Goal: Information Seeking & Learning: Learn about a topic

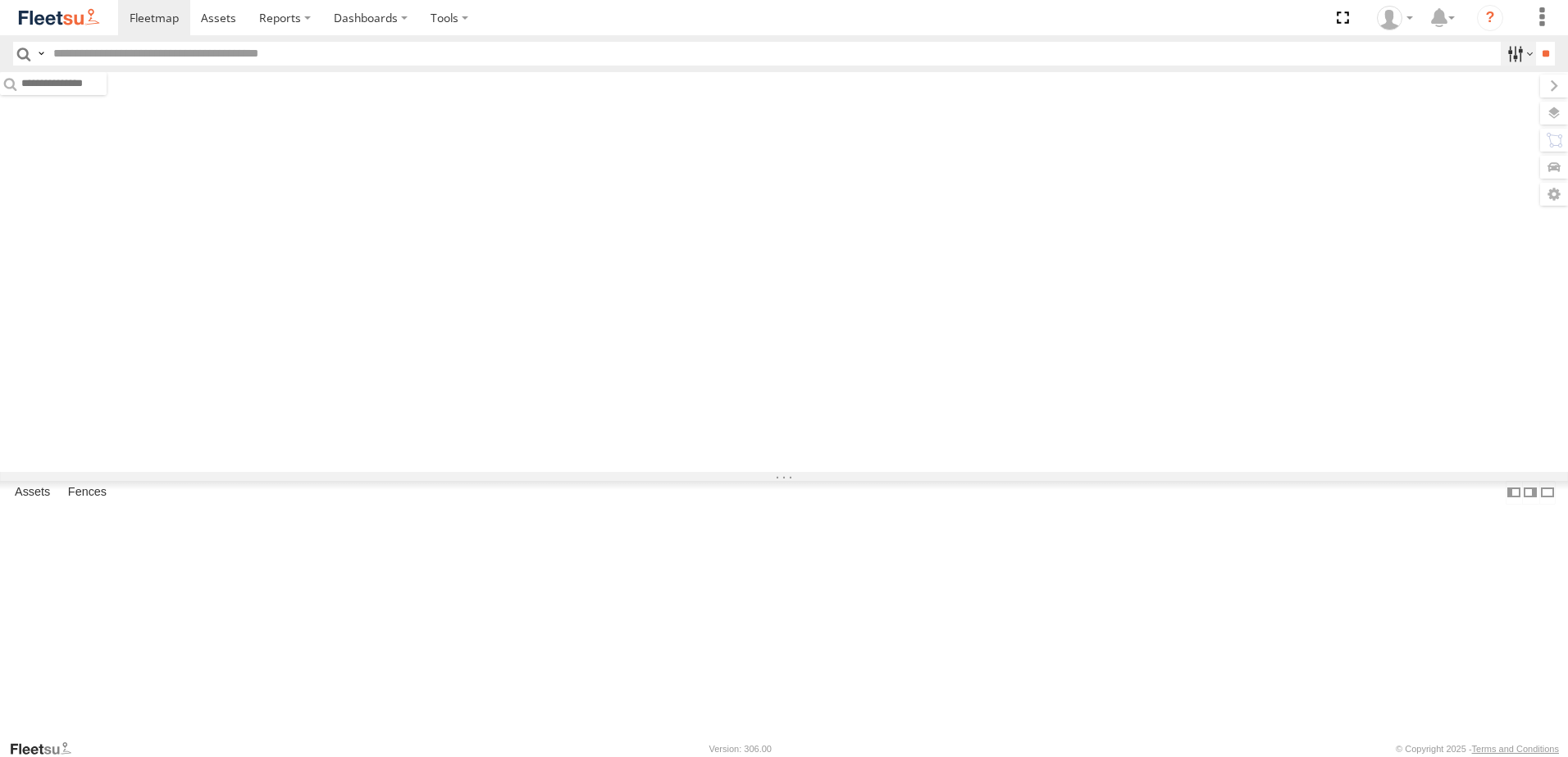
click at [1507, 58] on label at bounding box center [1518, 53] width 36 height 24
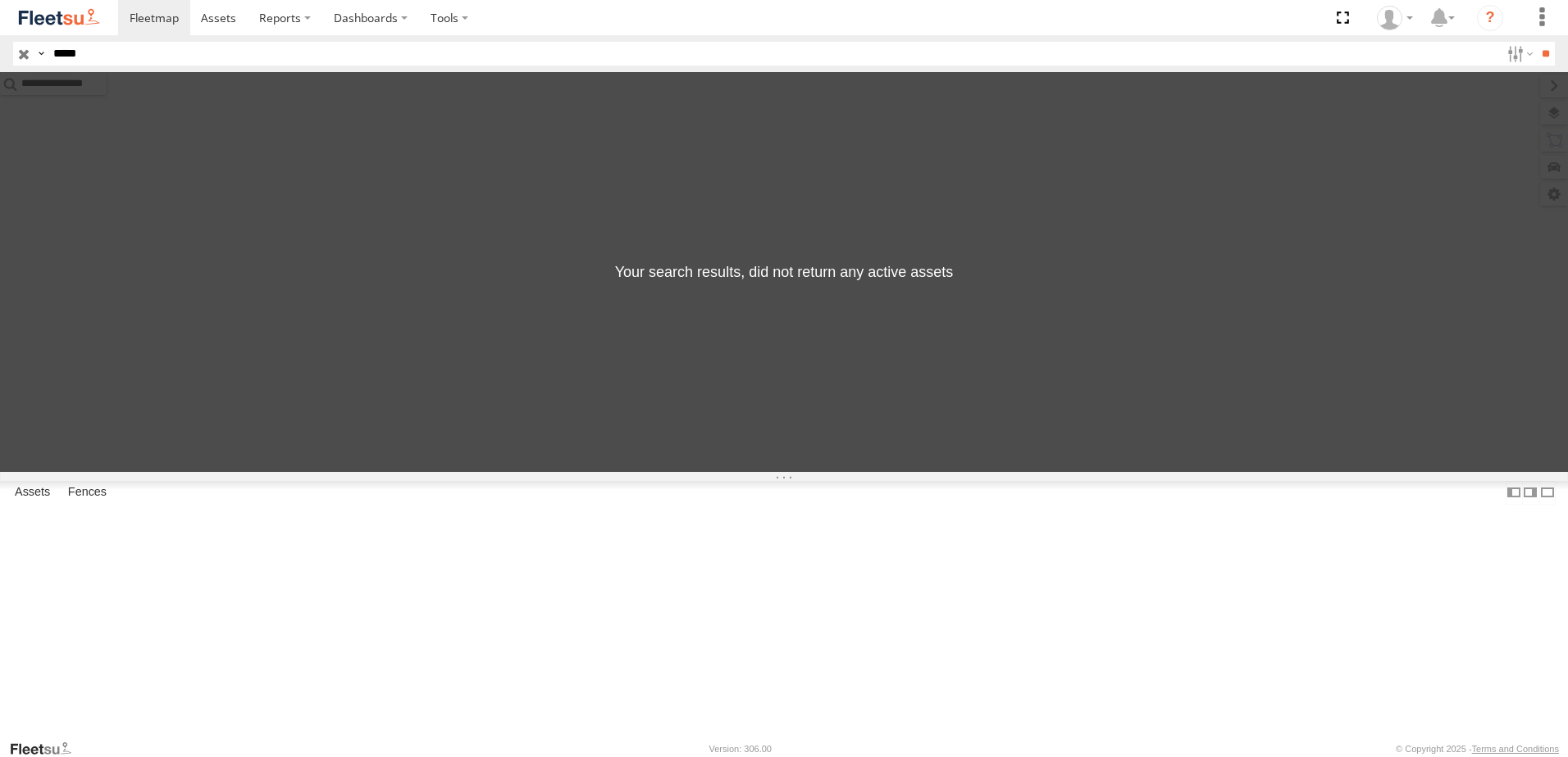
click at [109, 59] on input "*****" at bounding box center [773, 53] width 1453 height 24
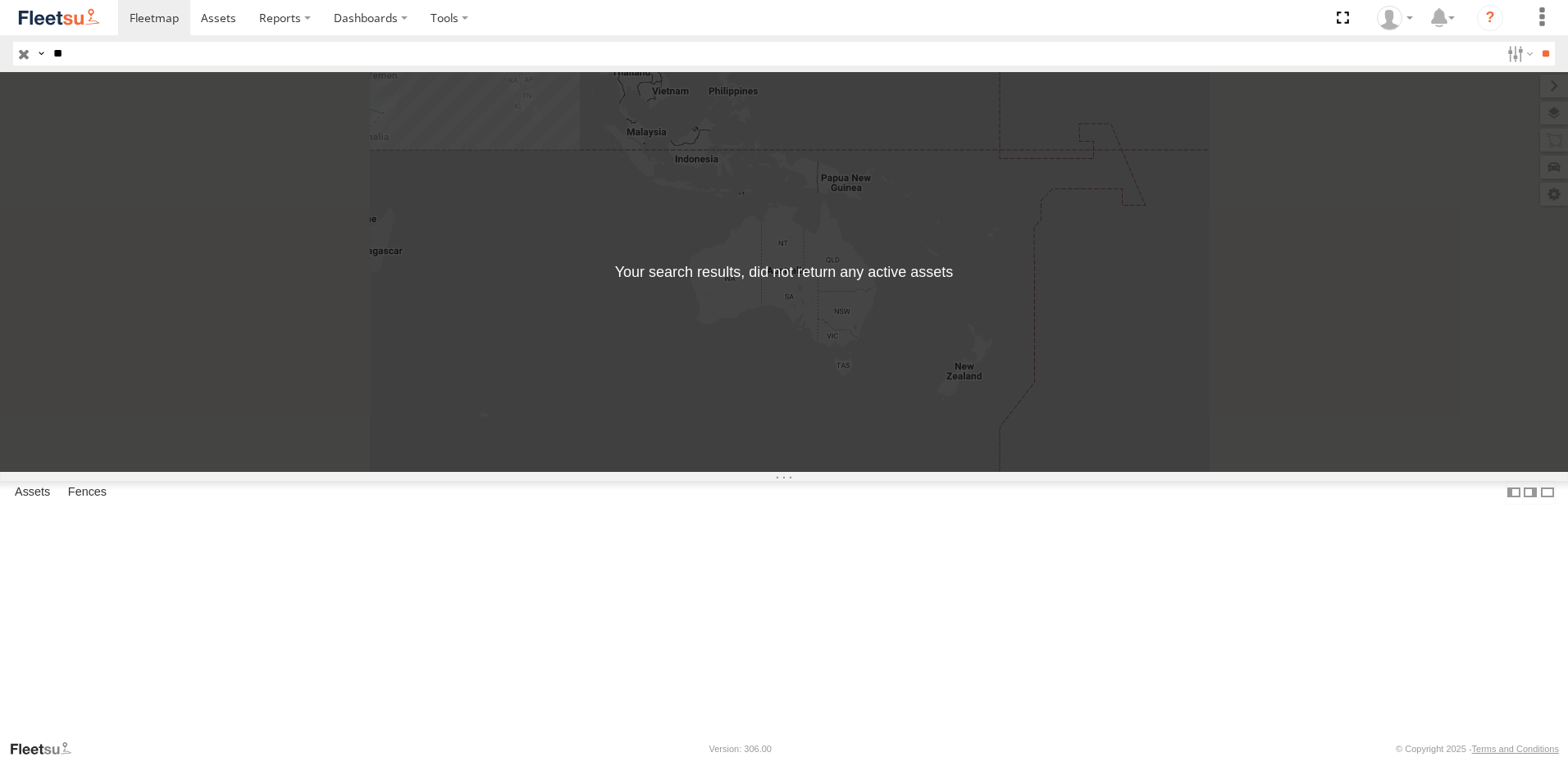
type input "*"
click at [1502, 56] on label at bounding box center [1518, 53] width 36 height 24
click at [1500, 65] on div "AUH AUH-DXB AUH-MUS-BIKE AUH-OAR-BIKE Cargo Village Defleeted Vehicles AUH Muss…" at bounding box center [1500, 54] width 0 height 21
click at [0, 0] on span "AUH" at bounding box center [0, 0] width 0 height 0
click at [0, 0] on span "AUH-DXB" at bounding box center [0, 0] width 0 height 0
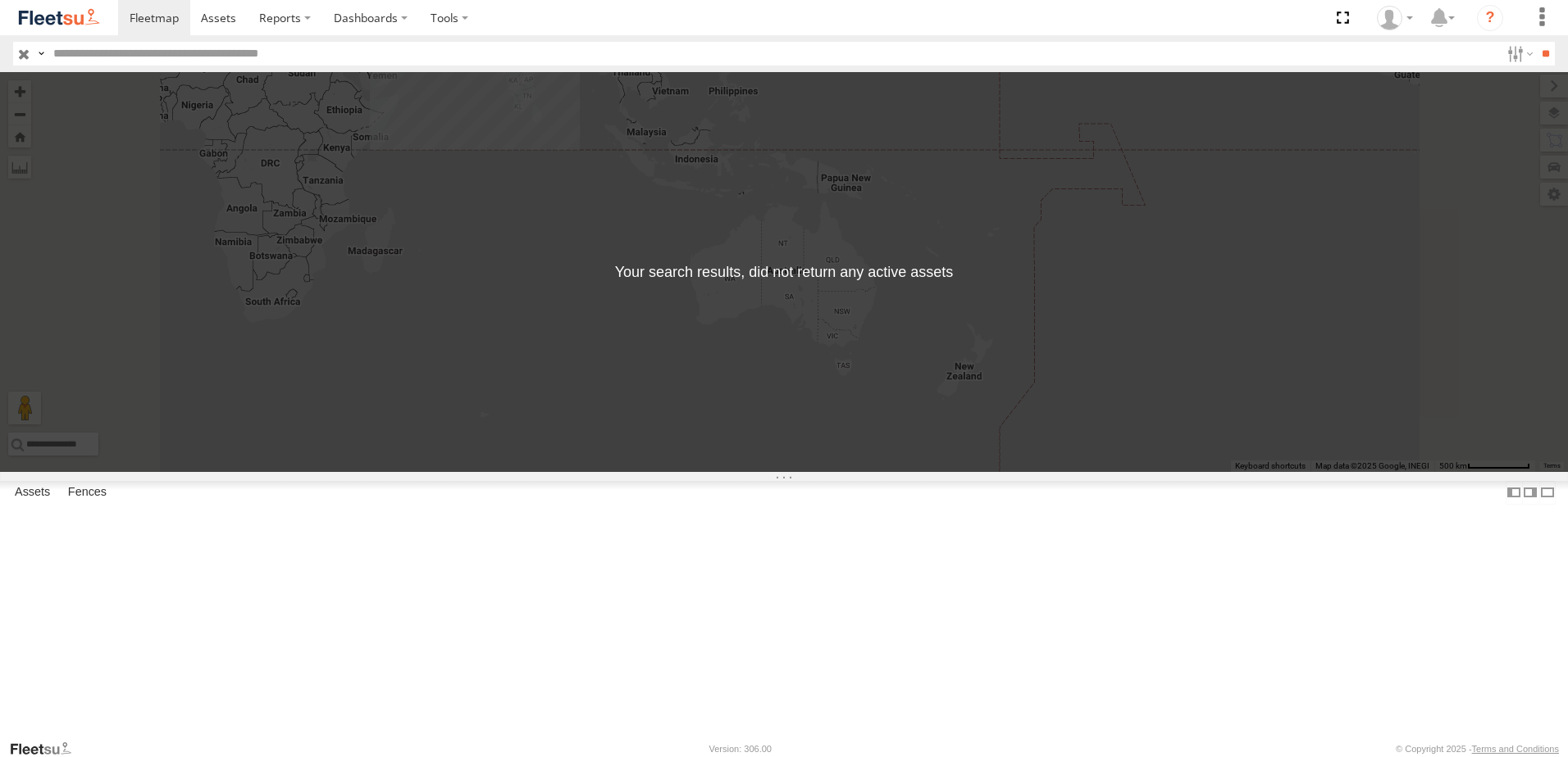
click at [0, 0] on span "AUH-MUS-BIKE" at bounding box center [0, 0] width 0 height 0
click at [0, 0] on span "AUH-OAR-BIKE" at bounding box center [0, 0] width 0 height 0
click at [0, 0] on span "Cargo Village" at bounding box center [0, 0] width 0 height 0
click at [0, 0] on span "Defleeted Vehicles AUH" at bounding box center [0, 0] width 0 height 0
click at [0, 0] on span "Mussafah" at bounding box center [0, 0] width 0 height 0
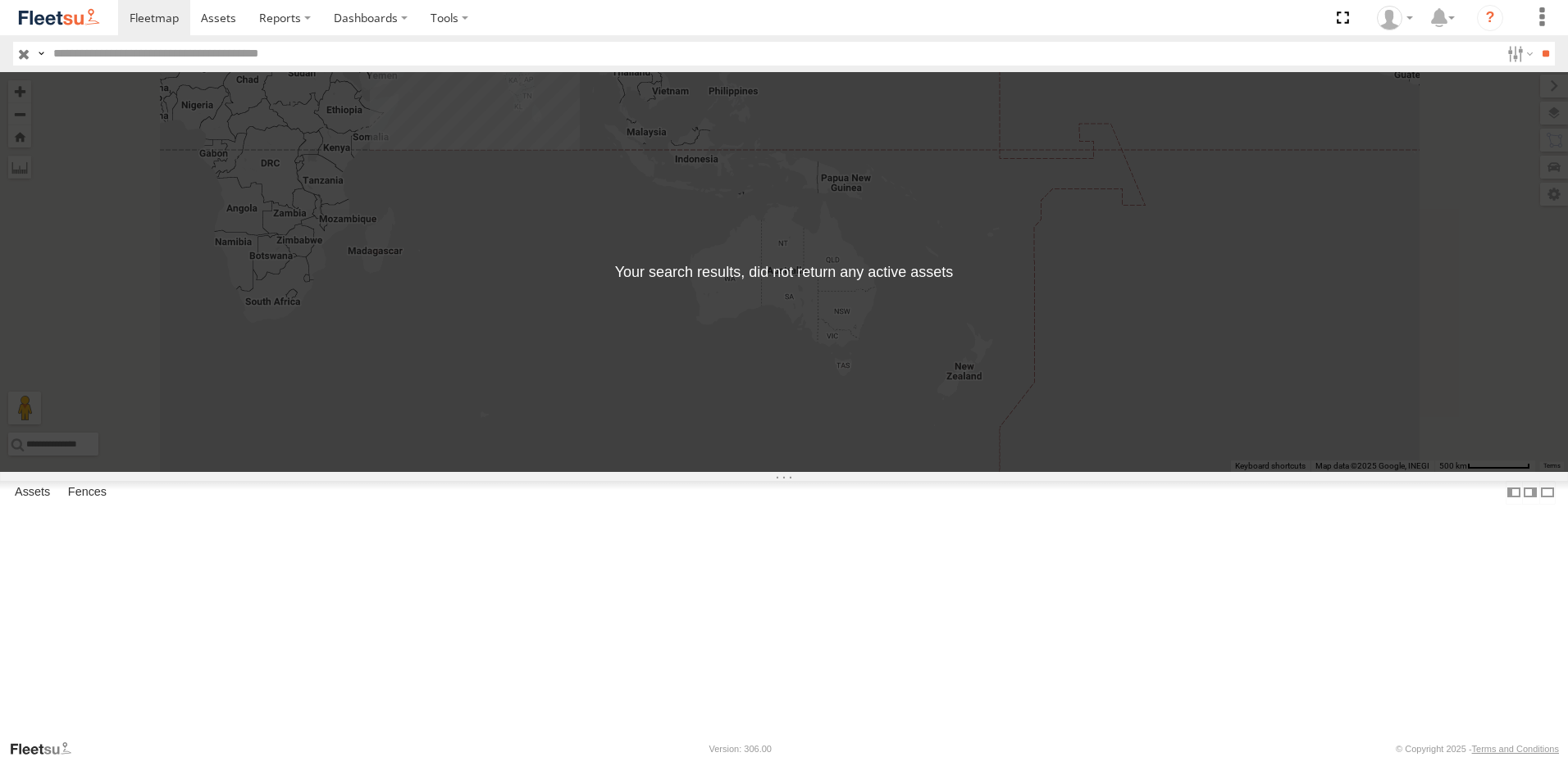
click at [0, 0] on span "Mussafah" at bounding box center [0, 0] width 0 height 0
click at [1540, 57] on input "**" at bounding box center [1546, 53] width 19 height 24
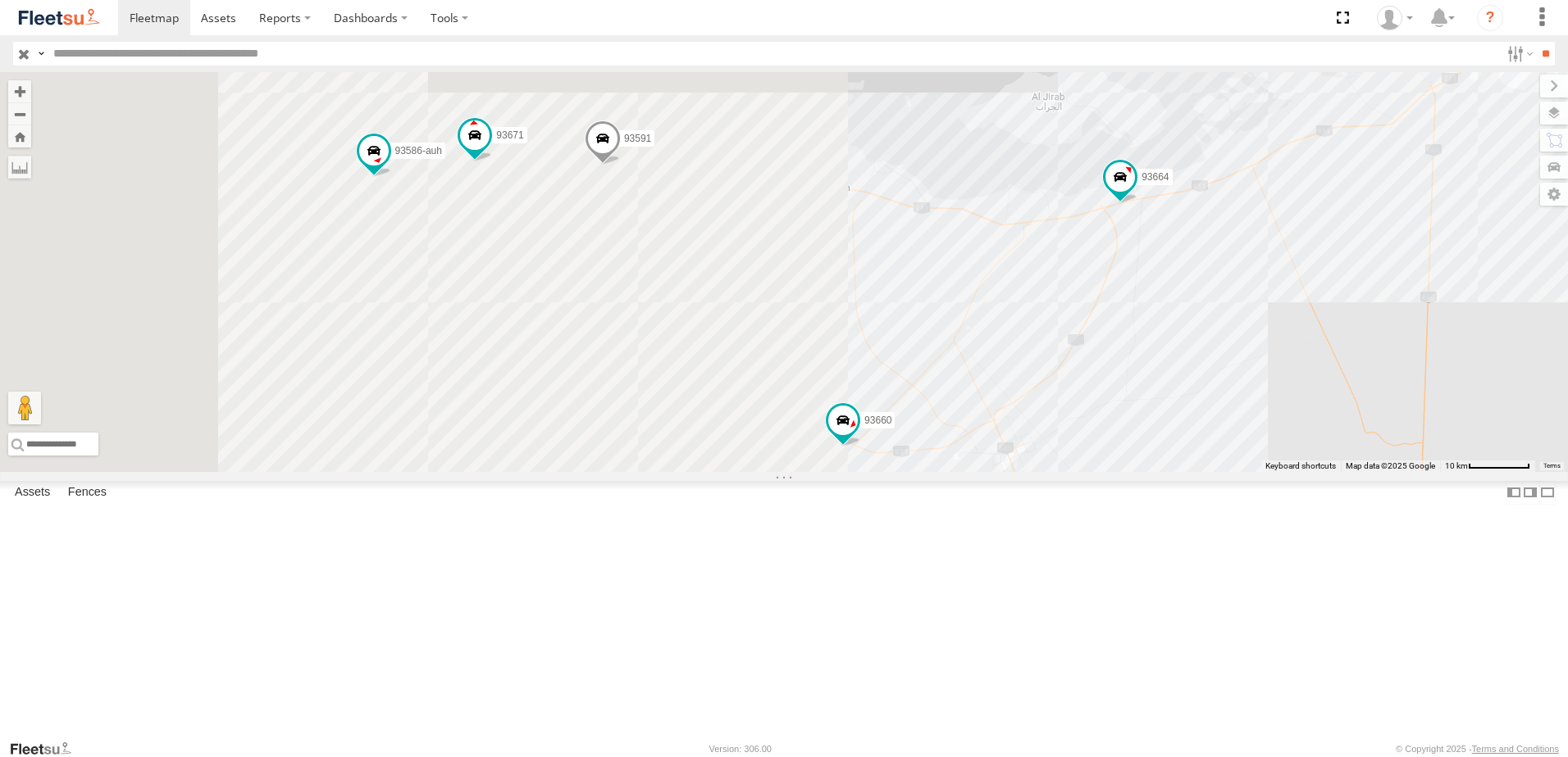
drag, startPoint x: 890, startPoint y: 432, endPoint x: 1571, endPoint y: 133, distance: 743.7
click at [1567, 133] on html at bounding box center [784, 378] width 1568 height 757
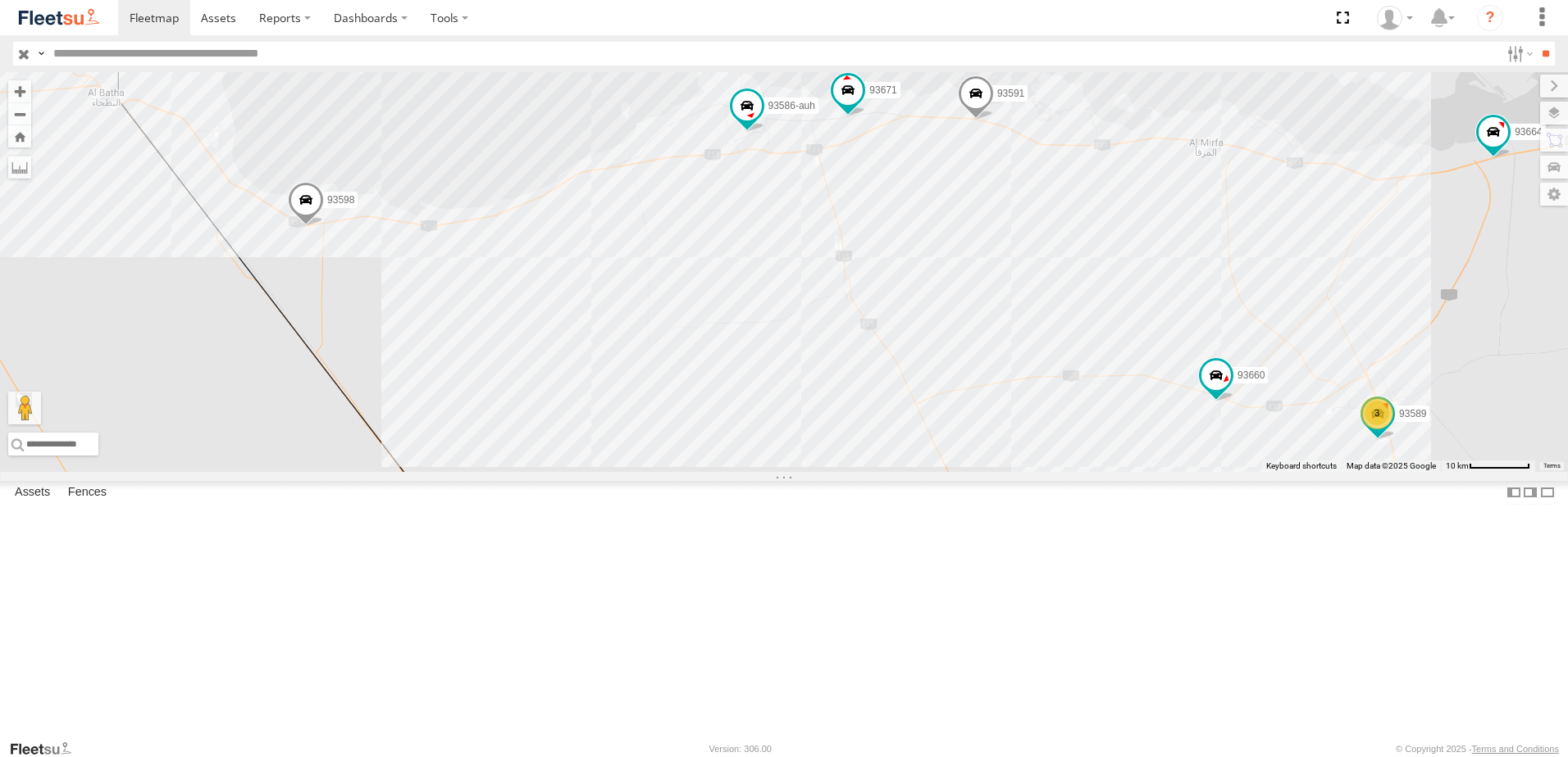
drag, startPoint x: 873, startPoint y: 287, endPoint x: 1035, endPoint y: 274, distance: 162.5
click at [1035, 274] on div "93598 46190 93580 61192 93591 93660 93659 93664 93586-auh 93671 81928 65248 6 2…" at bounding box center [784, 272] width 1568 height 400
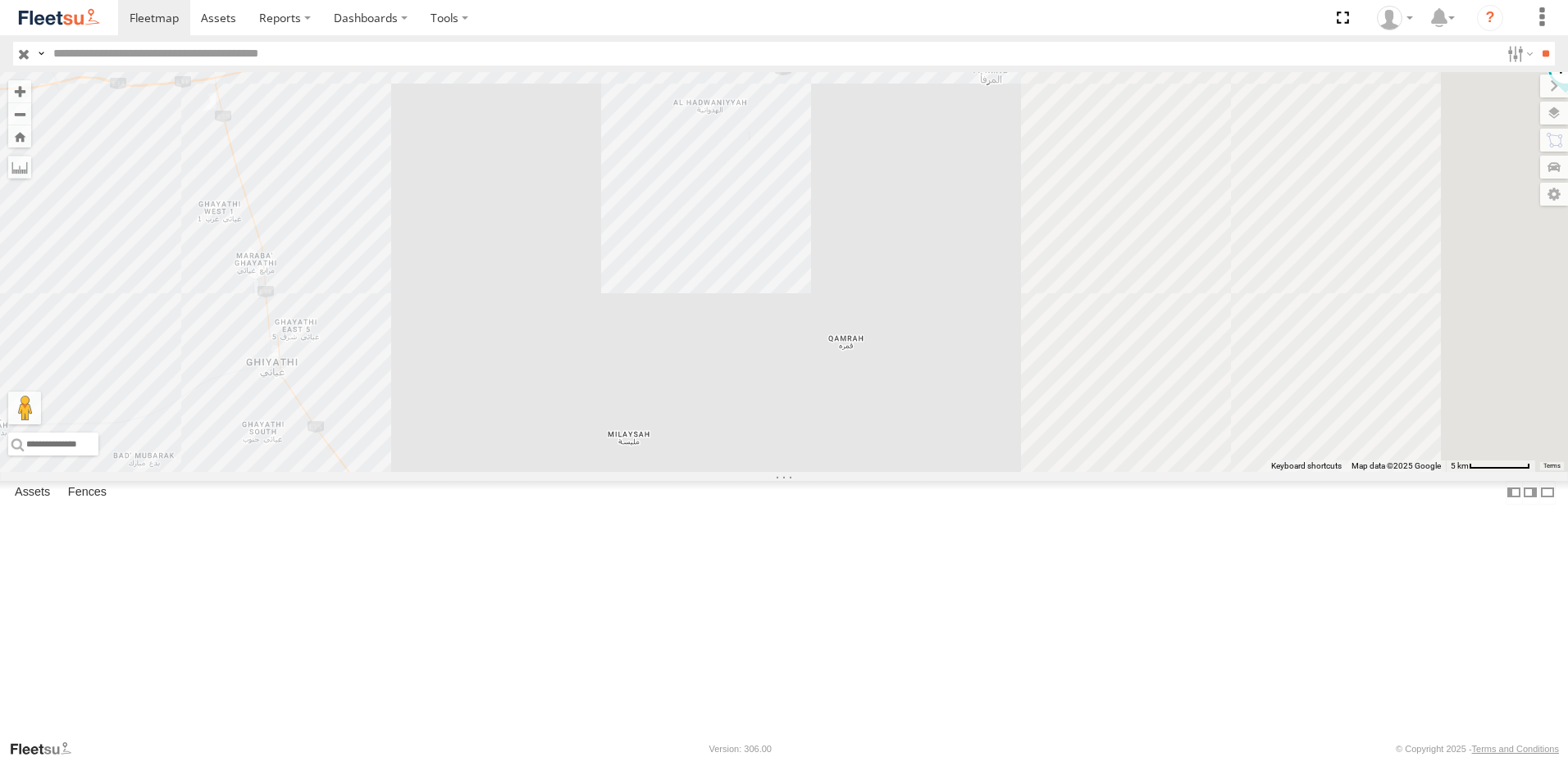
drag, startPoint x: 1179, startPoint y: 365, endPoint x: 678, endPoint y: 292, distance: 506.3
click at [678, 292] on div "93598 46190 93580 61192 93591 93660 93659 93664 93586-auh 93671 81928 65248 882…" at bounding box center [784, 272] width 1568 height 400
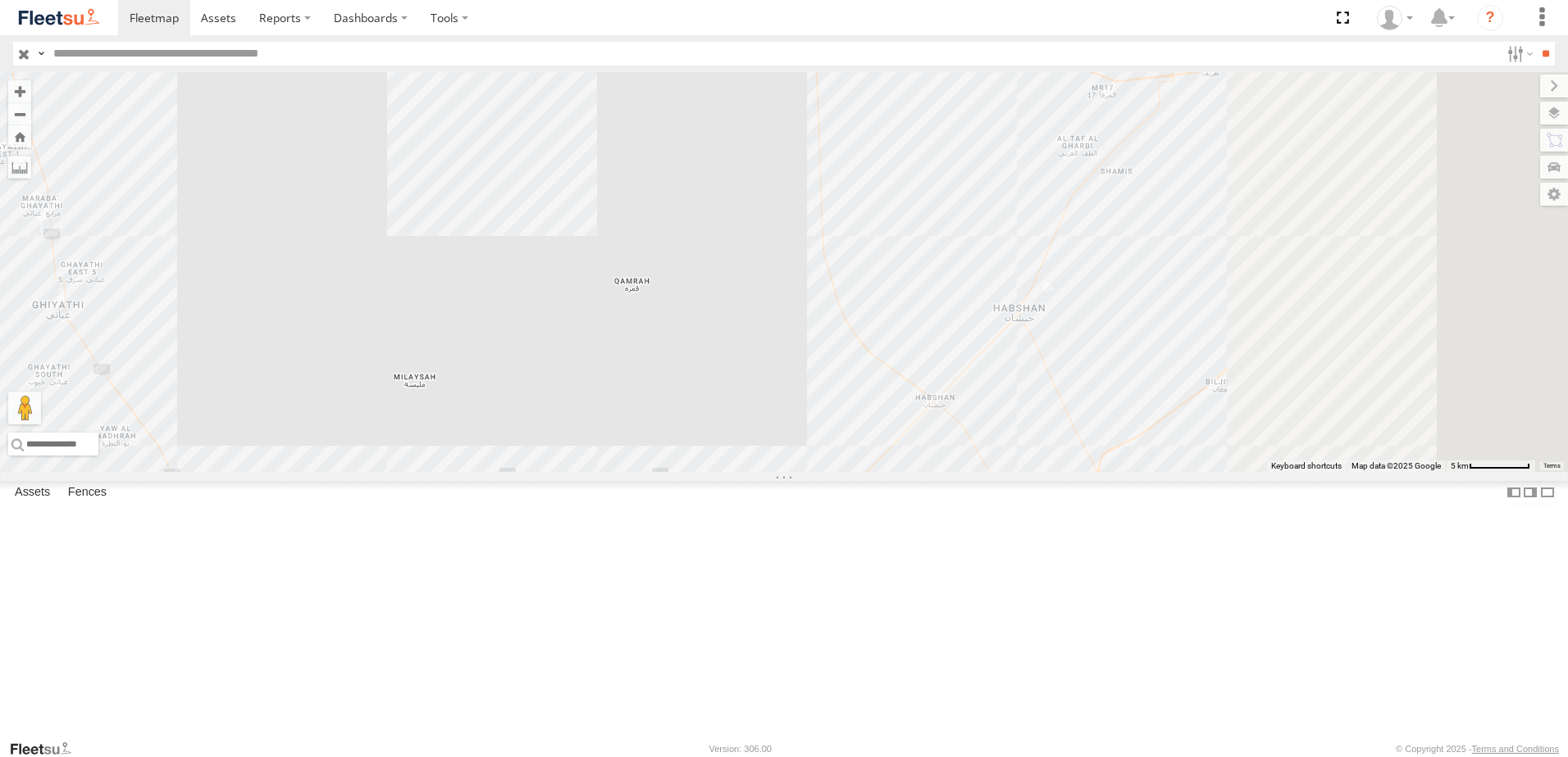
drag, startPoint x: 927, startPoint y: 317, endPoint x: 561, endPoint y: 229, distance: 376.4
click at [559, 229] on div "93598 46190 93580 61192 93591 93660 93659 93664 93586-auh 93671 81928 65248 882…" at bounding box center [784, 272] width 1568 height 400
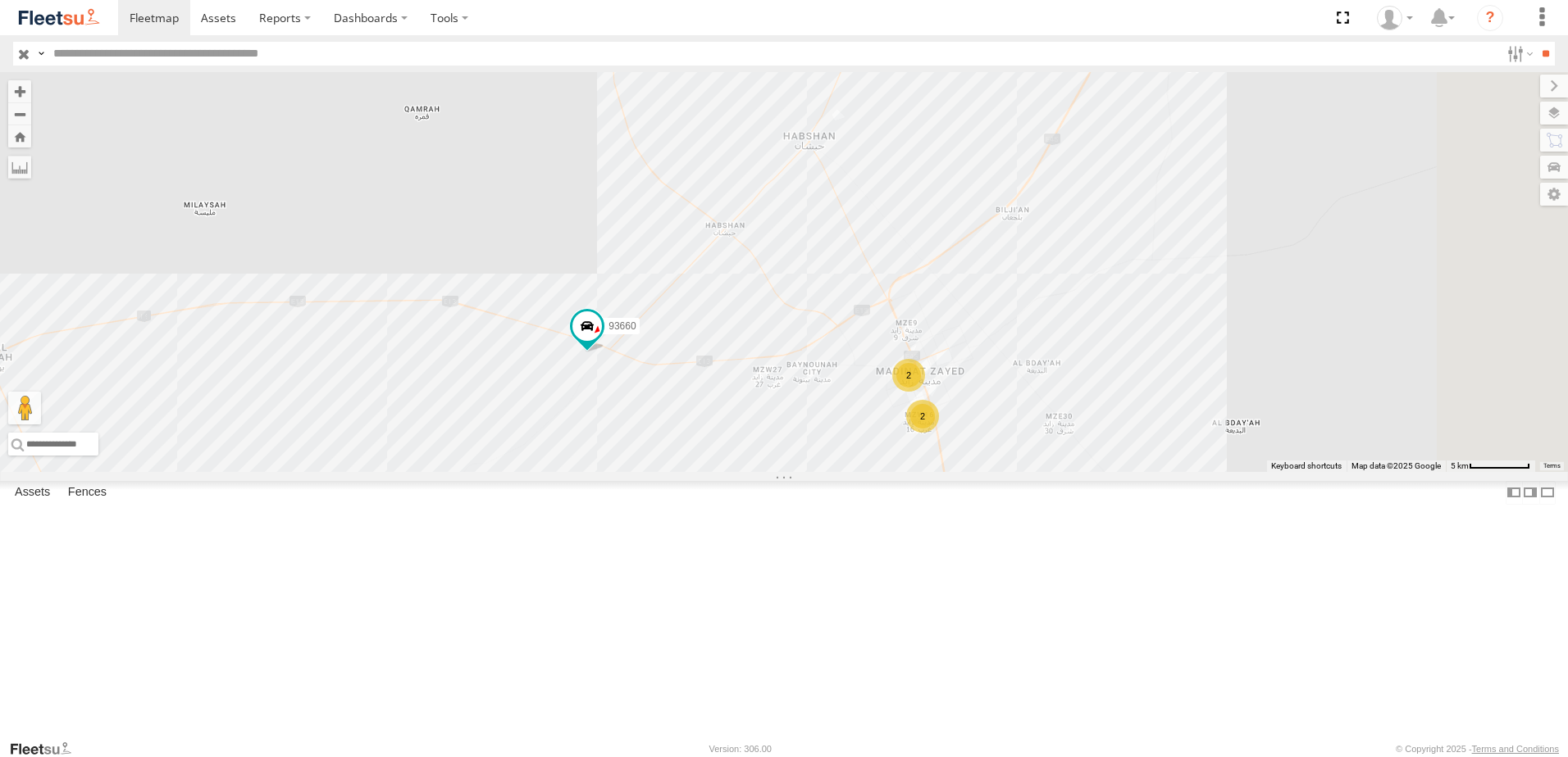
drag, startPoint x: 735, startPoint y: 351, endPoint x: 665, endPoint y: 184, distance: 181.1
click at [665, 184] on div "93598 46190 93580 61192 93591 93660 93659 93664 93586-auh 93671 81928 65248 882…" at bounding box center [784, 272] width 1568 height 400
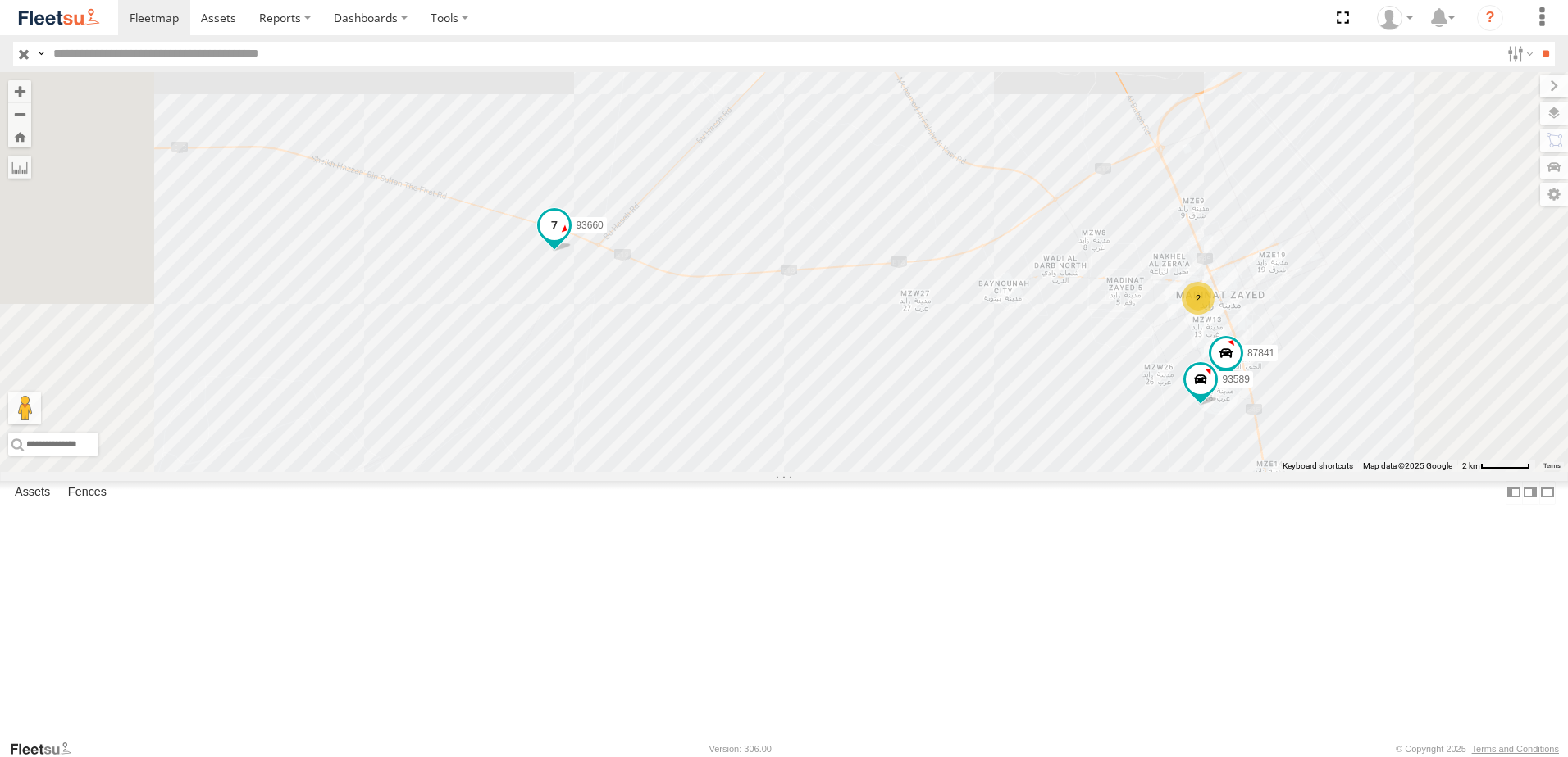
click at [569, 241] on span at bounding box center [555, 226] width 30 height 30
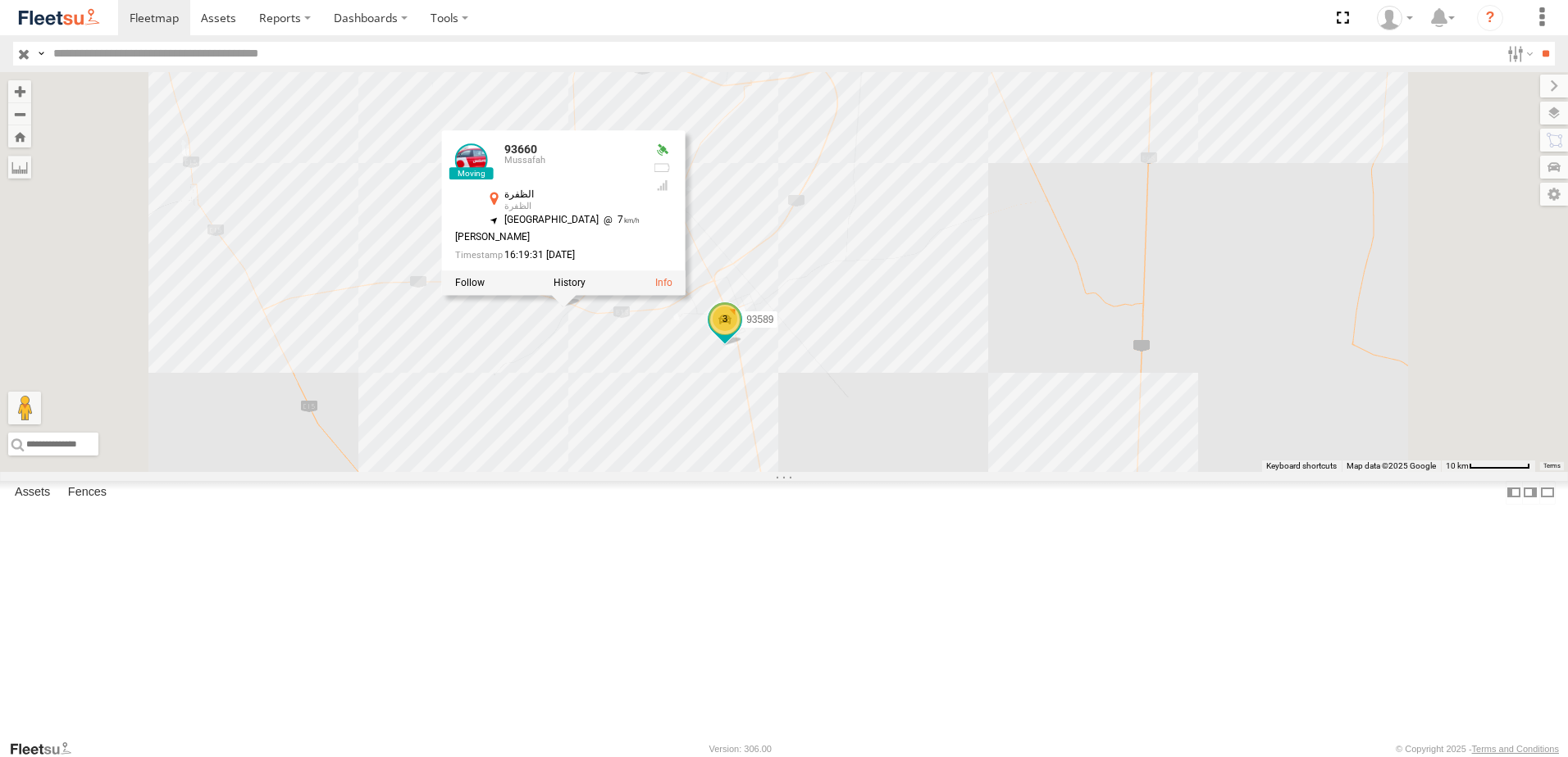
click at [797, 467] on div "93598 46190 93580 61192 93591 93660 93659 93664 93586-auh 93671 81928 65248 882…" at bounding box center [784, 272] width 1568 height 400
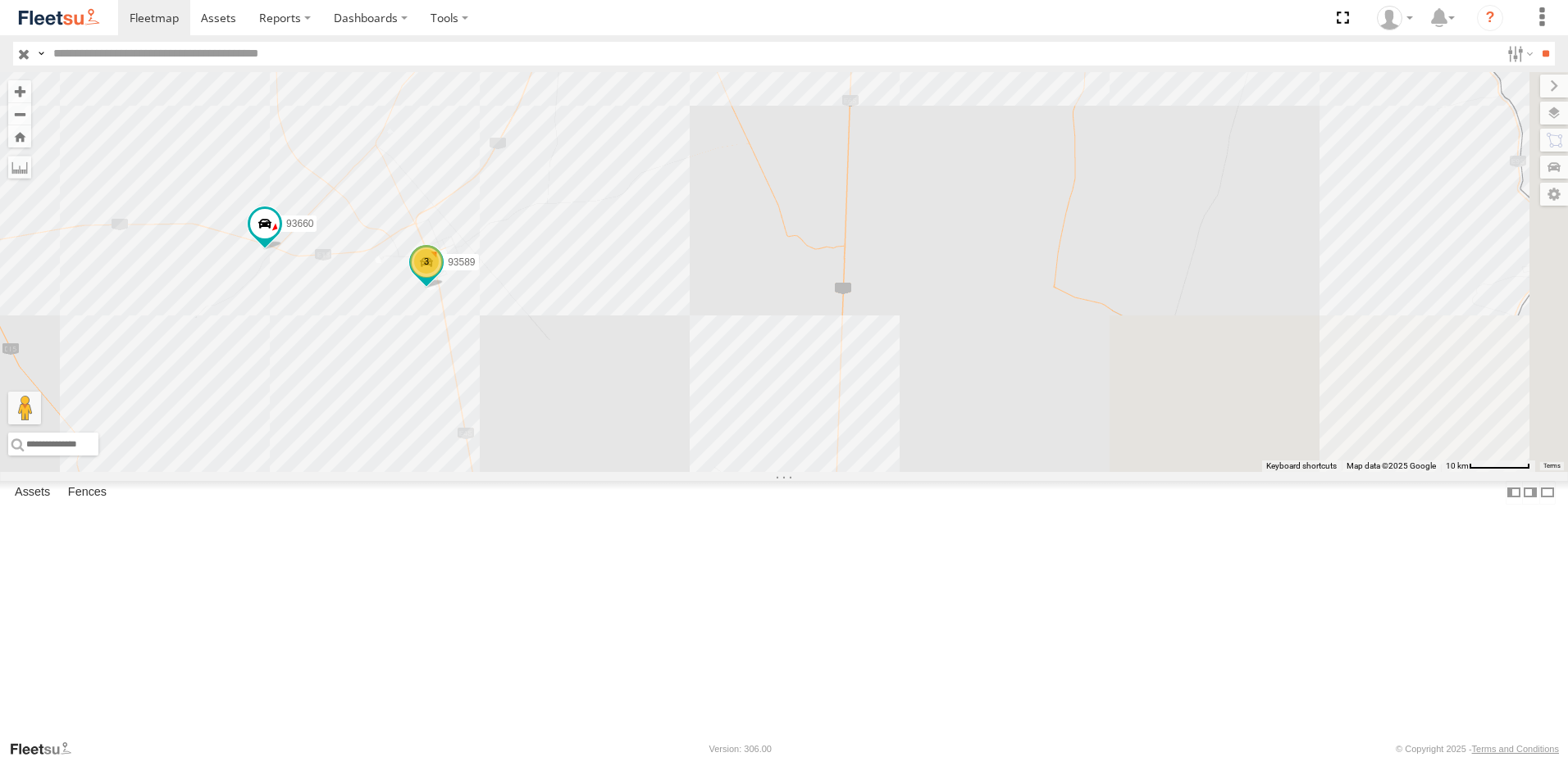
drag, startPoint x: 1215, startPoint y: 333, endPoint x: 914, endPoint y: 274, distance: 306.7
click at [914, 274] on div "93598 46190 93580 61192 93591 93660 93659 93664 93586-auh 93671 81928 65248 882…" at bounding box center [784, 272] width 1568 height 400
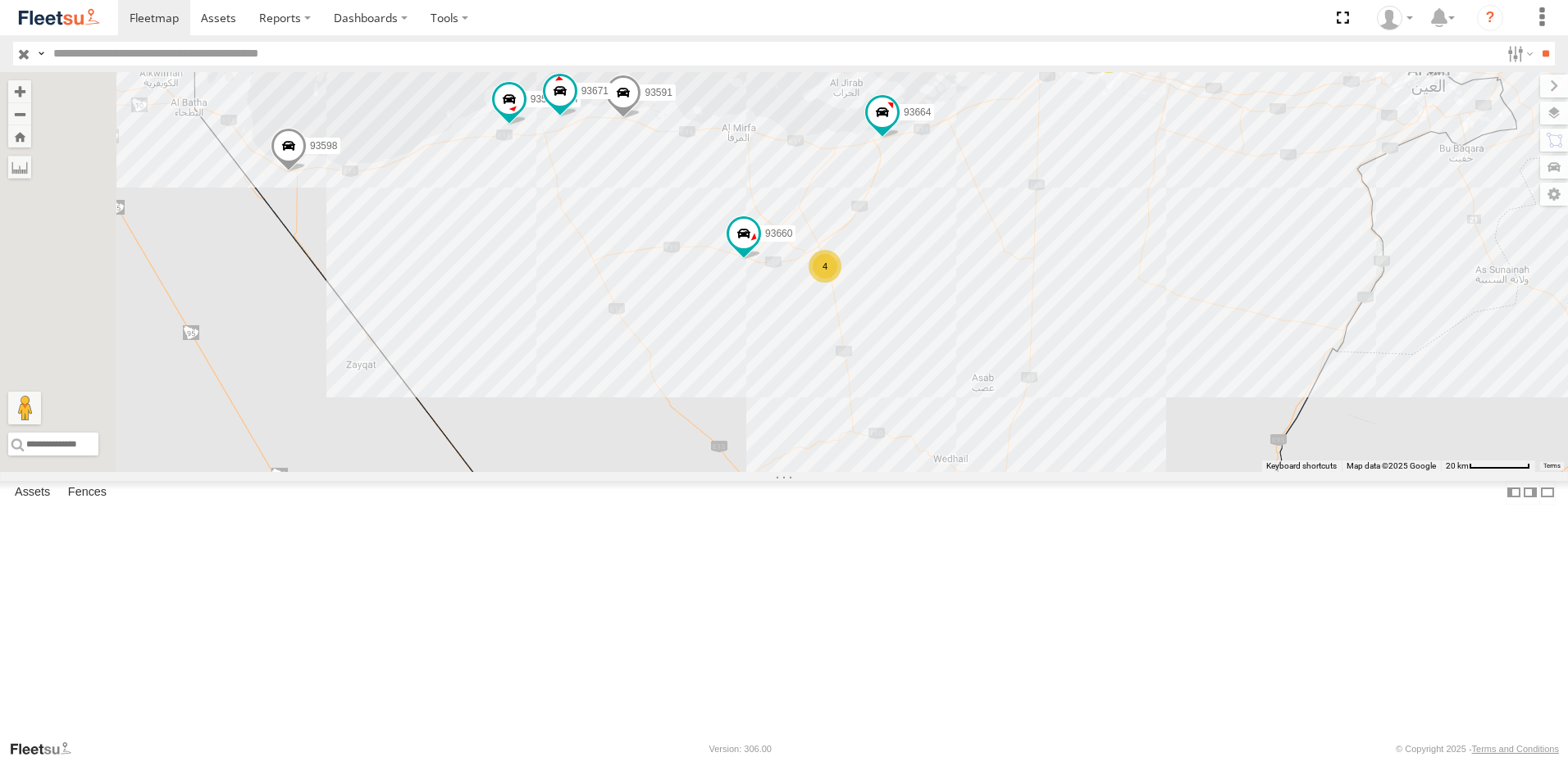
drag, startPoint x: 905, startPoint y: 354, endPoint x: 1167, endPoint y: 407, distance: 267.3
click at [1167, 407] on div "93598 46190 93580 61192 93591 93660 93659 93664 93586-auh 93671 81928 65248 385…" at bounding box center [784, 272] width 1568 height 400
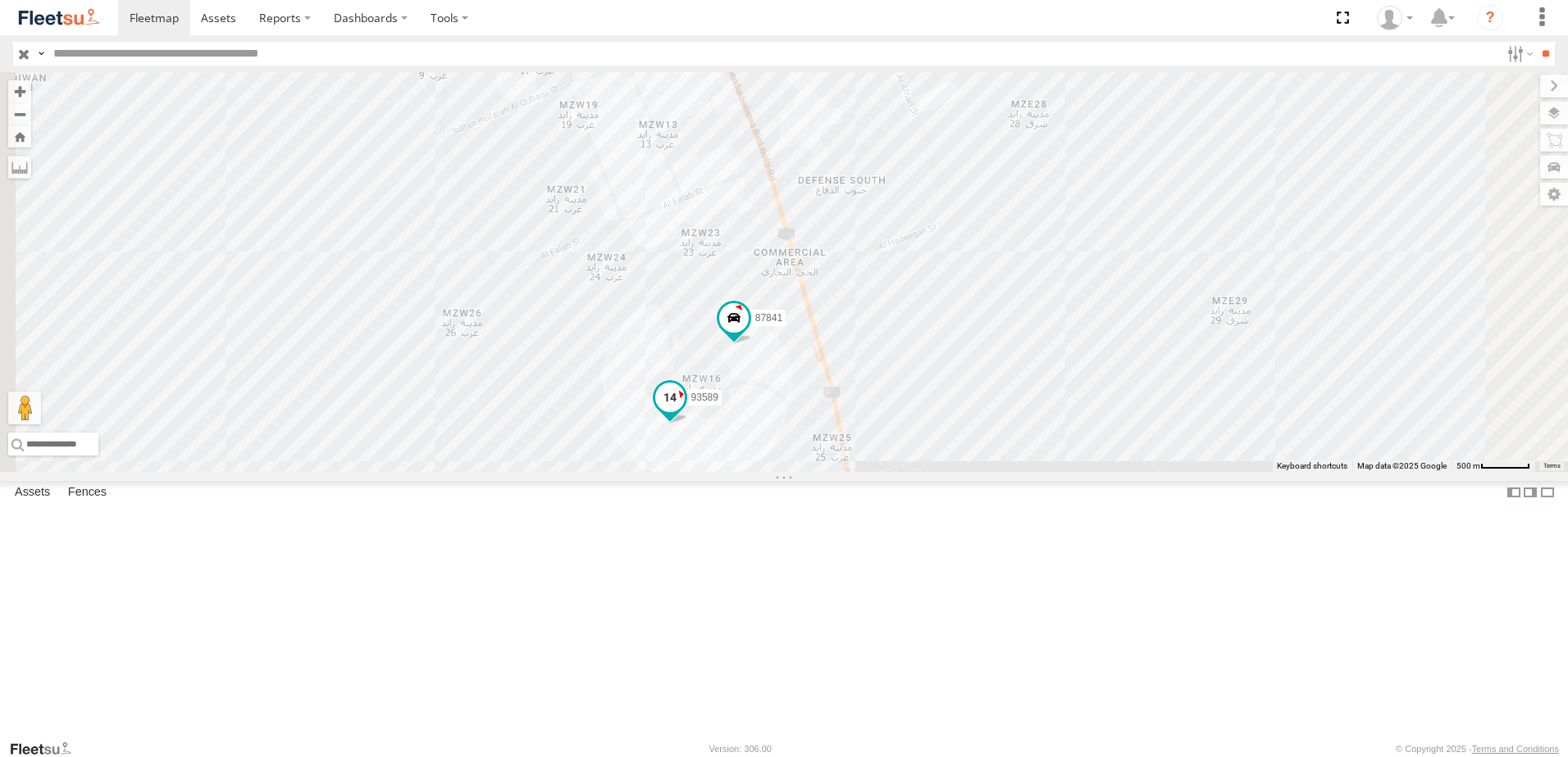
click at [685, 412] on span at bounding box center [670, 397] width 30 height 30
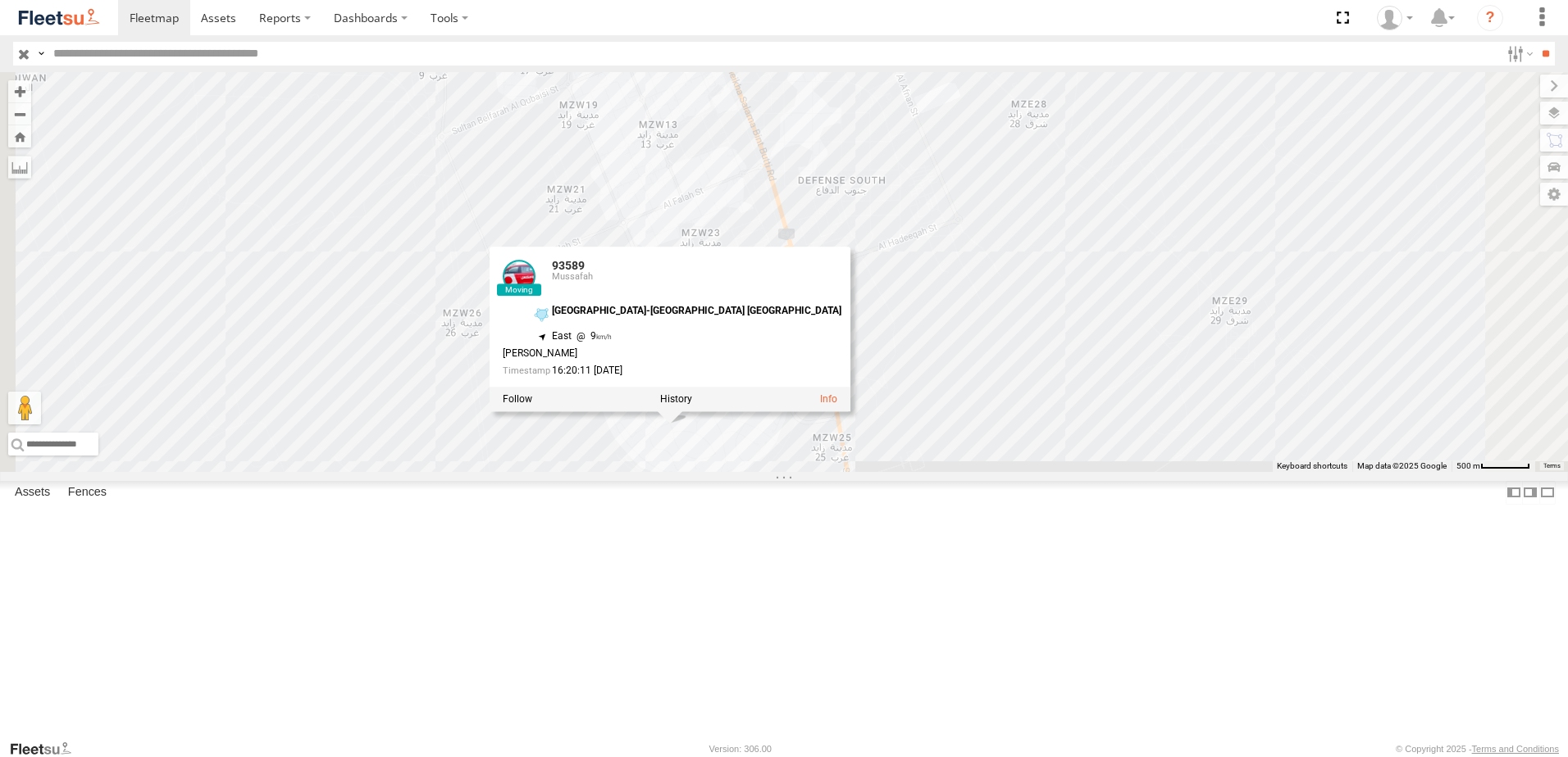
click at [1122, 472] on div "93598 46190 93580 61192 93591 93660 93659 93664 93586-auh 93671 81928 65248 768…" at bounding box center [784, 272] width 1568 height 400
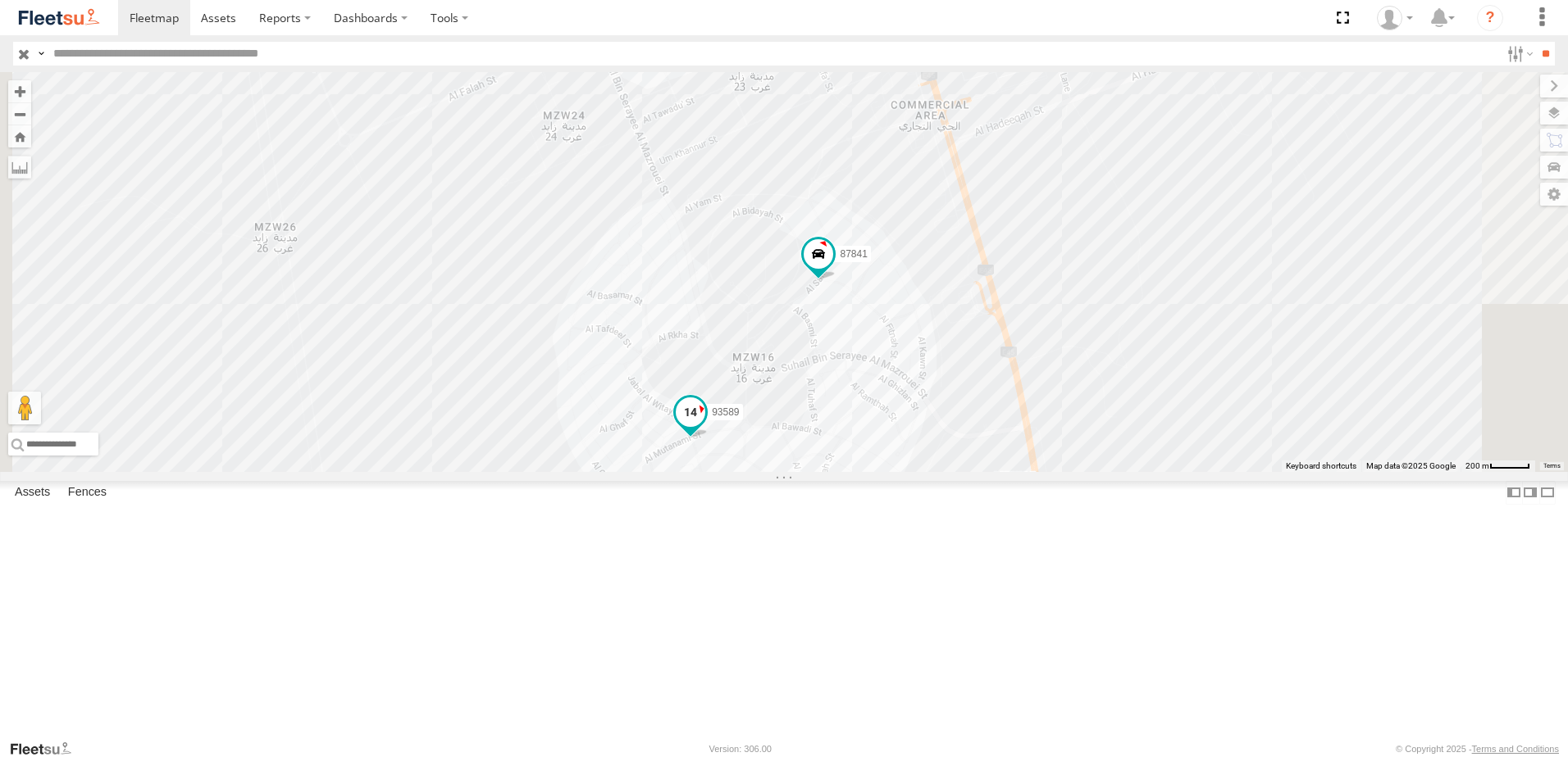
click at [705, 427] on span at bounding box center [690, 412] width 30 height 30
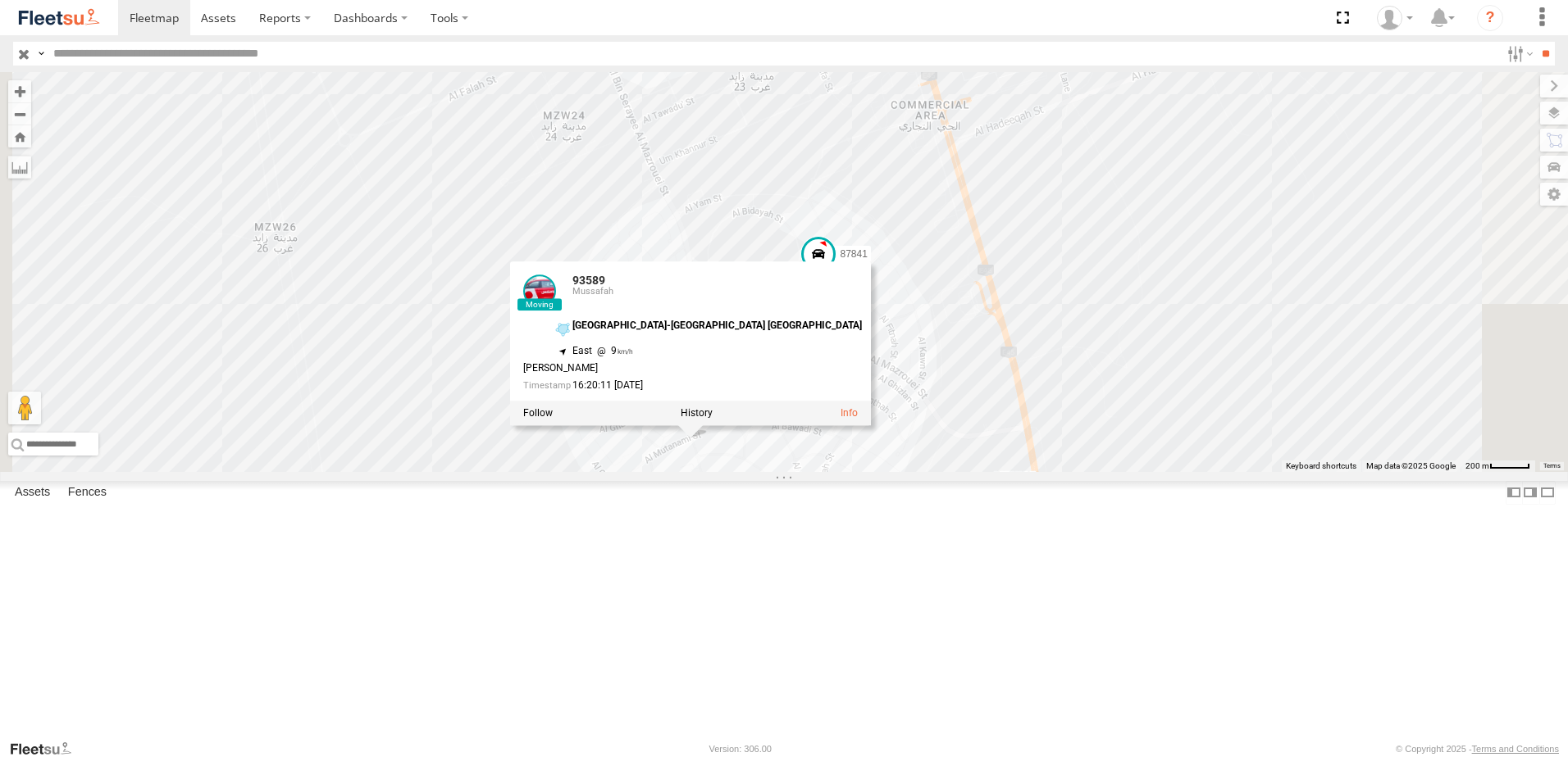
click at [1413, 472] on div "93598 46190 93580 61192 93591 93660 93659 93664 93586-auh 93671 81928 65248 768…" at bounding box center [784, 272] width 1568 height 400
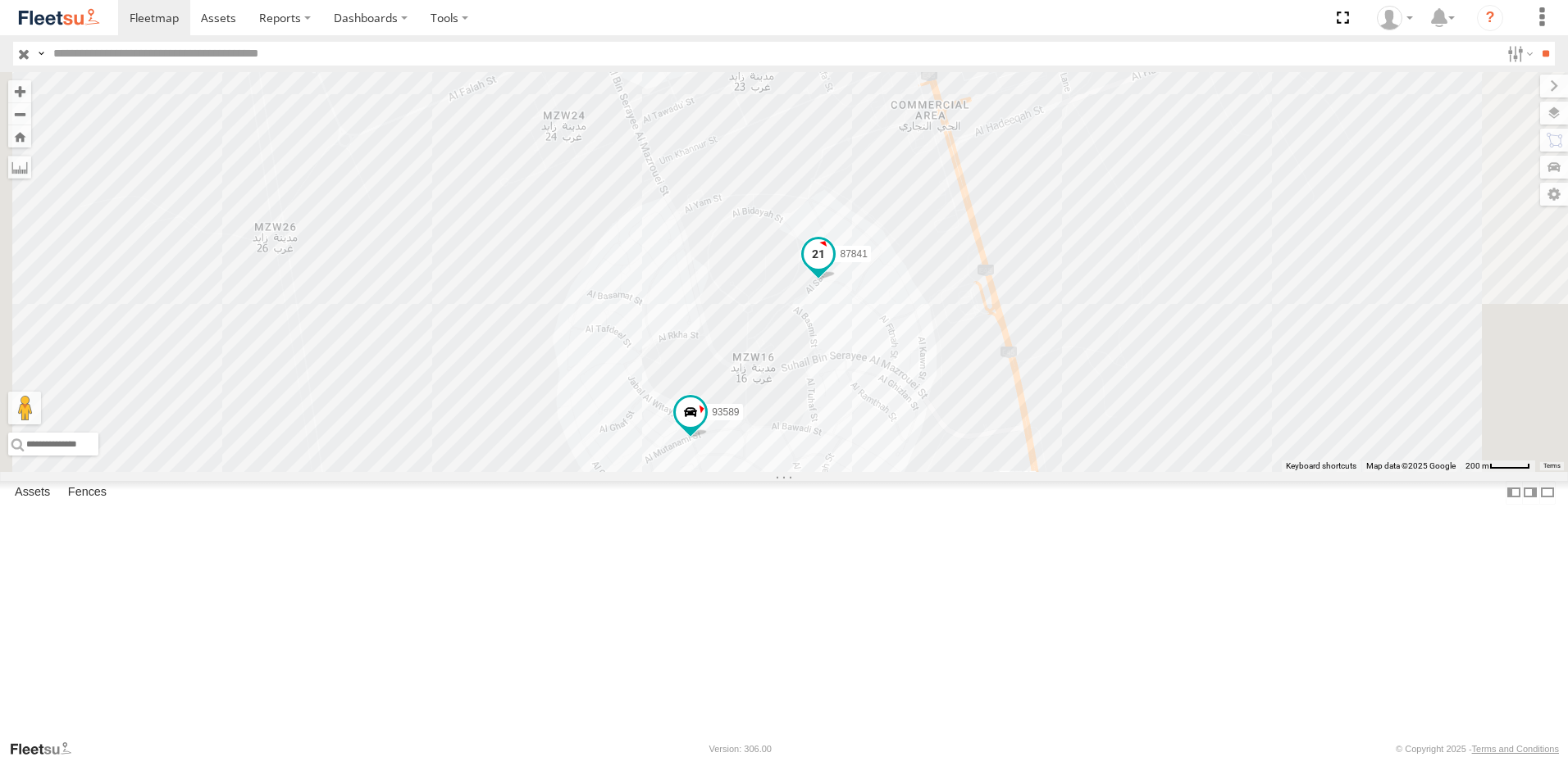
click at [833, 268] on span at bounding box center [818, 254] width 30 height 30
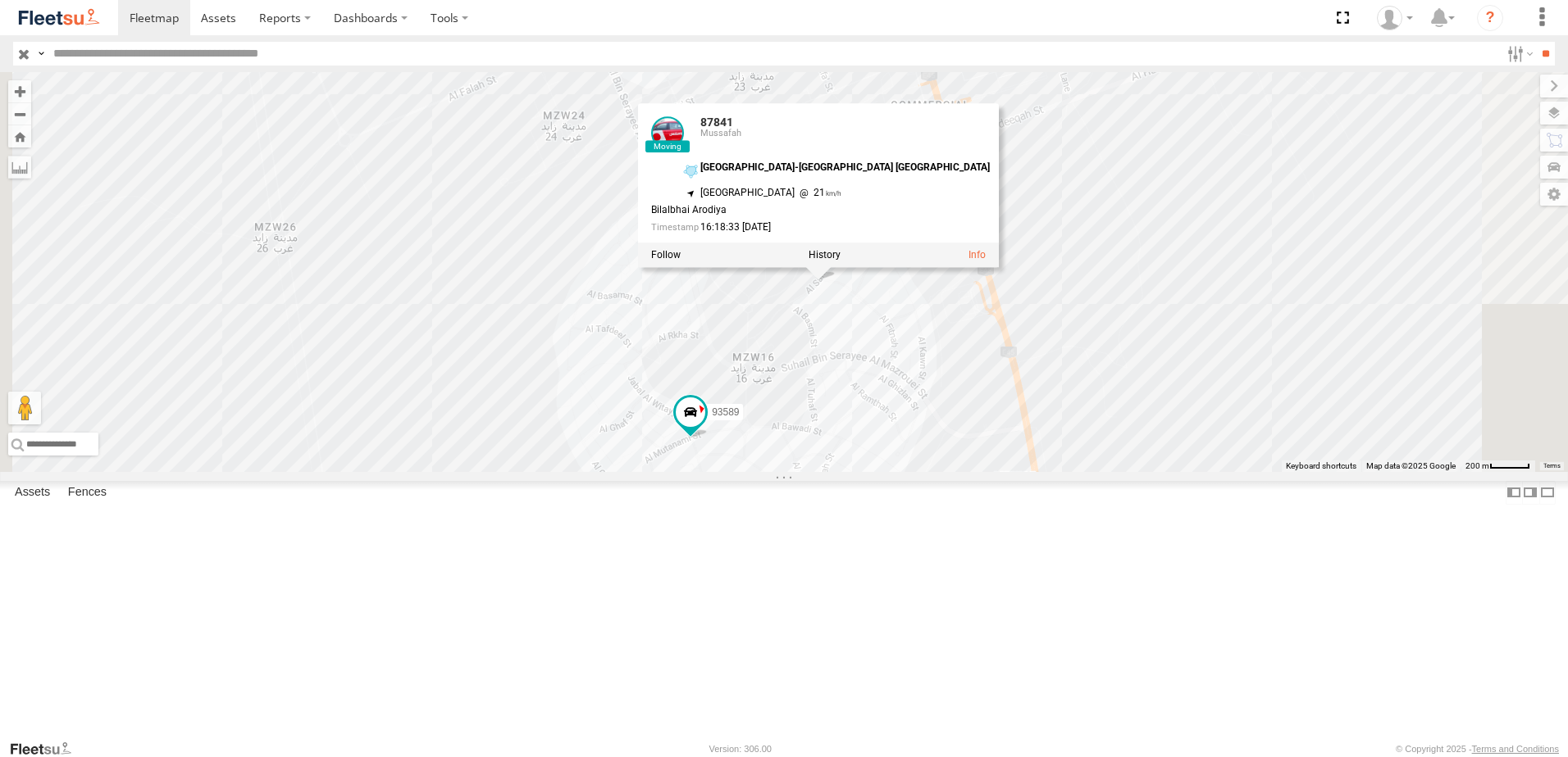
click at [1349, 472] on div "93598 46190 93580 61192 93591 93660 93659 93664 93586-auh 93671 81928 65248 768…" at bounding box center [784, 272] width 1568 height 400
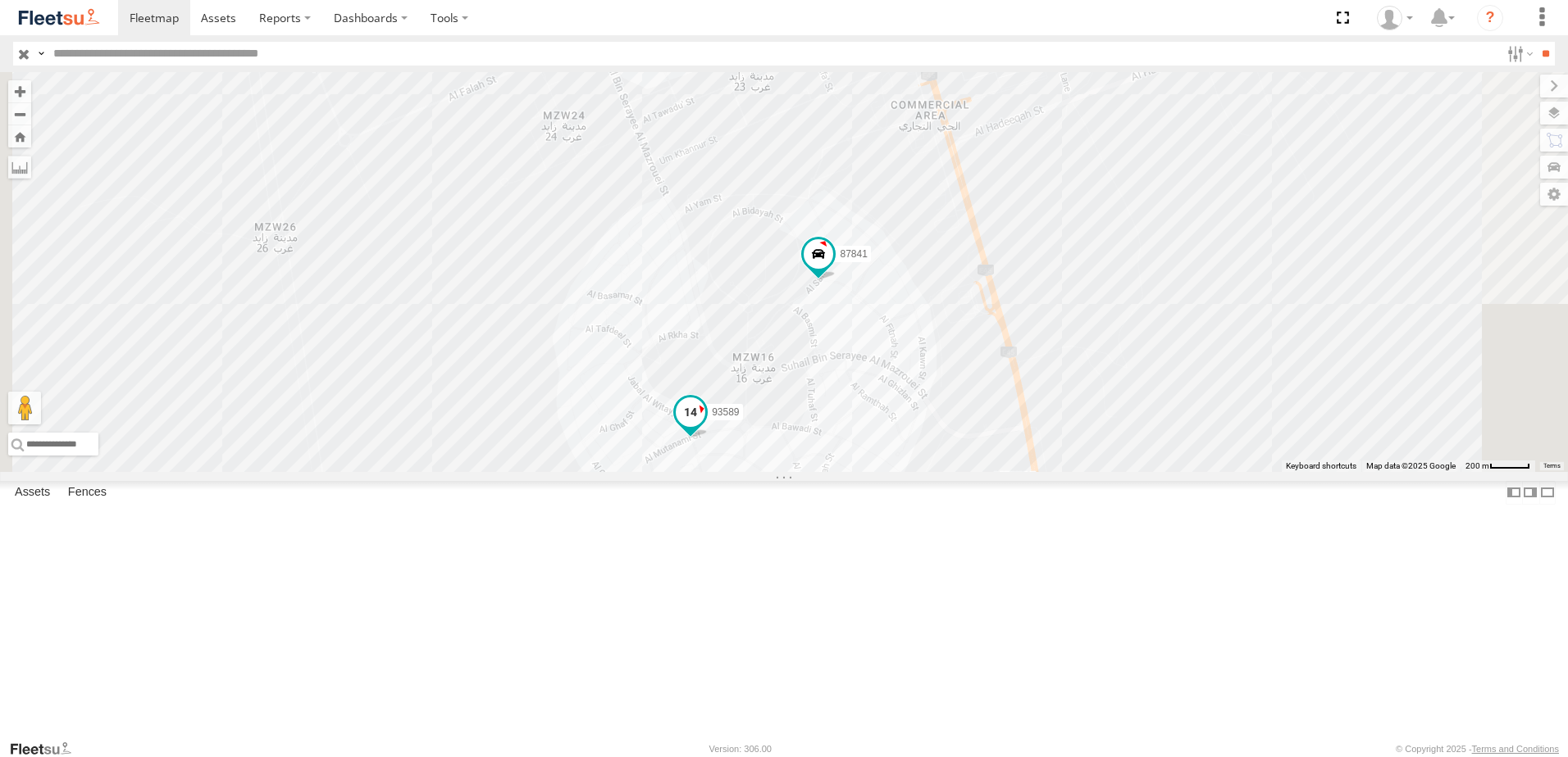
click at [705, 427] on span at bounding box center [690, 412] width 30 height 30
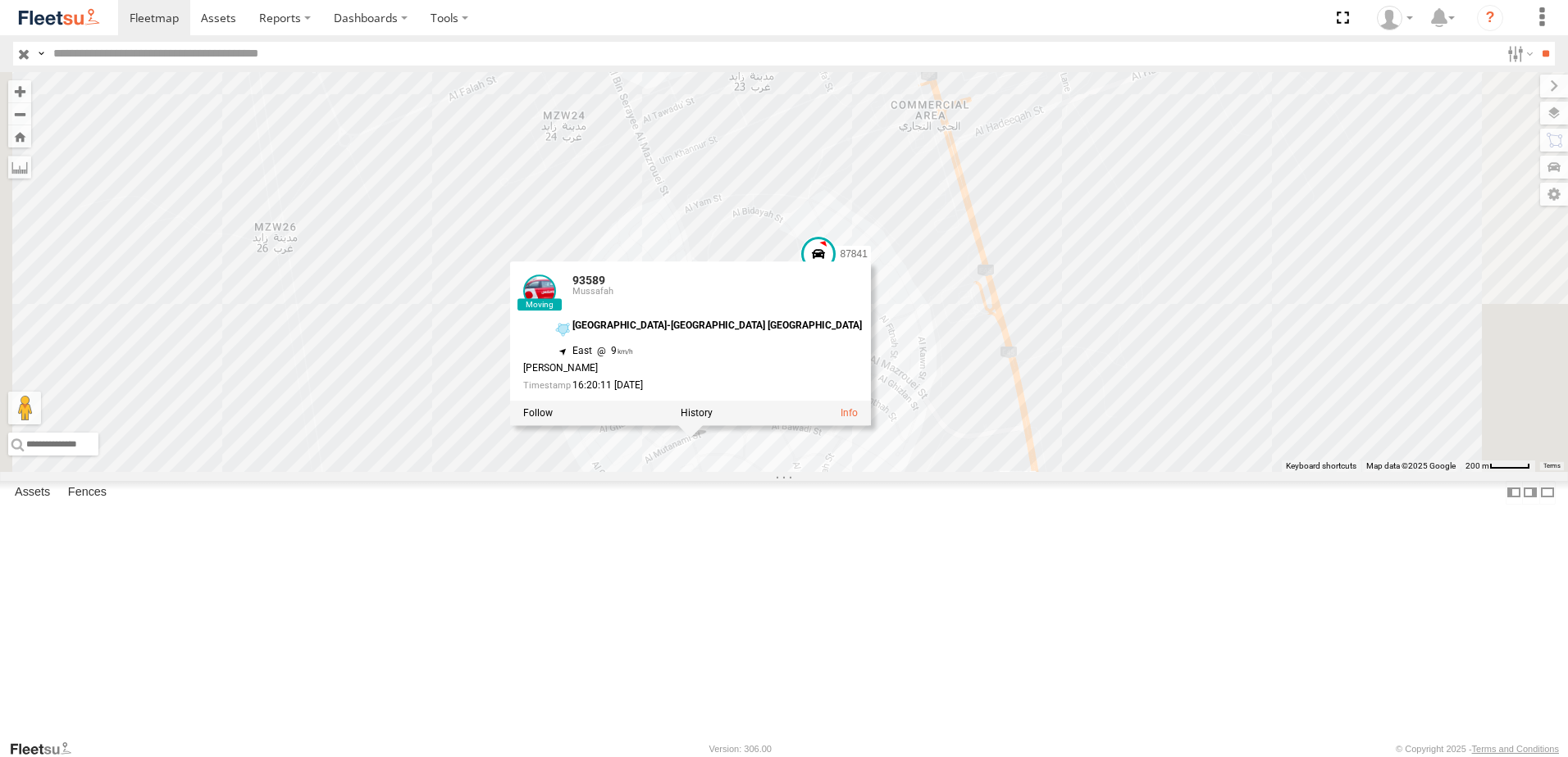
click at [1359, 472] on div "93598 46190 93580 61192 93591 93660 93659 93664 93586-auh 93671 81928 65248 768…" at bounding box center [784, 272] width 1568 height 400
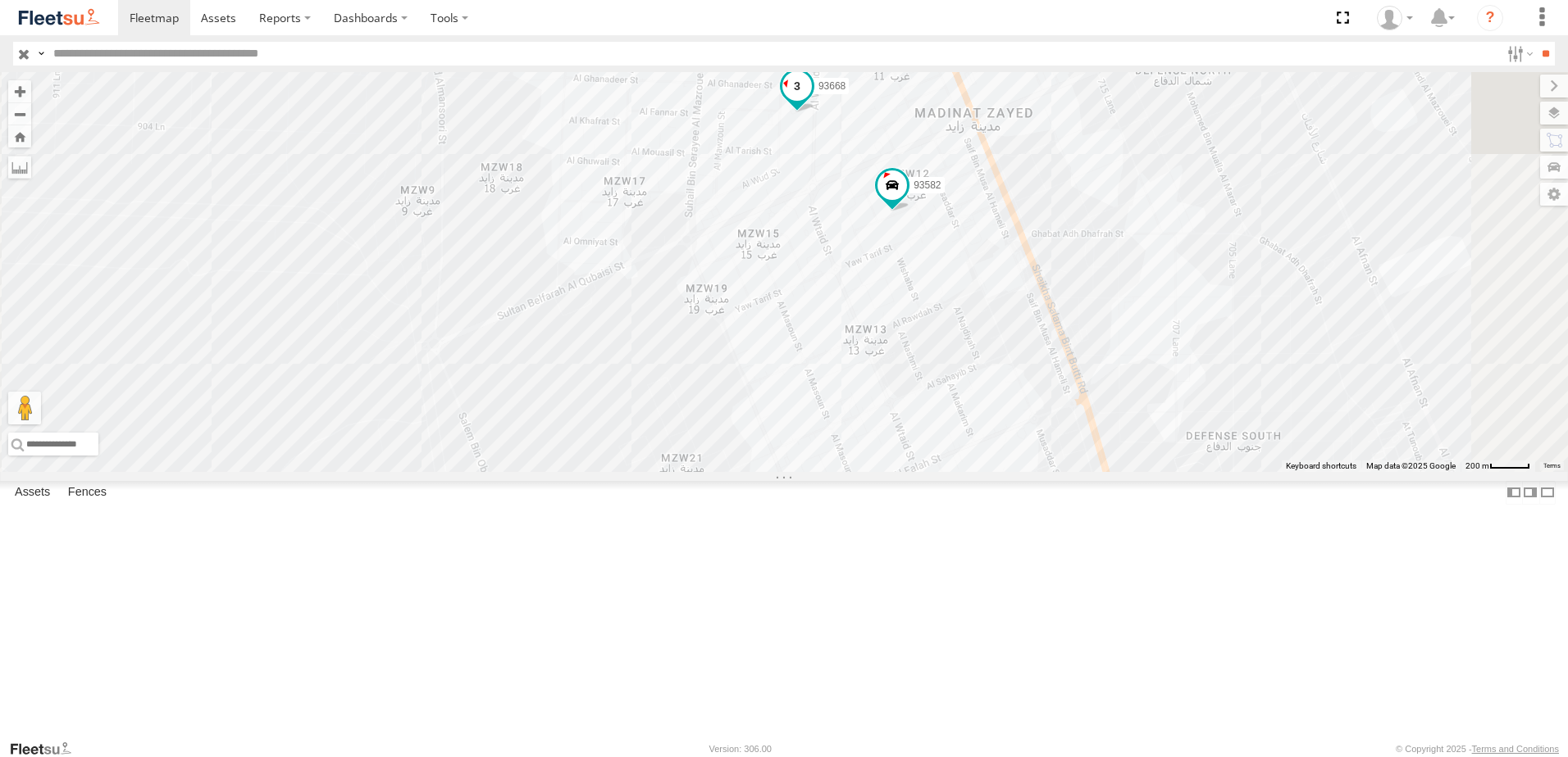
click at [812, 101] on span at bounding box center [797, 87] width 30 height 30
click at [907, 201] on span at bounding box center [892, 185] width 30 height 30
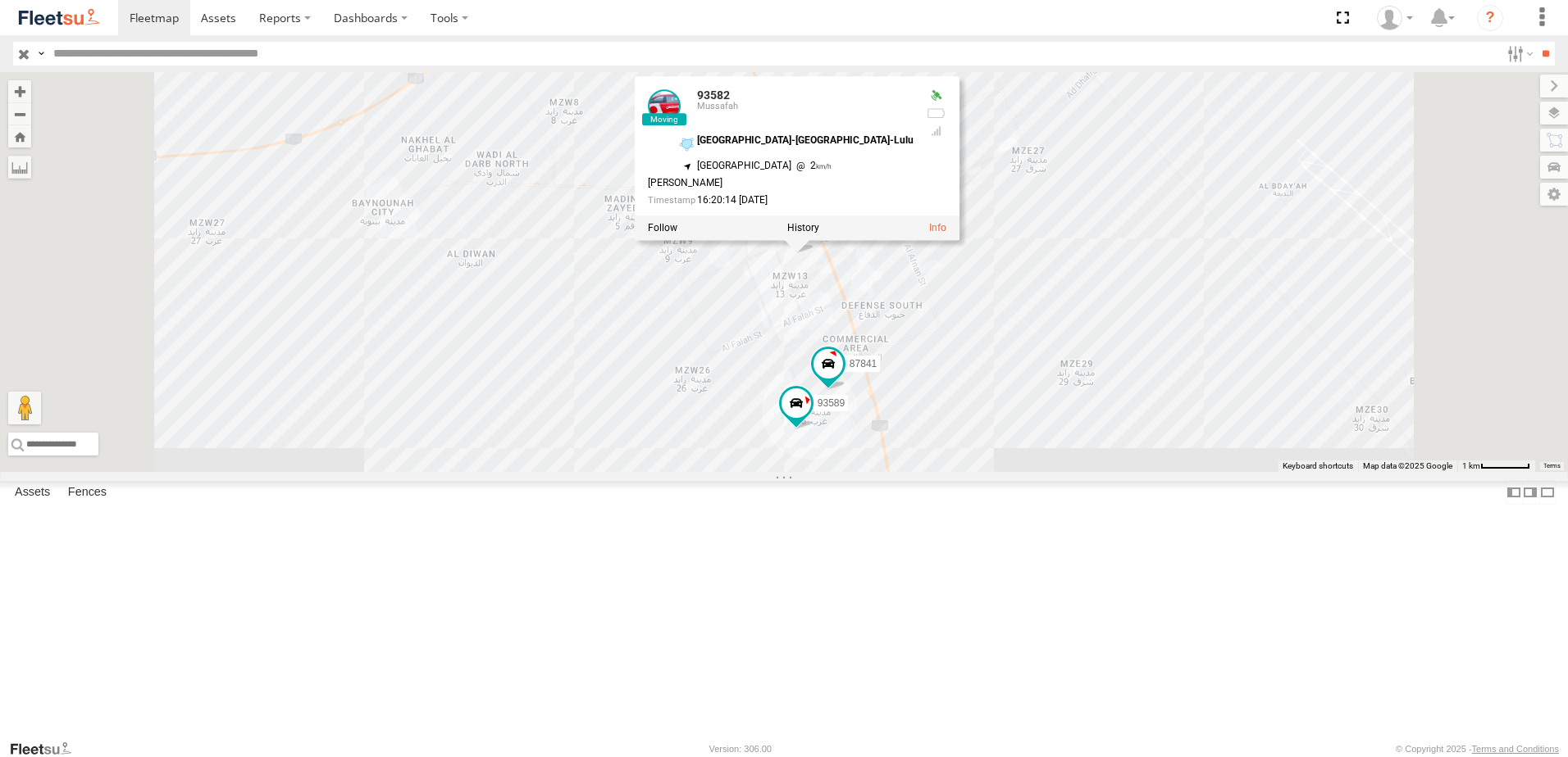
click at [951, 472] on div "93598 46190 93580 61192 93591 93660 93659 93664 93586-auh 93671 81928 65248 768…" at bounding box center [784, 272] width 1568 height 400
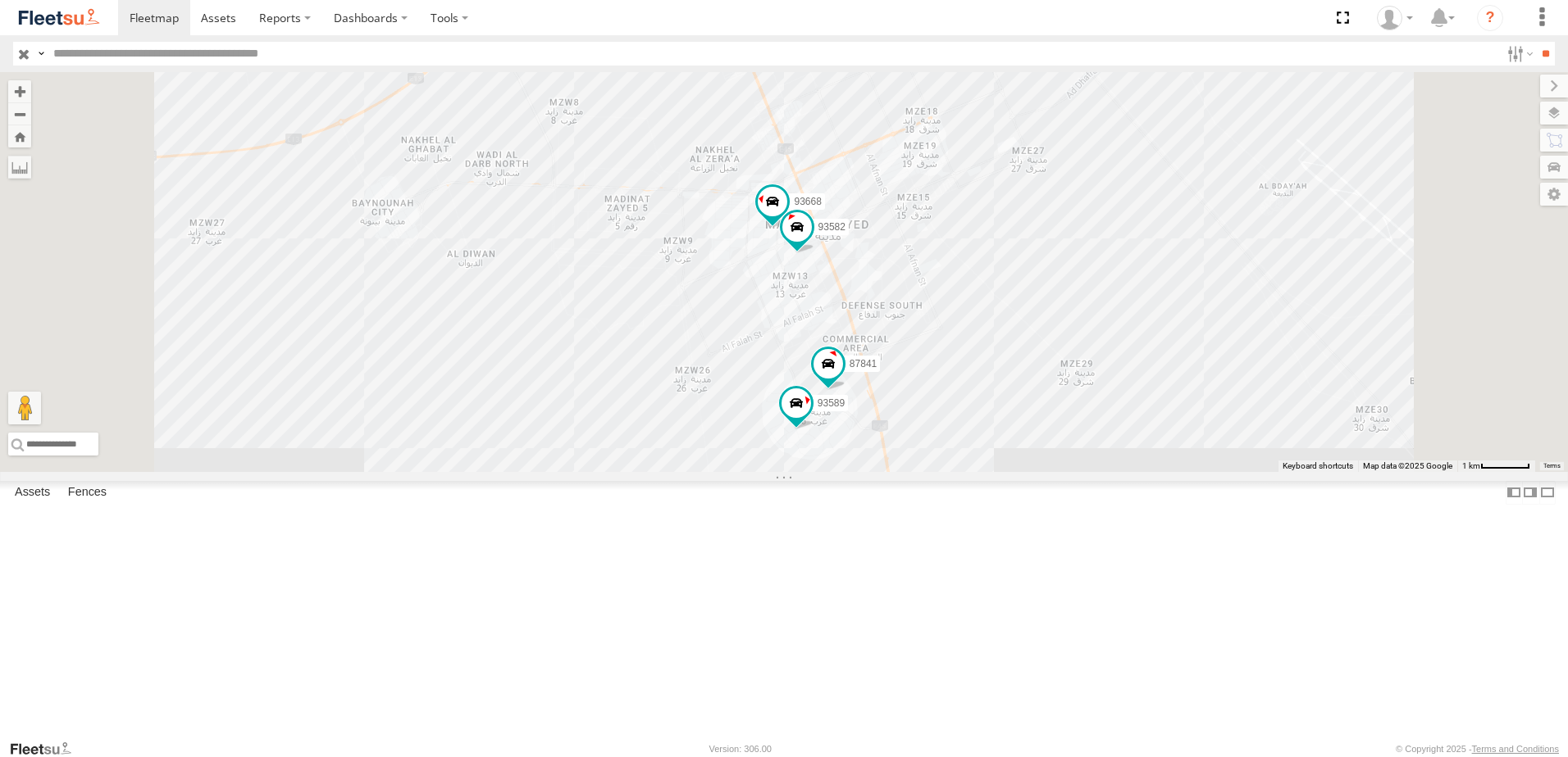
drag, startPoint x: 951, startPoint y: 590, endPoint x: 909, endPoint y: 594, distance: 42.2
click at [909, 472] on div "93598 46190 93580 61192 93591 93660 93659 93664 93586-auh 93671 81928 65248 768…" at bounding box center [784, 272] width 1568 height 400
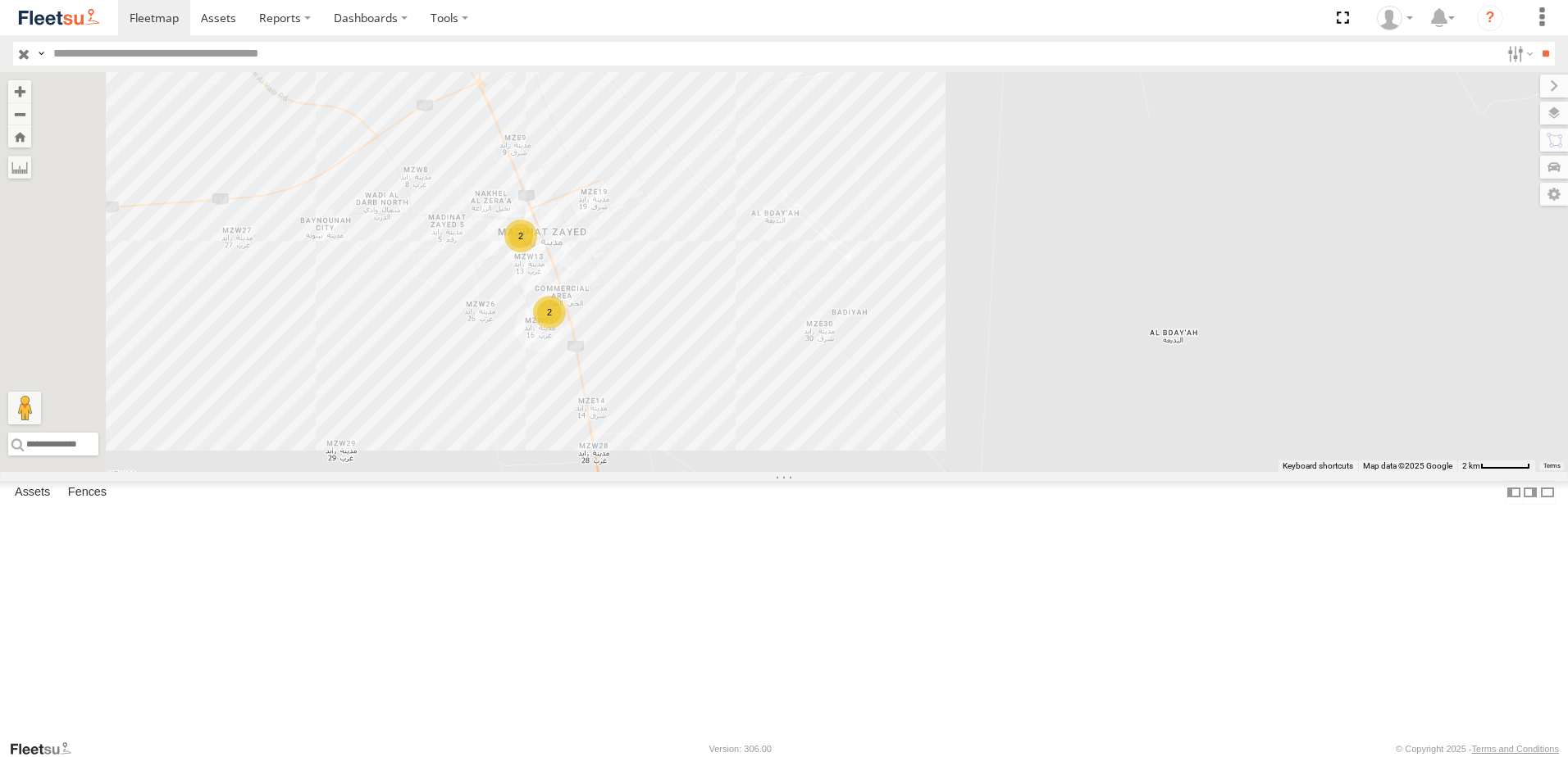
drag, startPoint x: 761, startPoint y: 274, endPoint x: 895, endPoint y: 251, distance: 136.0
click at [895, 251] on div "93598 46190 93580 61192 93591 93660 93659 93664 93586-auh 93671 81928 65248 768…" at bounding box center [784, 272] width 1568 height 400
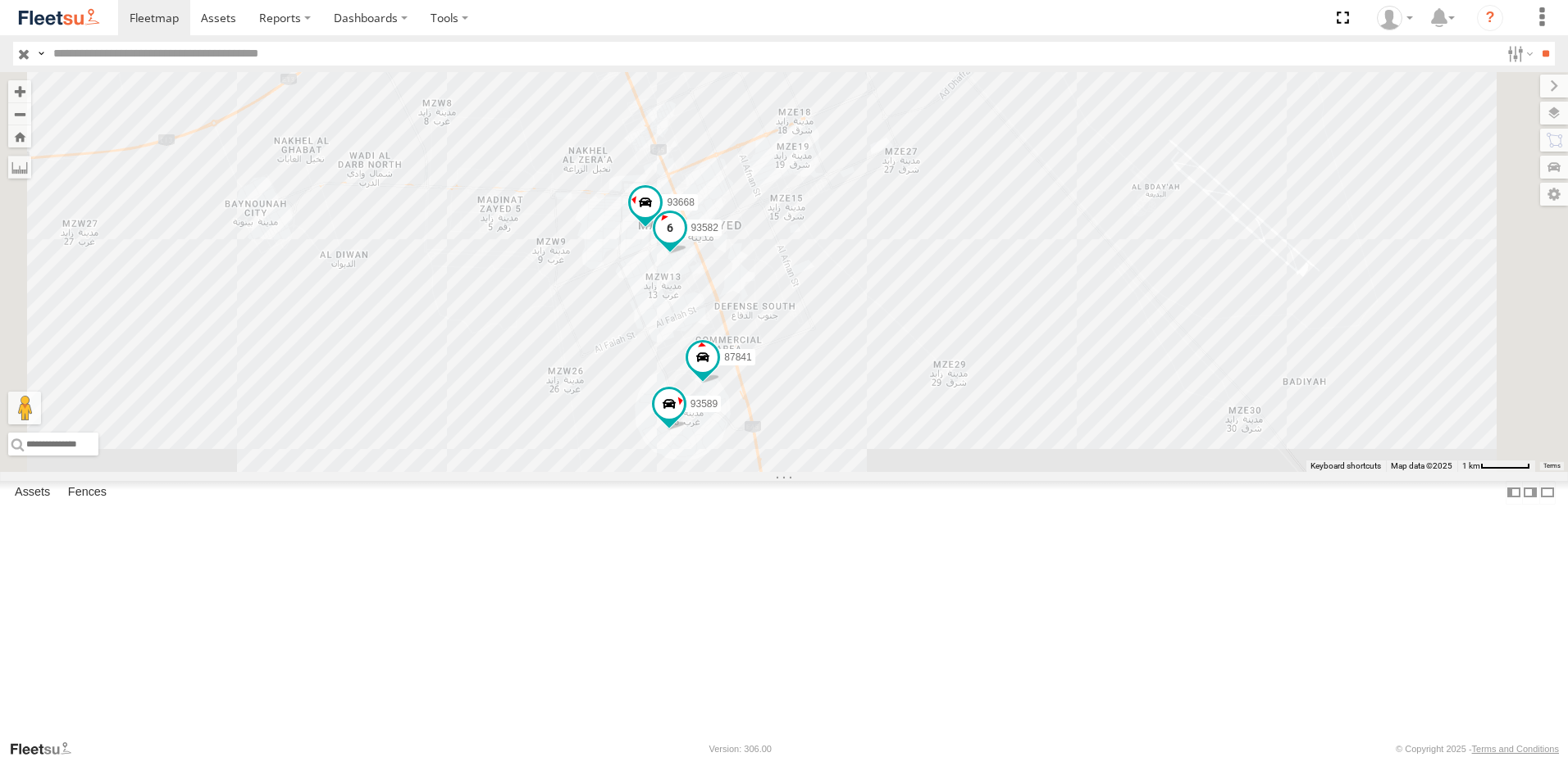
click at [688, 254] on span at bounding box center [670, 232] width 36 height 44
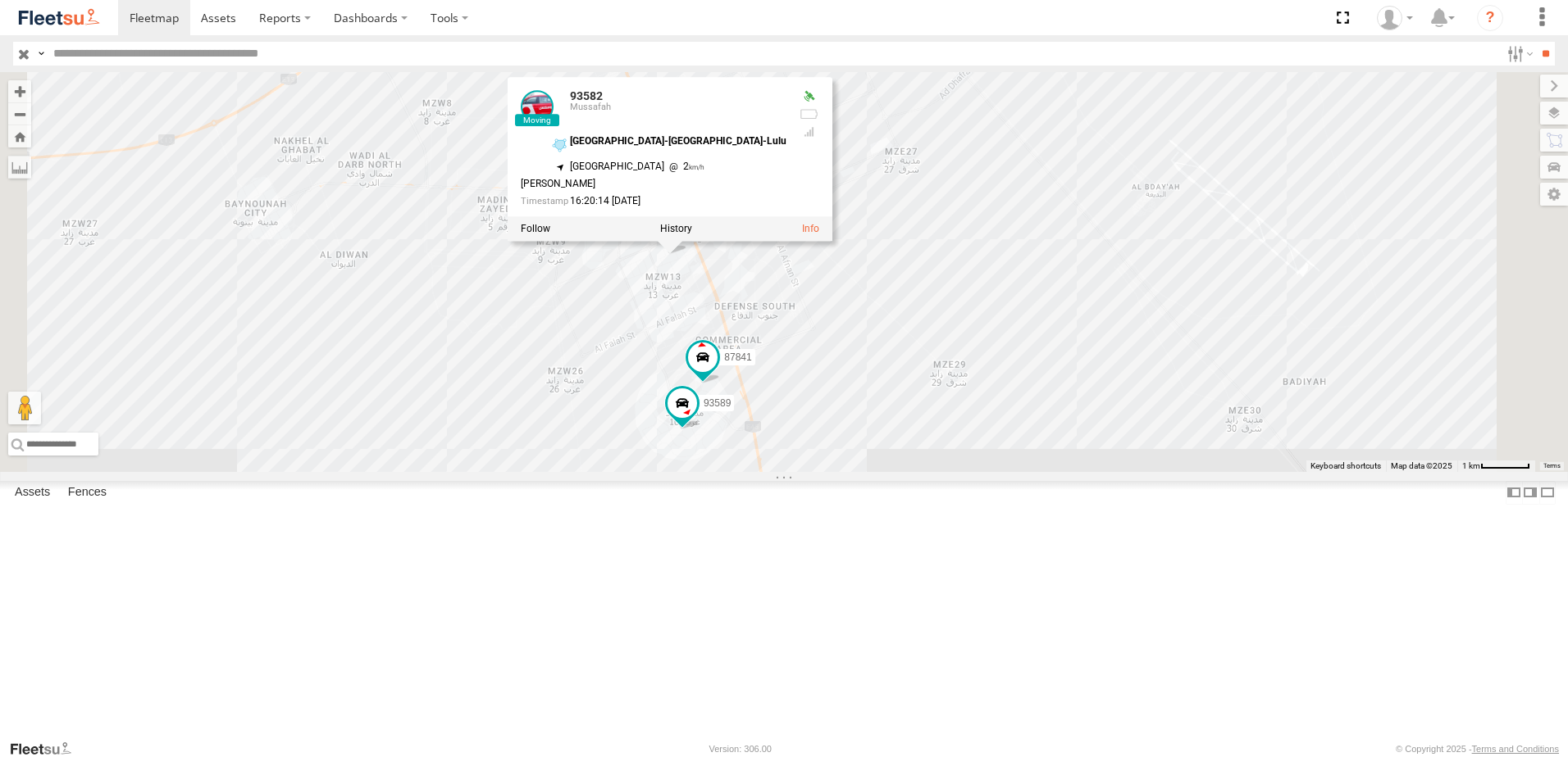
click at [1029, 361] on div "93598 46190 93580 61192 93591 93660 93659 93664 93586-auh 93671 81928 65248 768…" at bounding box center [784, 272] width 1568 height 400
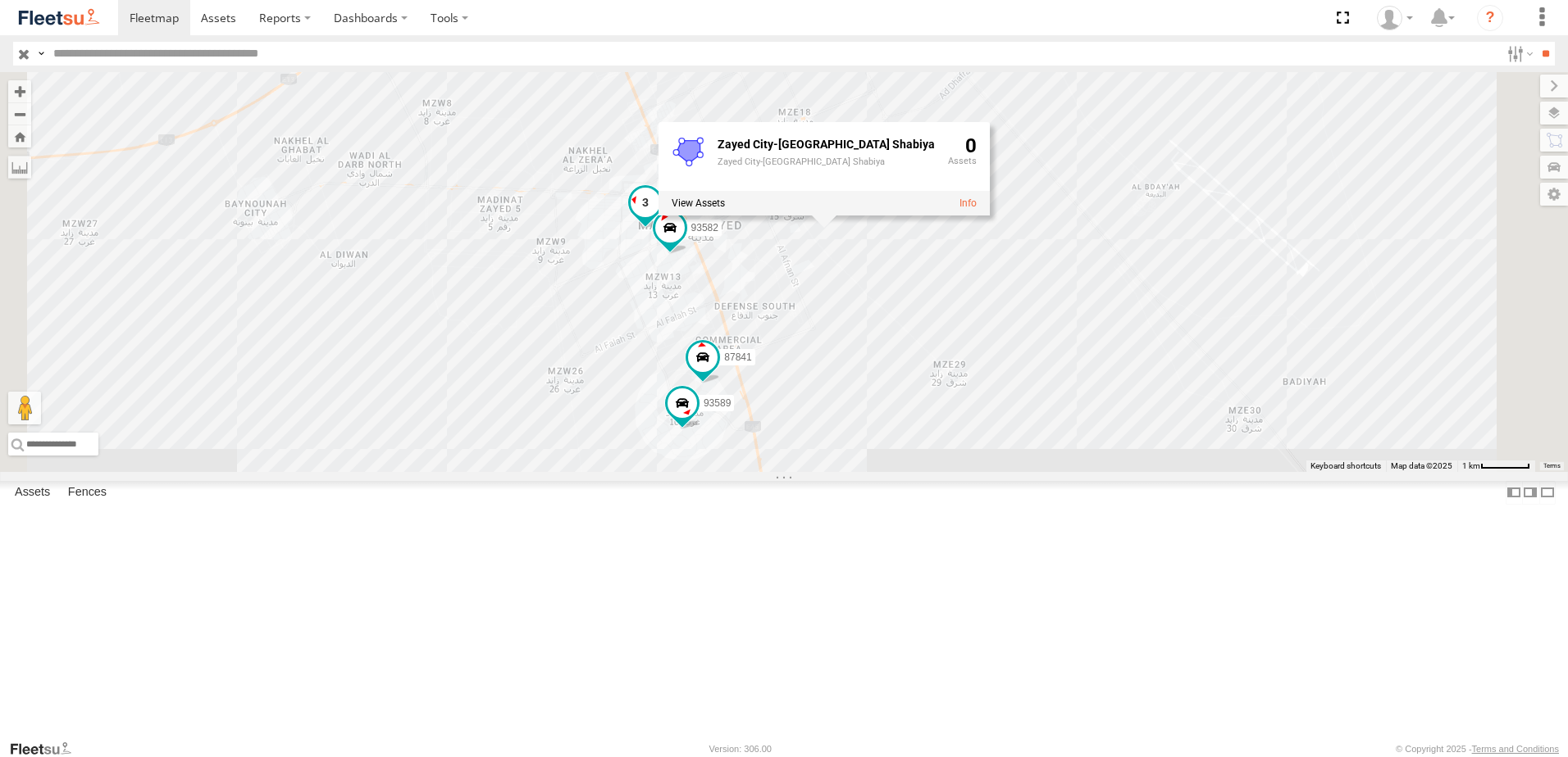
click at [660, 218] on span at bounding box center [645, 203] width 30 height 30
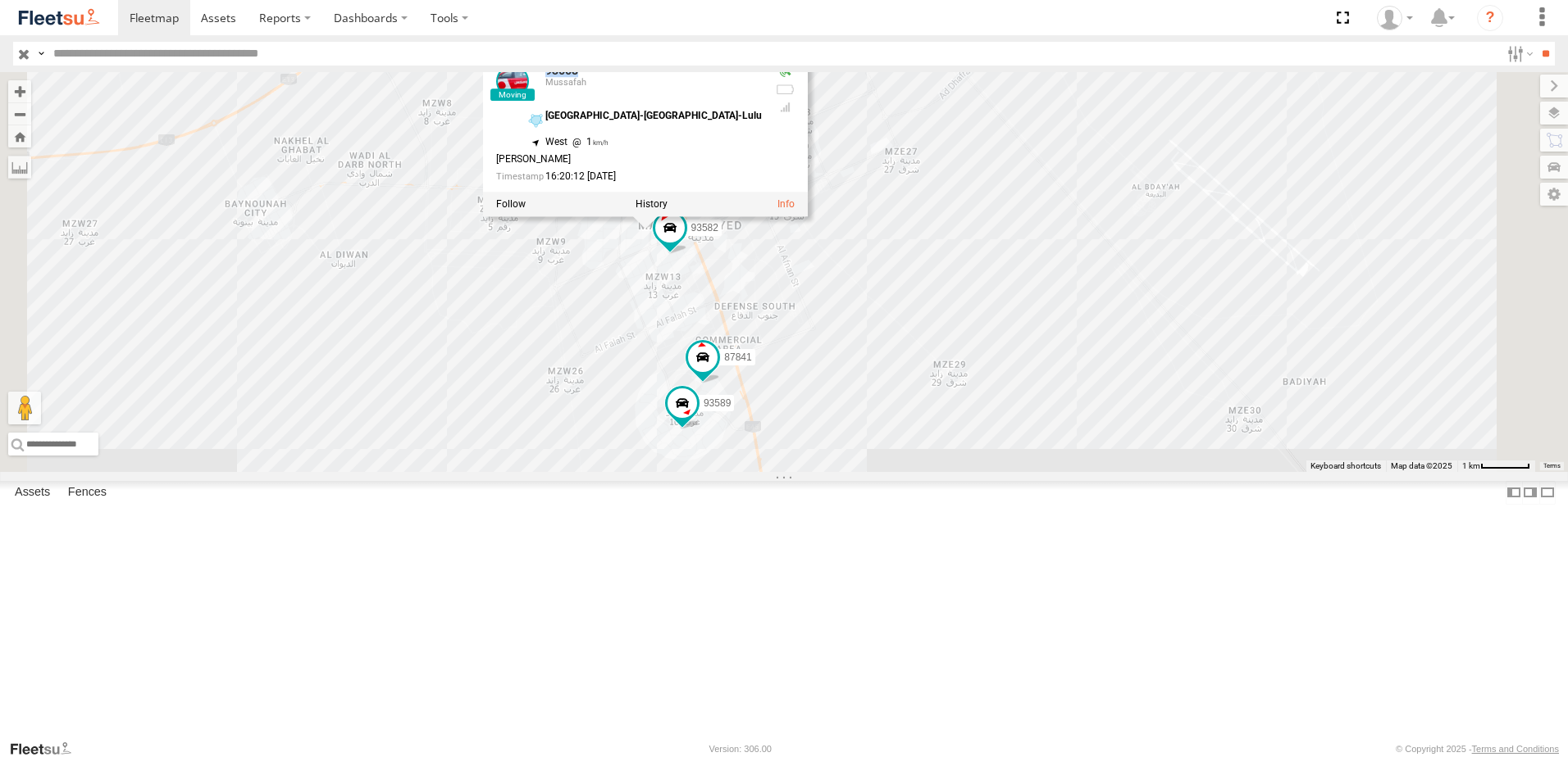
drag, startPoint x: 841, startPoint y: 203, endPoint x: 790, endPoint y: 203, distance: 51.0
click at [762, 105] on div "93668 Mussafah" at bounding box center [629, 85] width 266 height 40
copy link "93668"
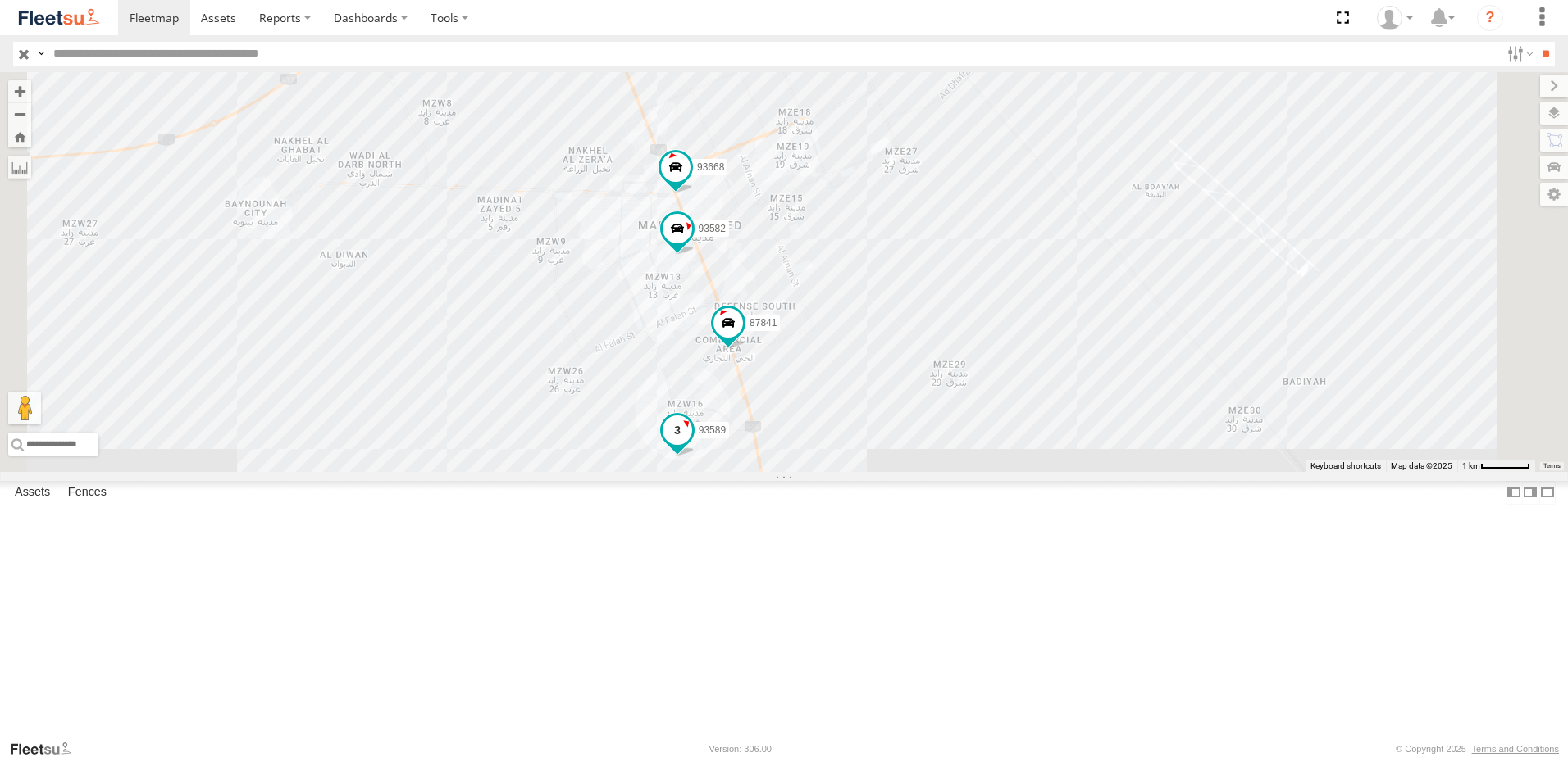
click at [692, 445] on span at bounding box center [677, 430] width 30 height 30
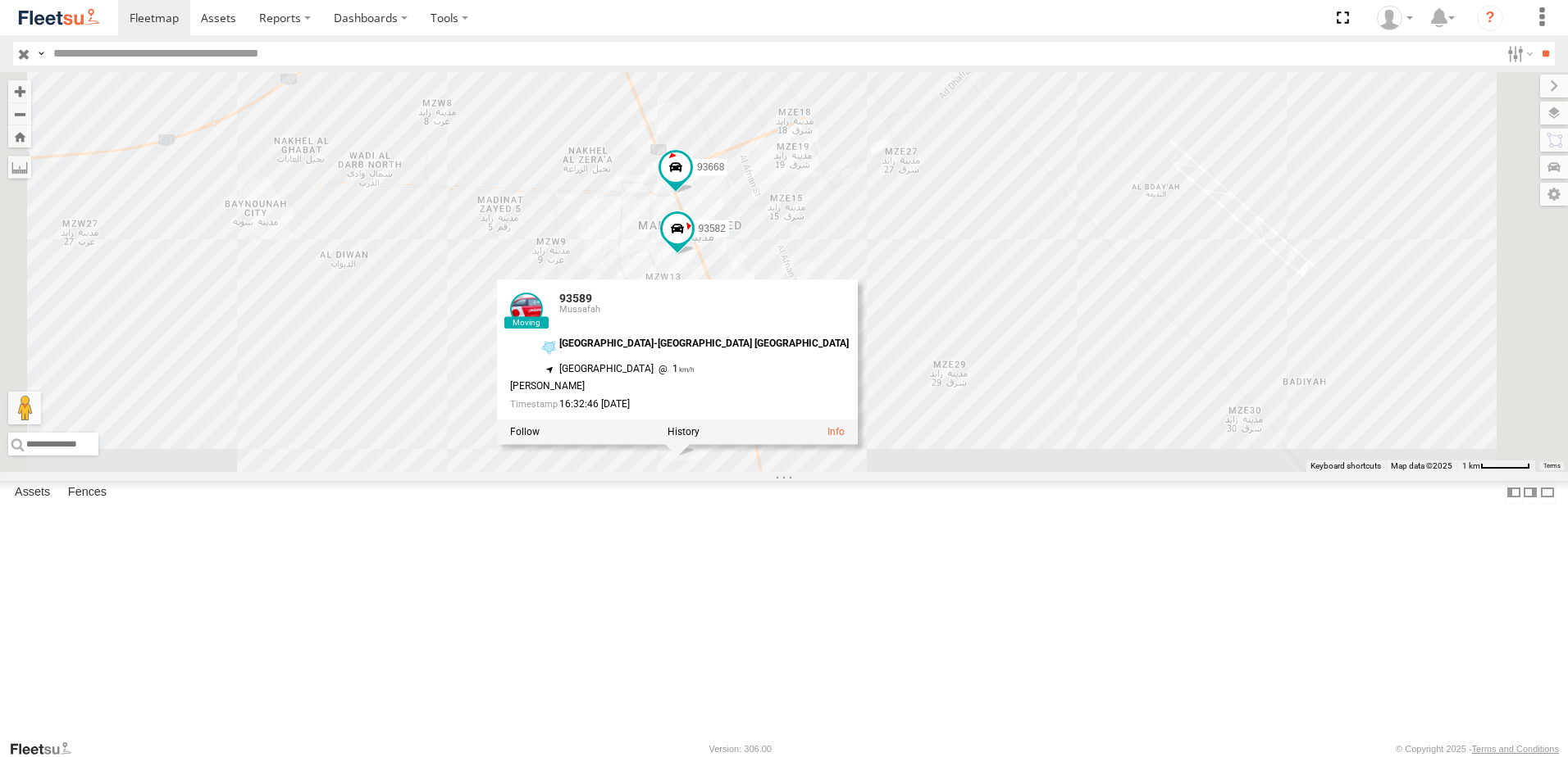
click at [1183, 472] on div "93668 87841 93582 93589 93589 Mussafah Zayed City-Maraba Al Dhafra 23.60284 , 5…" at bounding box center [784, 272] width 1568 height 400
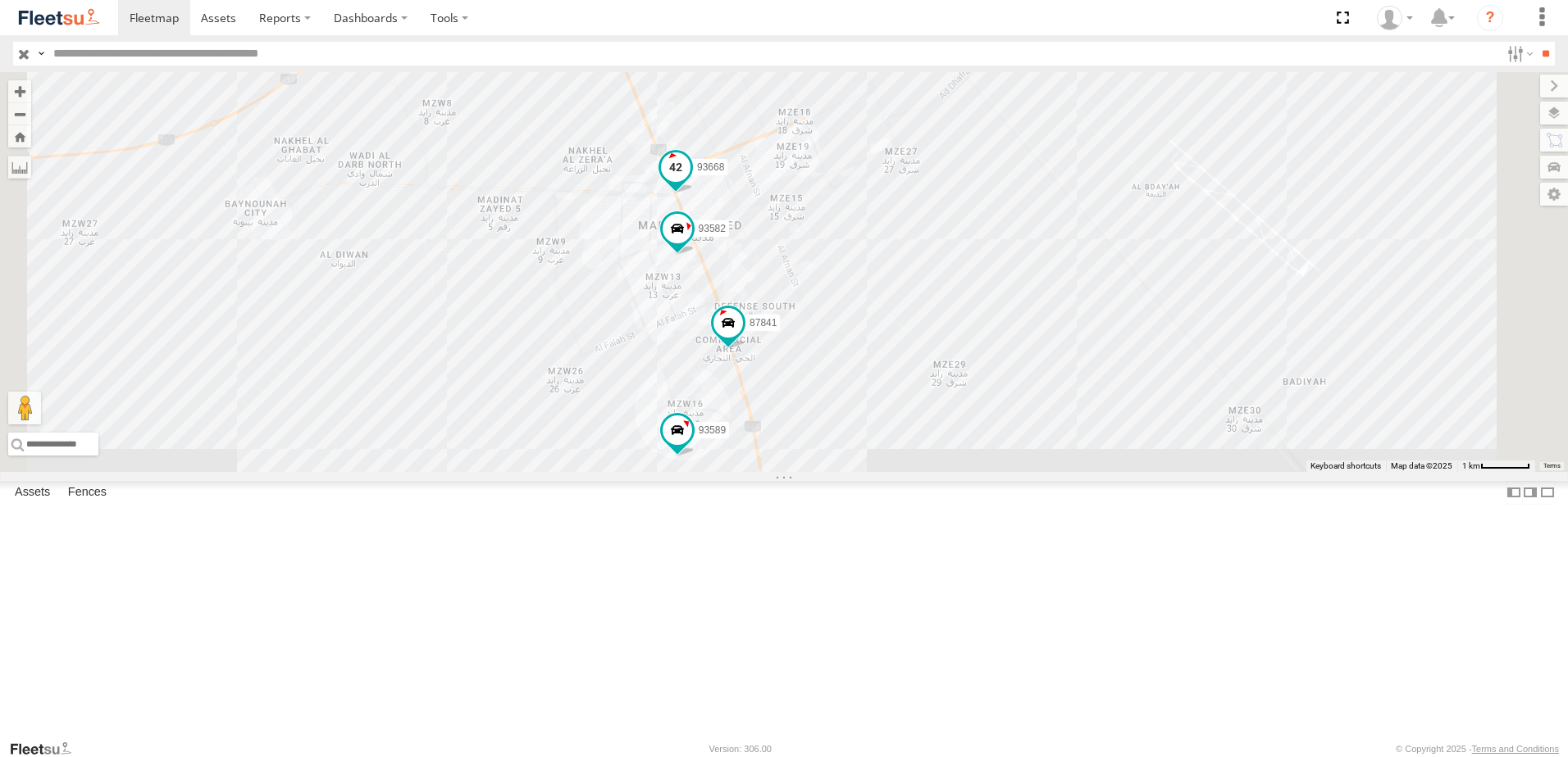
click at [691, 182] on span at bounding box center [675, 168] width 30 height 30
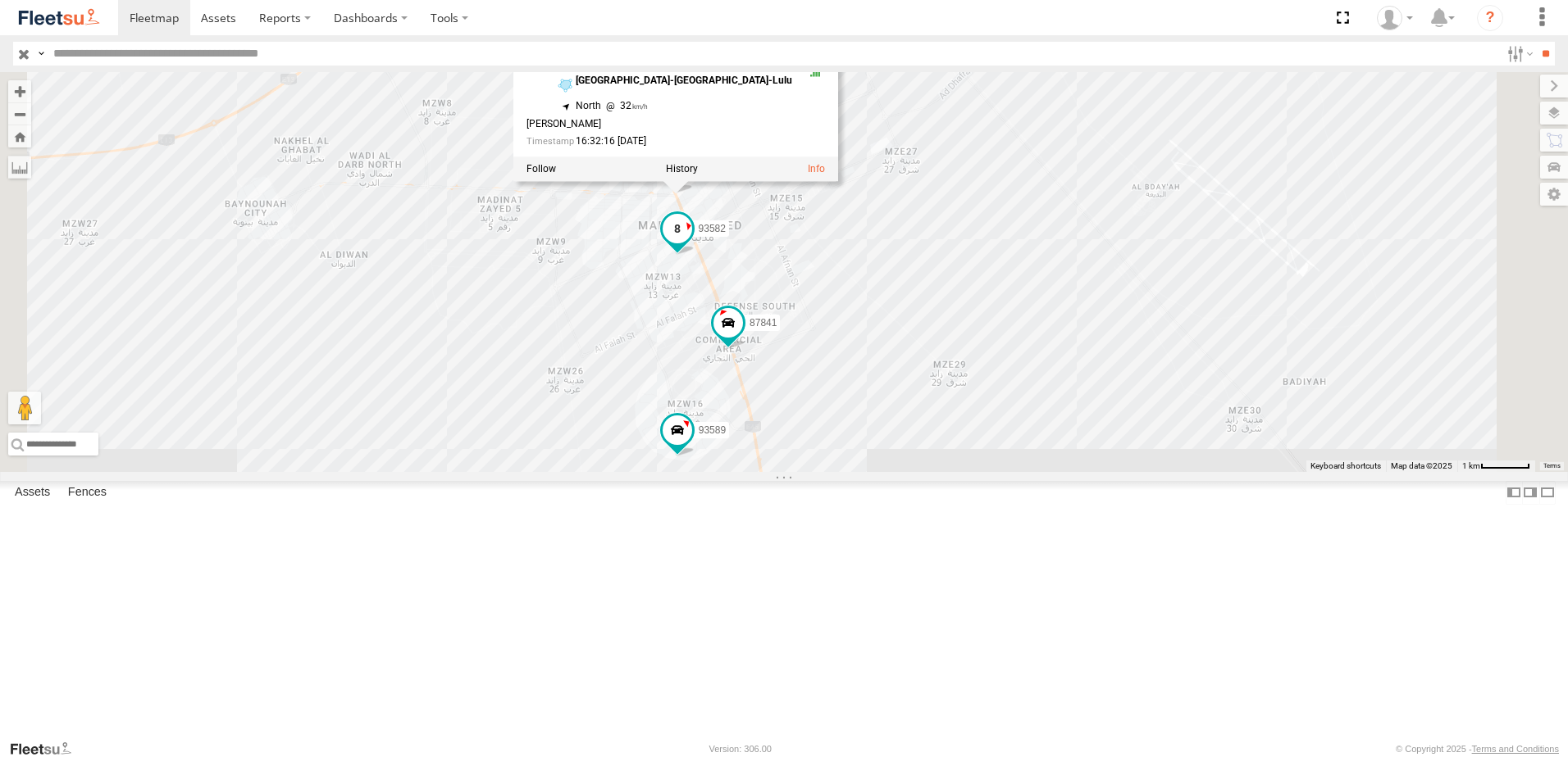
click at [692, 244] on span at bounding box center [677, 229] width 30 height 30
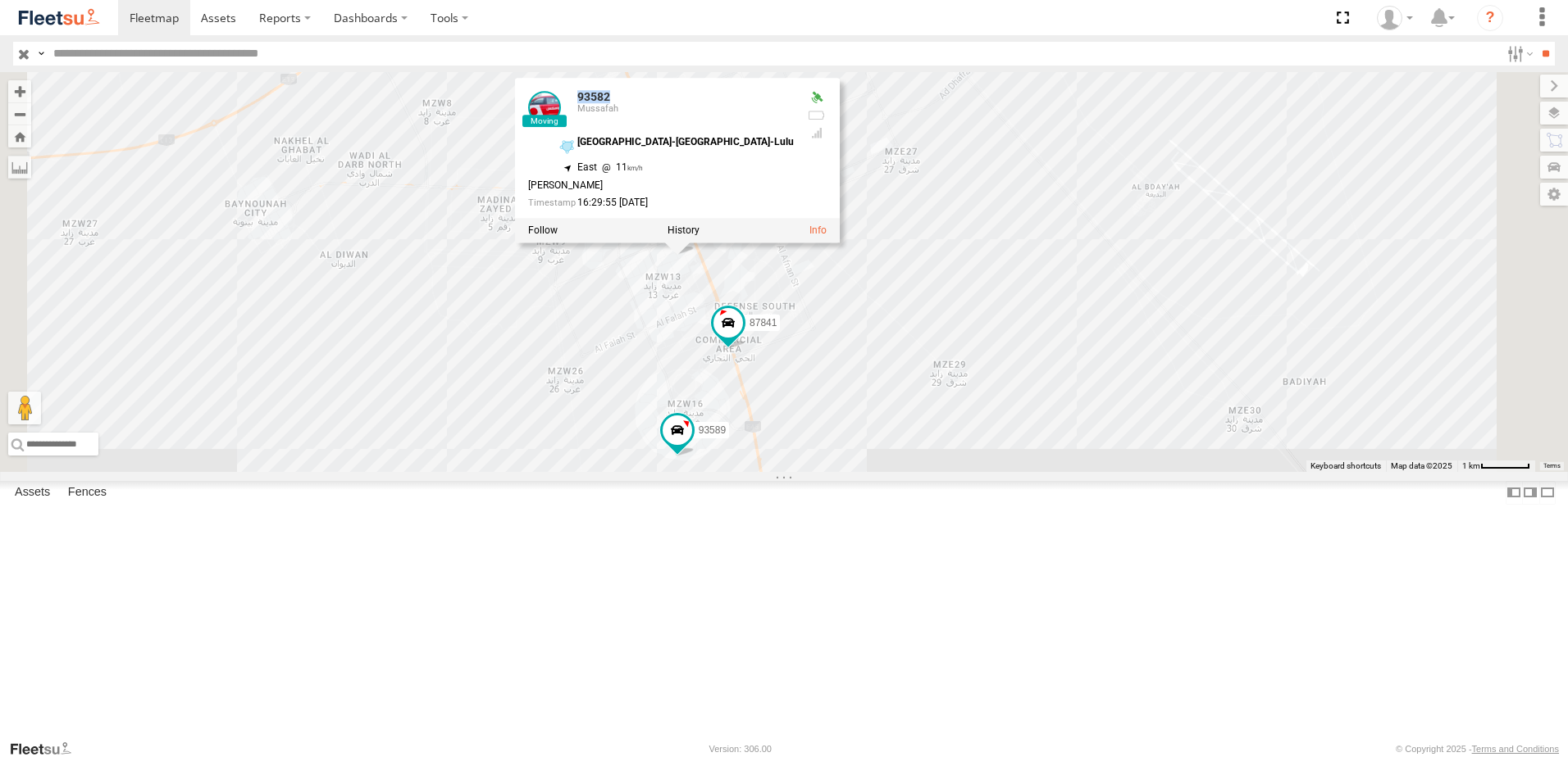
drag, startPoint x: 864, startPoint y: 231, endPoint x: 814, endPoint y: 231, distance: 50.0
click at [794, 131] on div "93582 Mussafah" at bounding box center [661, 111] width 266 height 40
copy div "93582"
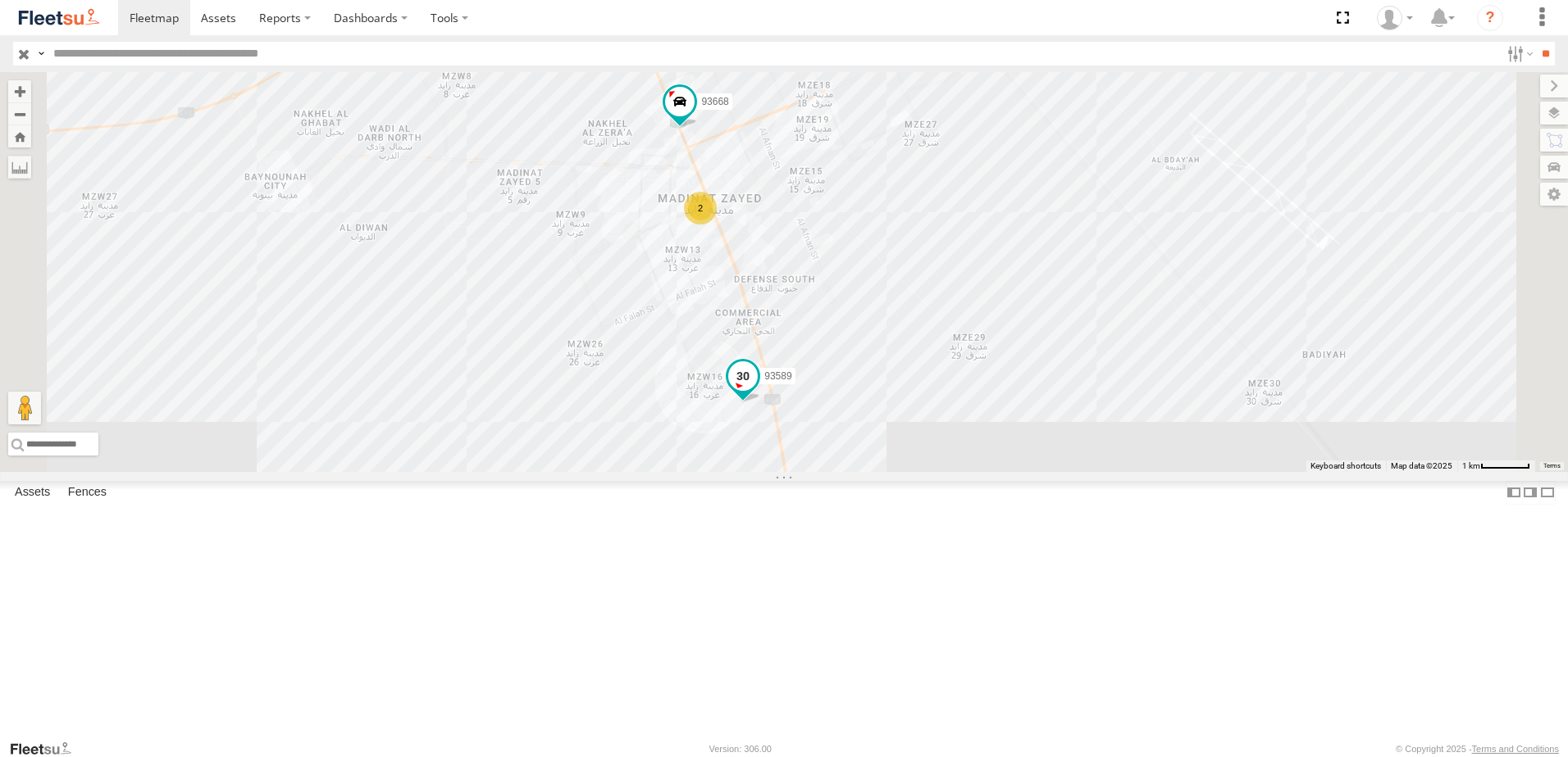
click at [757, 391] on span at bounding box center [743, 376] width 30 height 30
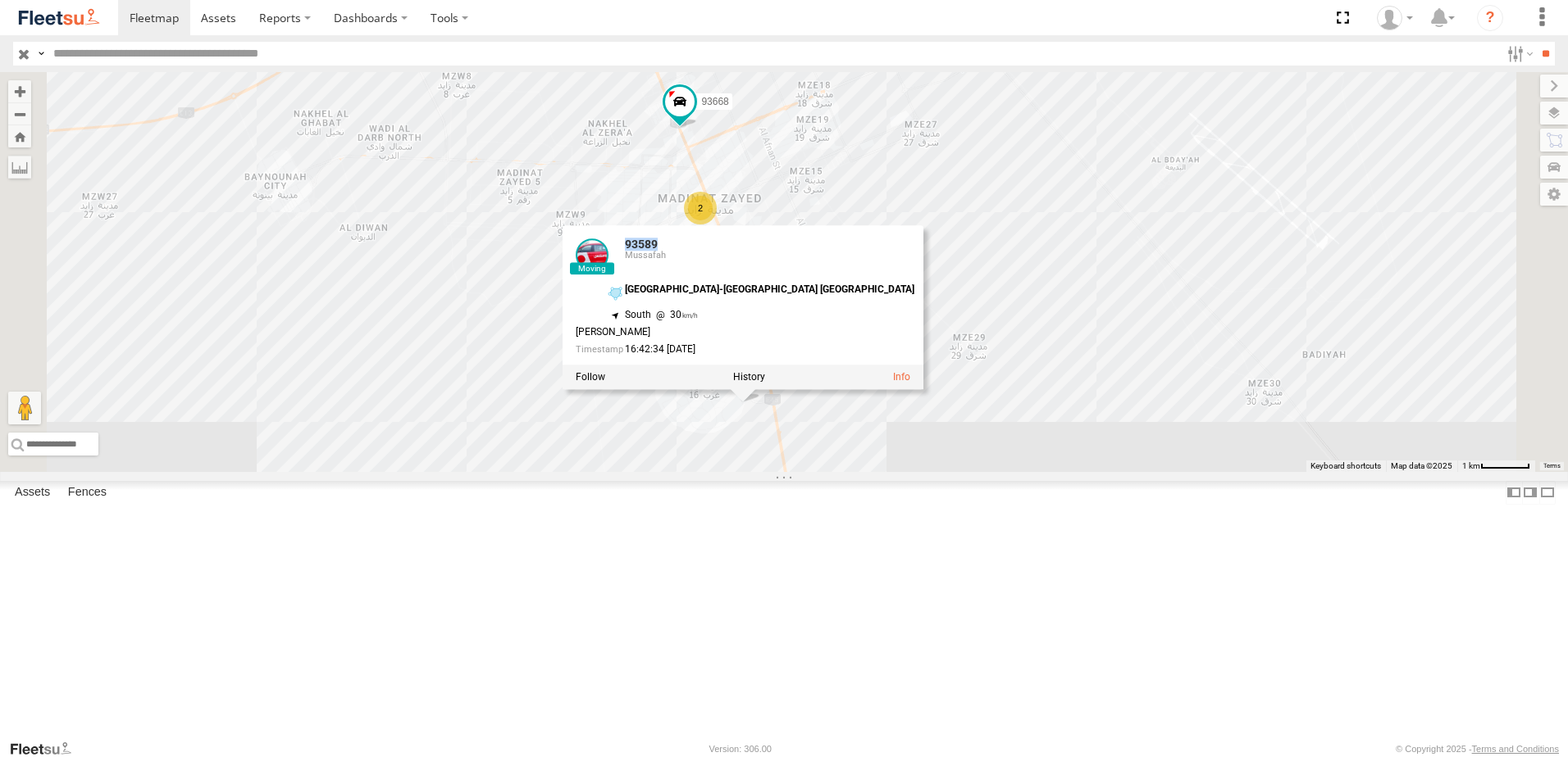
drag, startPoint x: 940, startPoint y: 377, endPoint x: 881, endPoint y: 377, distance: 59.0
click at [881, 278] on div "93589 Mussafah" at bounding box center [745, 258] width 339 height 40
copy div "93589"
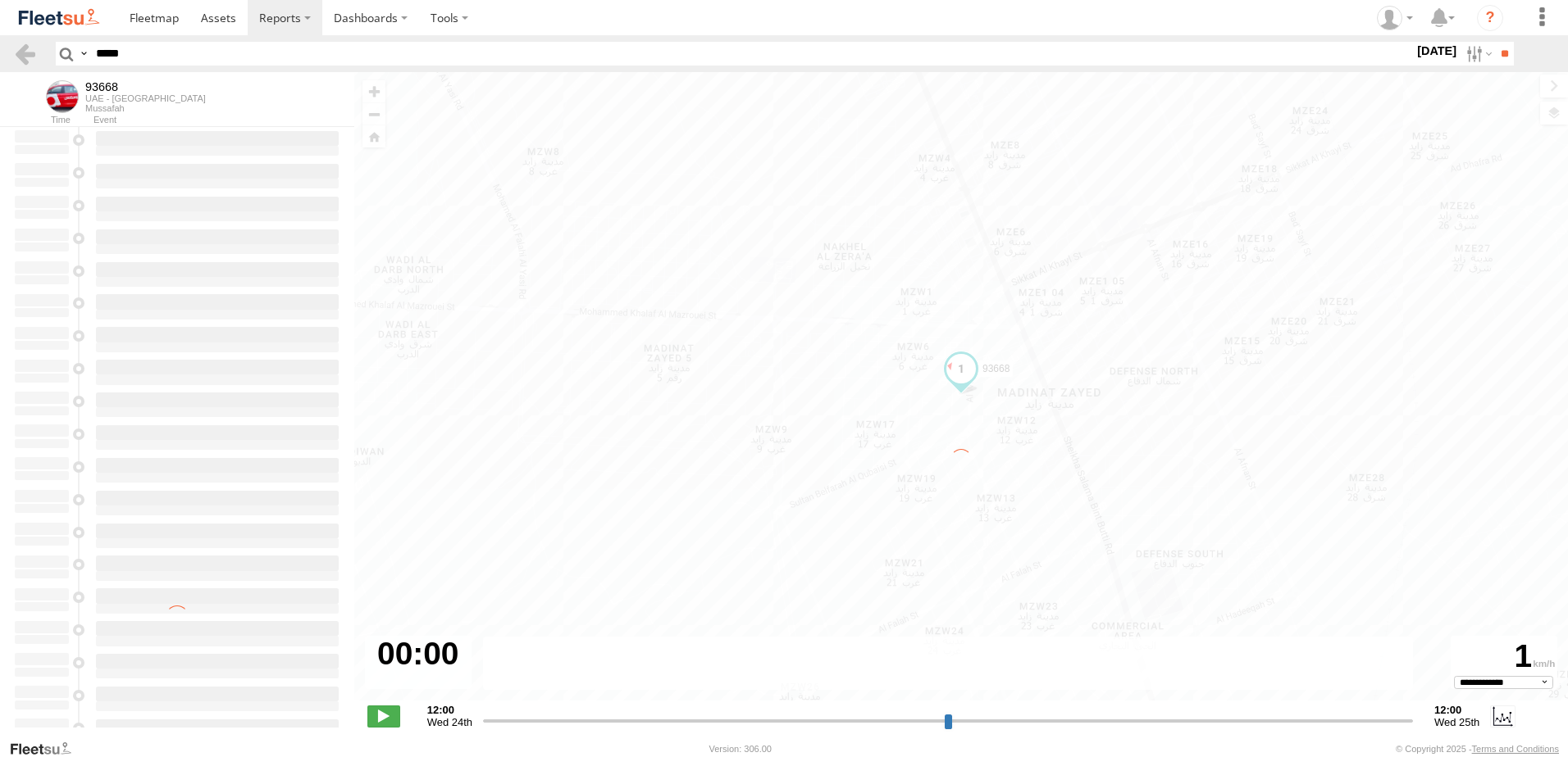
select select "**********"
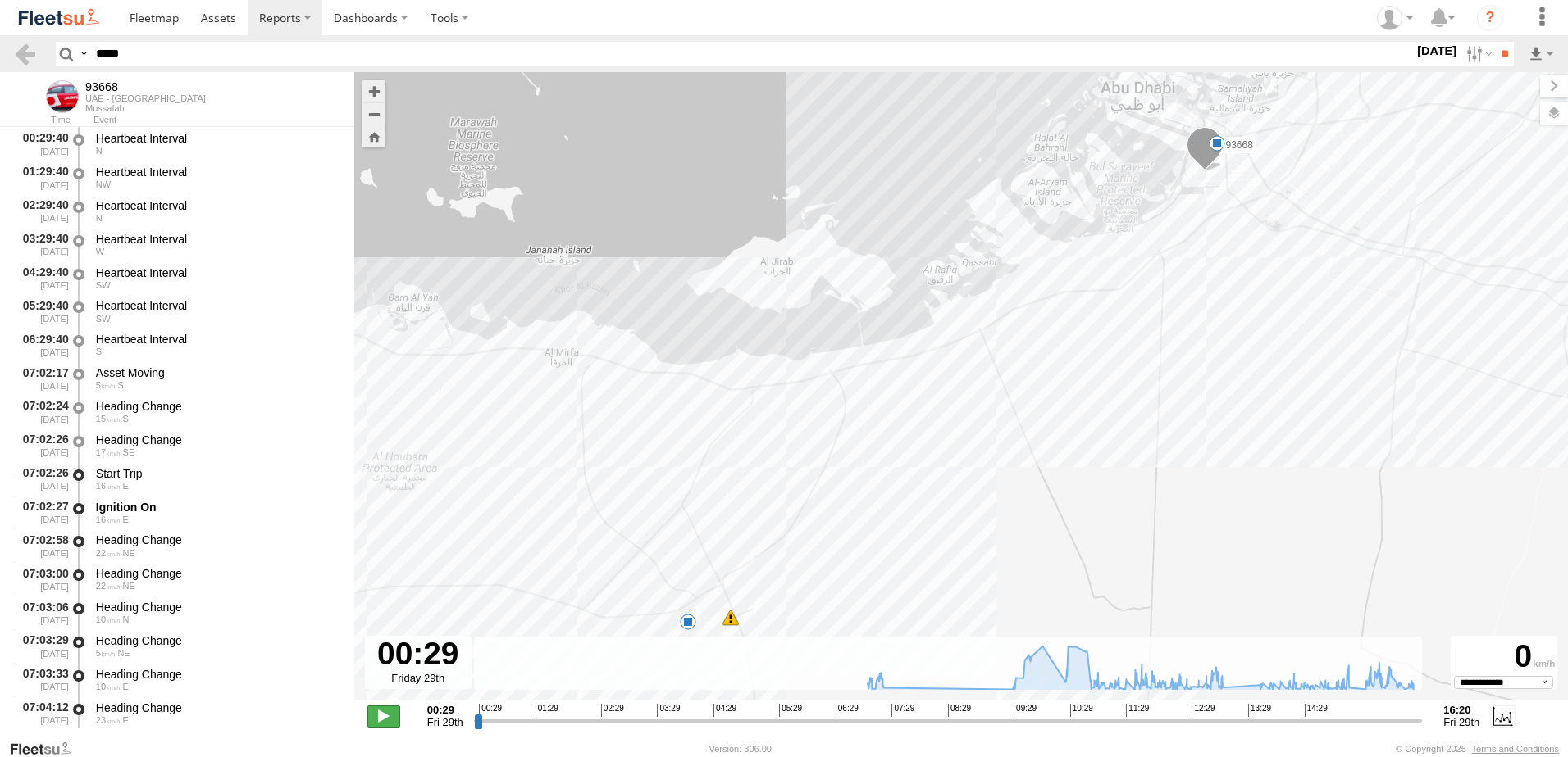
click at [384, 714] on span at bounding box center [384, 716] width 33 height 21
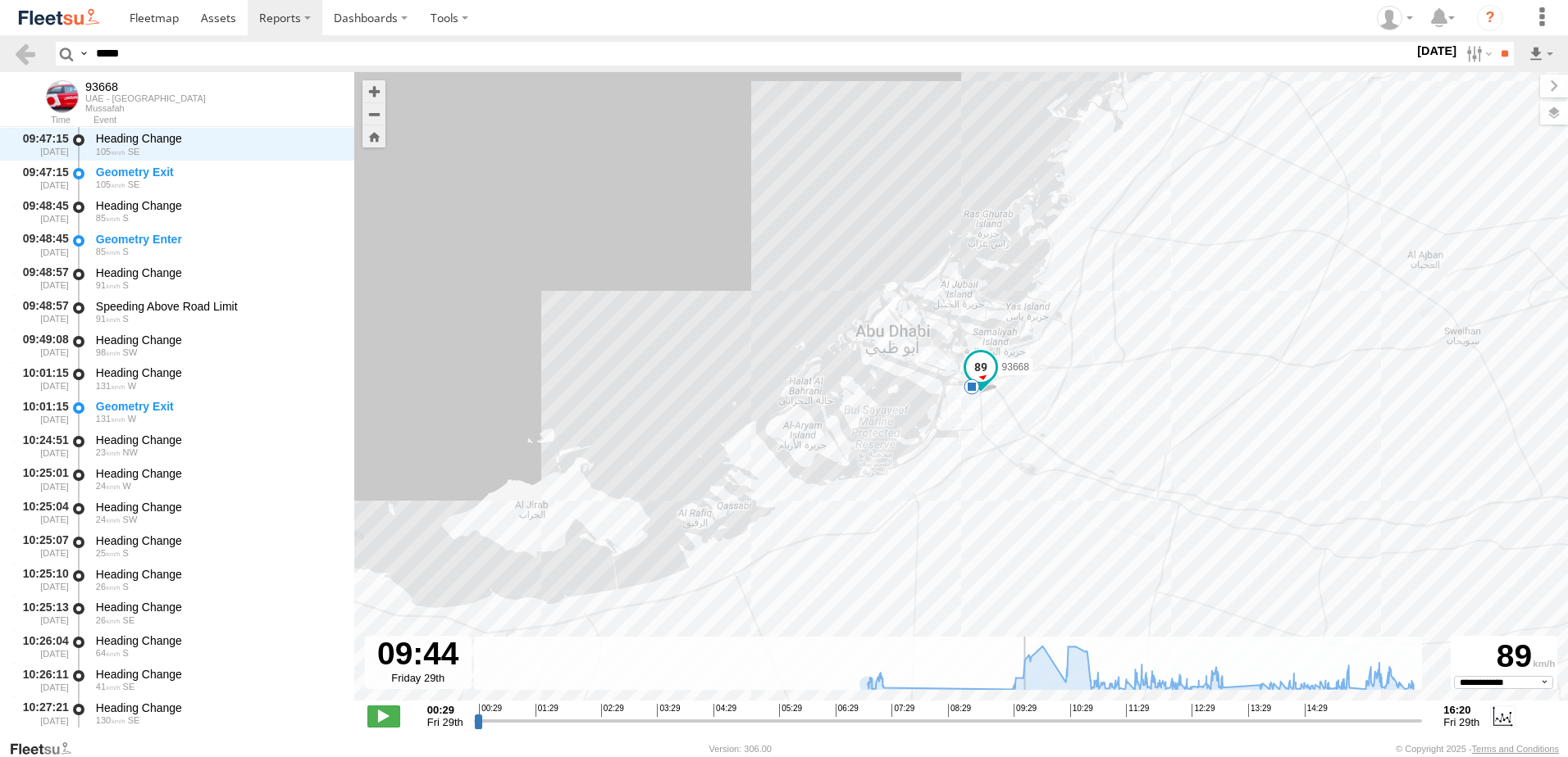
drag, startPoint x: 485, startPoint y: 722, endPoint x: 1025, endPoint y: 741, distance: 540.3
click at [1025, 729] on input "range" at bounding box center [949, 721] width 949 height 15
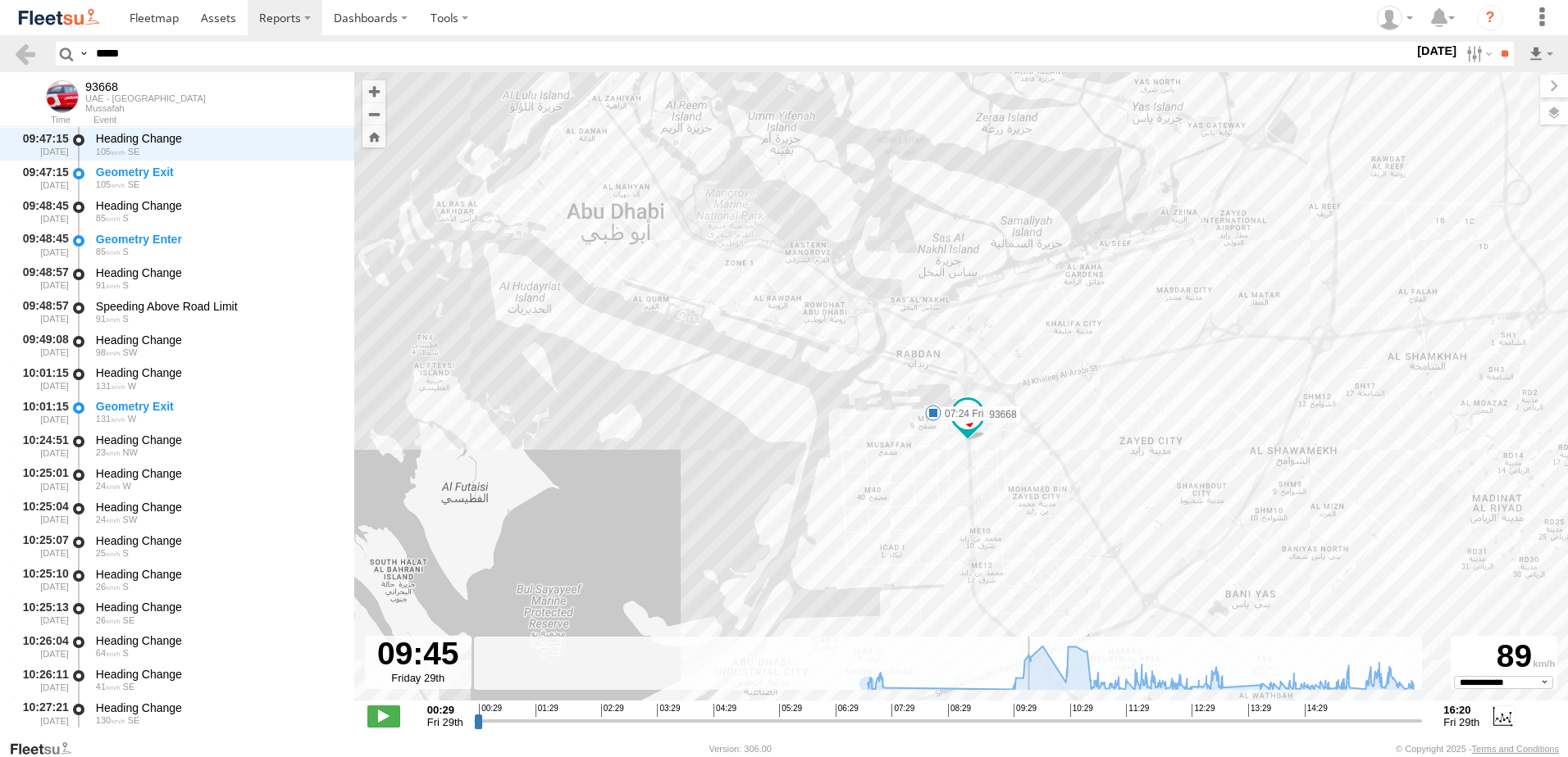
drag, startPoint x: 1022, startPoint y: 420, endPoint x: 1029, endPoint y: 402, distance: 19.3
click at [1029, 402] on div "93668 07:24 Fri 13:10 Fri" at bounding box center [961, 395] width 1213 height 646
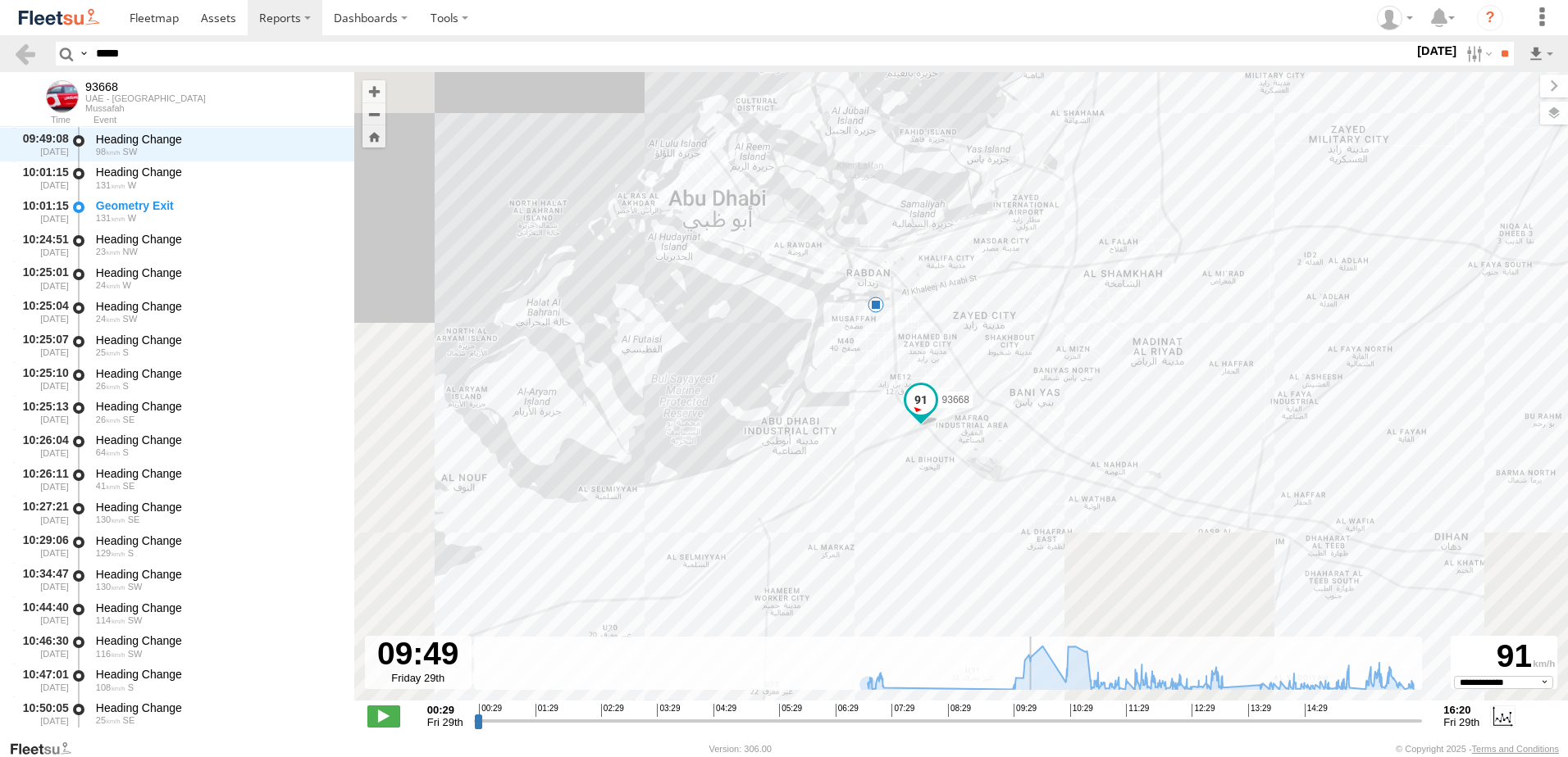
drag, startPoint x: 645, startPoint y: 575, endPoint x: 732, endPoint y: 375, distance: 218.1
click at [732, 375] on div "93668 07:24 Fri 13:10 Fri" at bounding box center [961, 395] width 1213 height 646
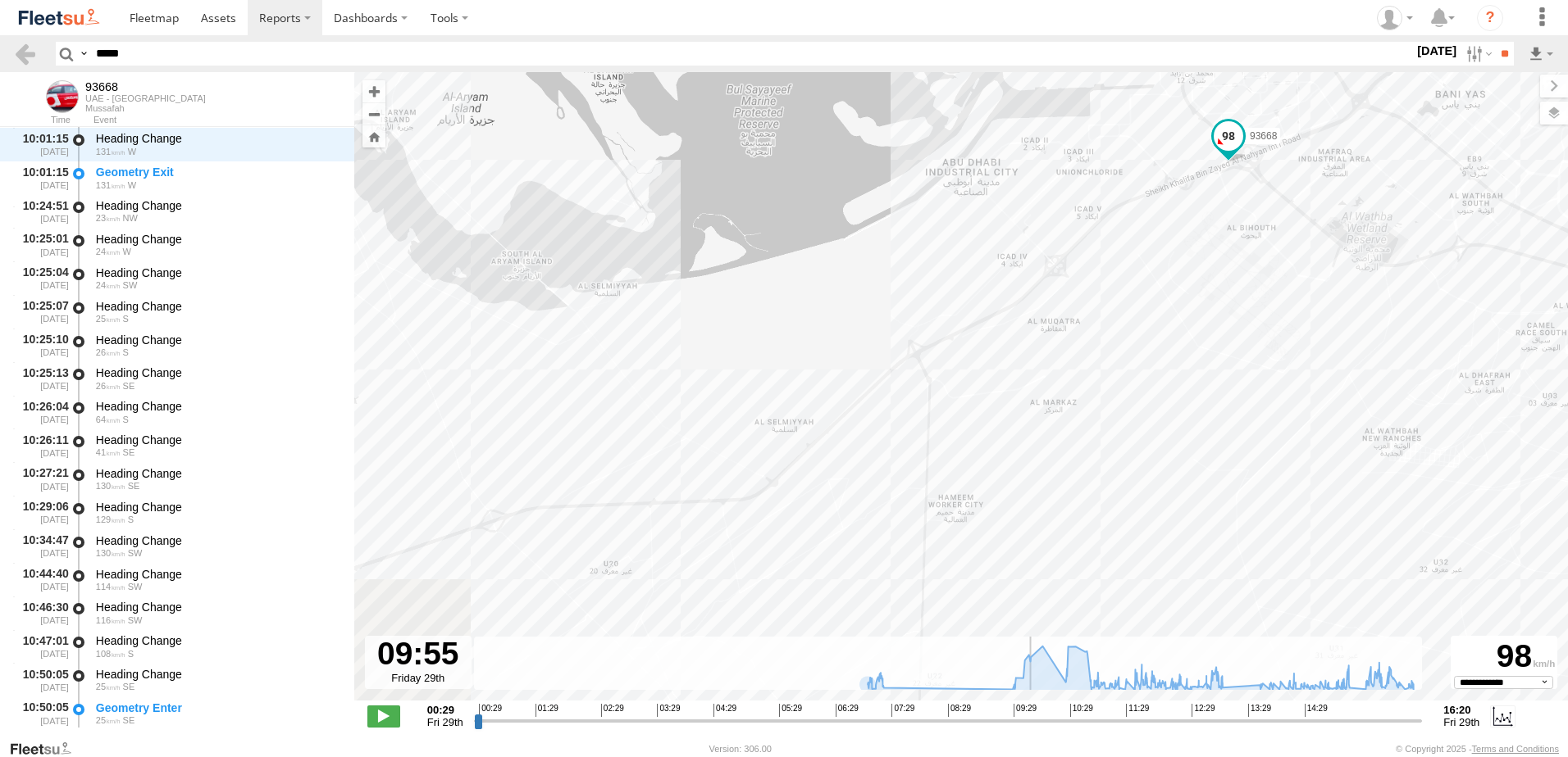
drag, startPoint x: 683, startPoint y: 524, endPoint x: 748, endPoint y: 372, distance: 165.3
click at [748, 372] on div "93668 07:24 Fri 13:10 Fri" at bounding box center [961, 395] width 1213 height 646
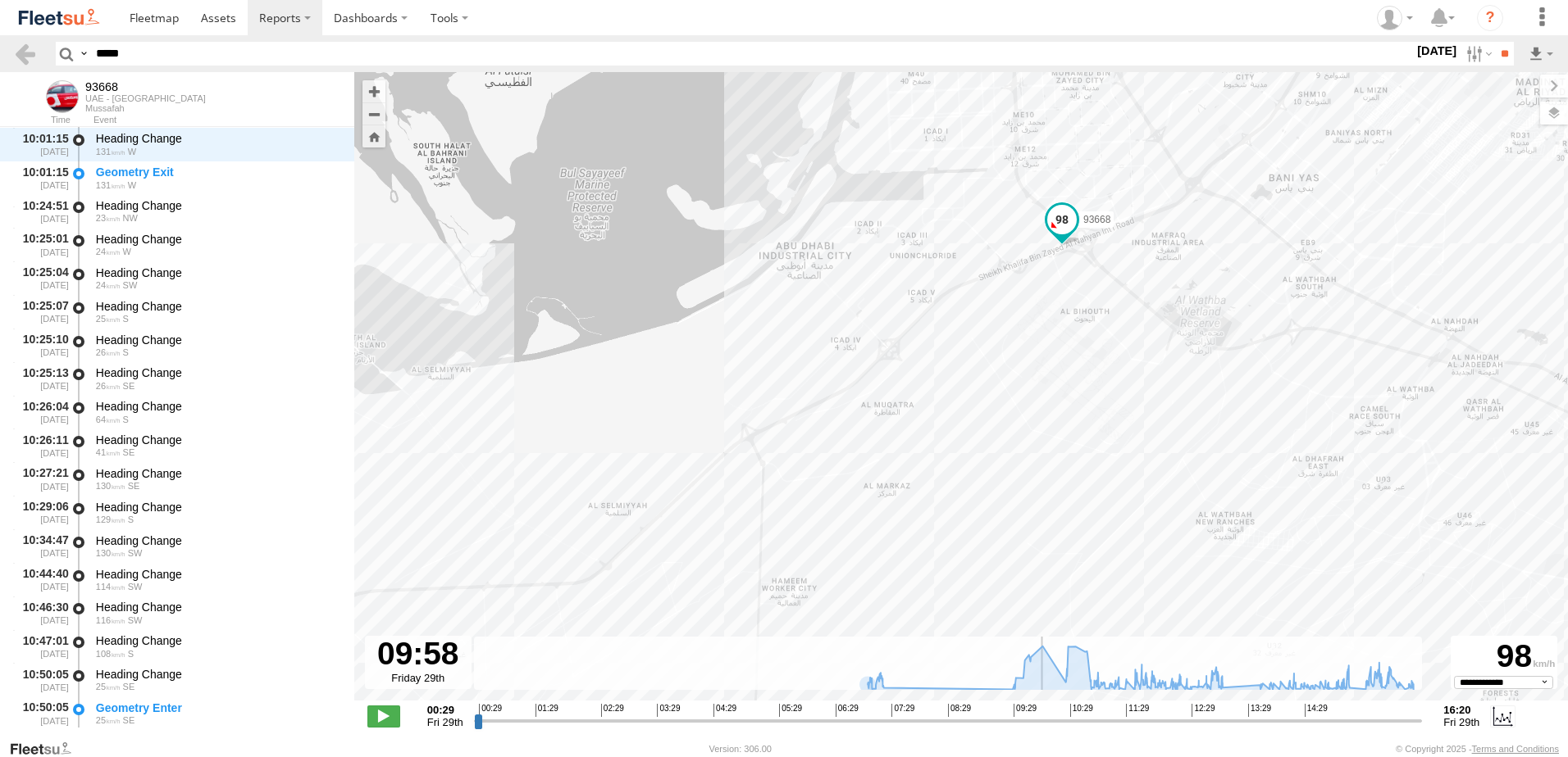
drag, startPoint x: 769, startPoint y: 327, endPoint x: 595, endPoint y: 415, distance: 195.0
click at [595, 415] on div "93668 07:24 Fri 13:10 Fri" at bounding box center [961, 395] width 1213 height 646
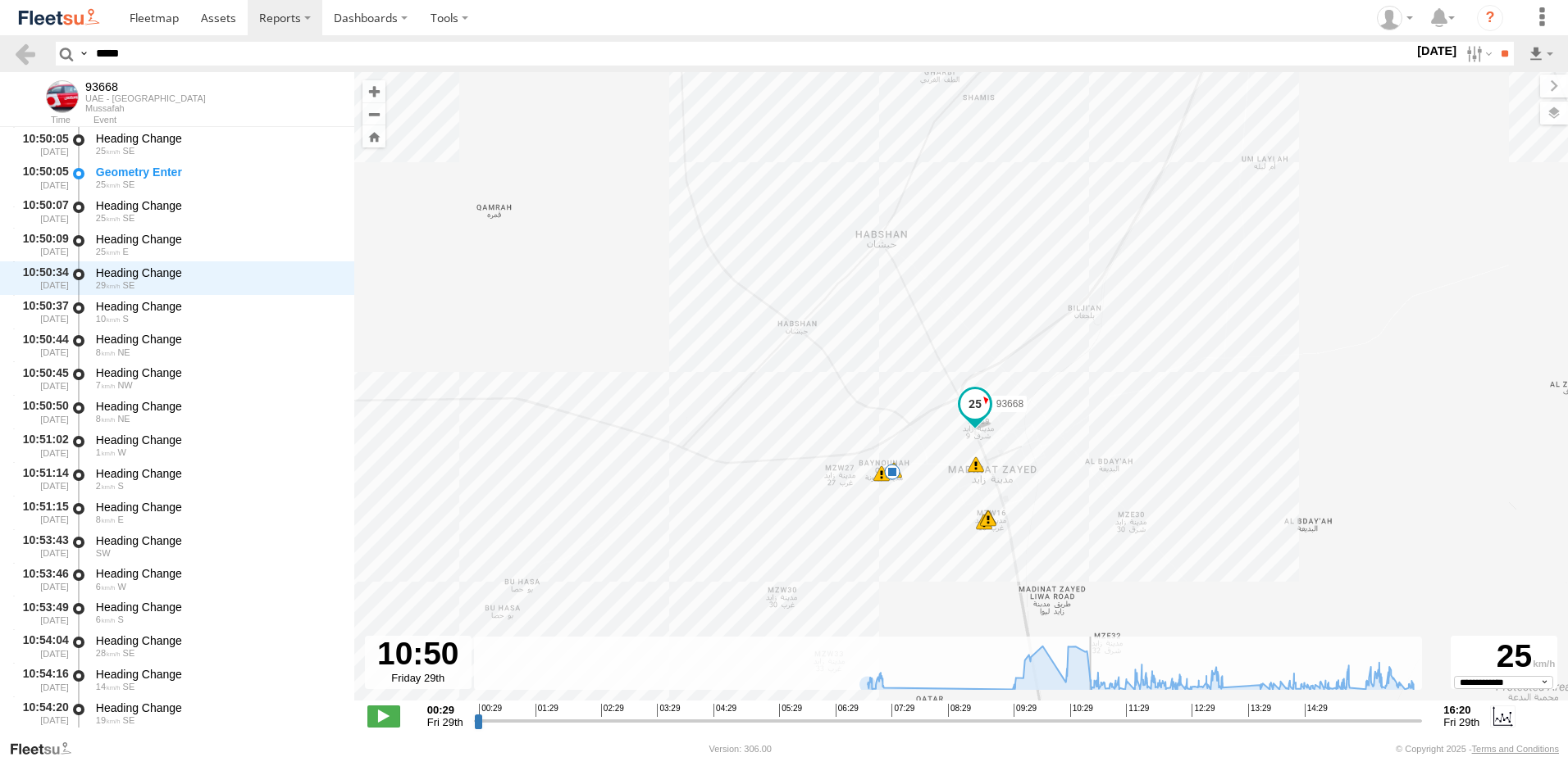
drag, startPoint x: 1064, startPoint y: 721, endPoint x: 1090, endPoint y: 727, distance: 26.7
click at [1090, 727] on input "range" at bounding box center [949, 721] width 949 height 15
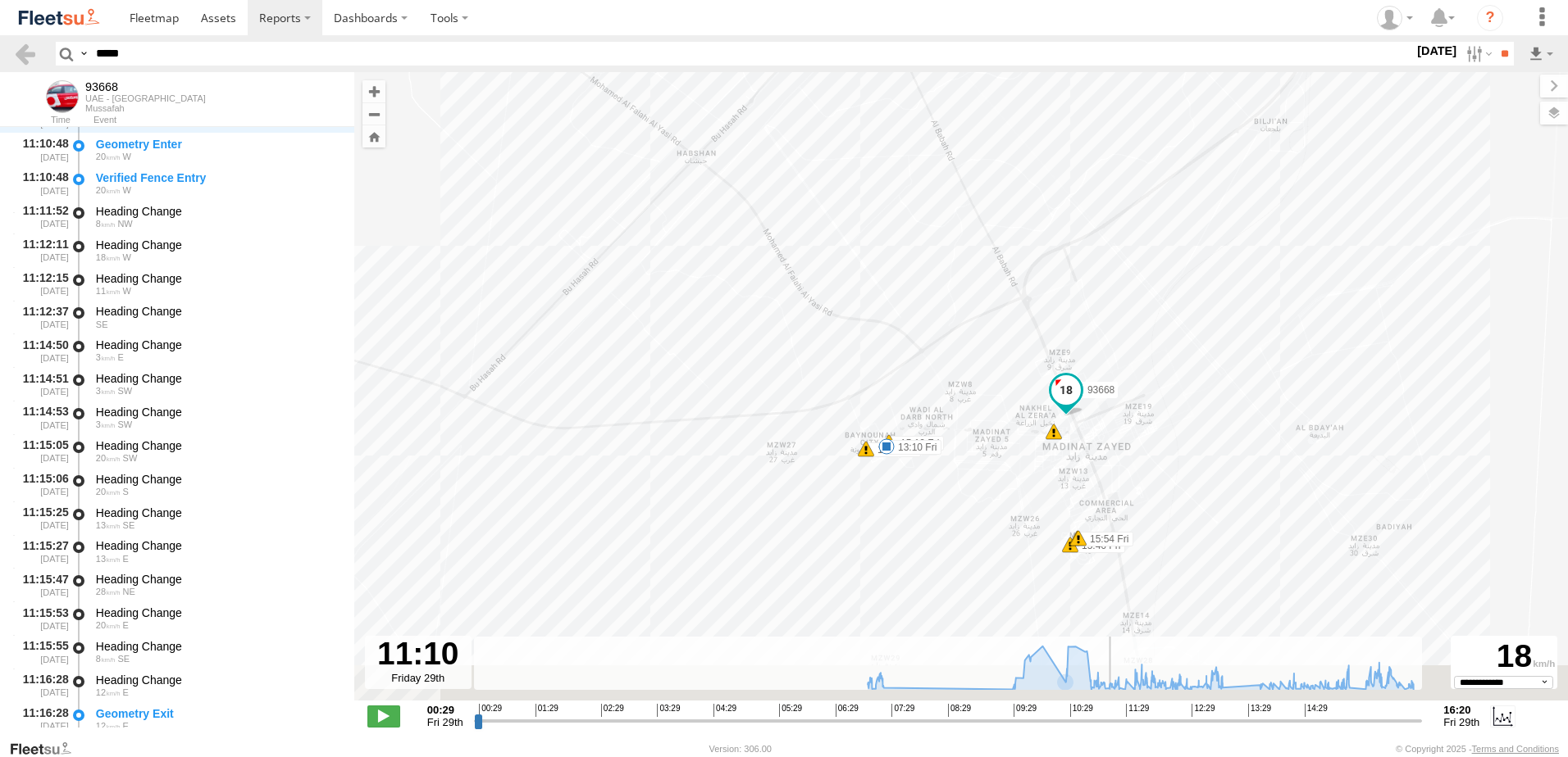
drag, startPoint x: 1089, startPoint y: 628, endPoint x: 1158, endPoint y: 574, distance: 87.6
click at [1158, 574] on div "93668 07:24 Fri 13:10 Fri 14:18 Fri 15:12 Fri 15:46 Fri 15:54 Fri 15:54 Fri 13" at bounding box center [961, 395] width 1213 height 646
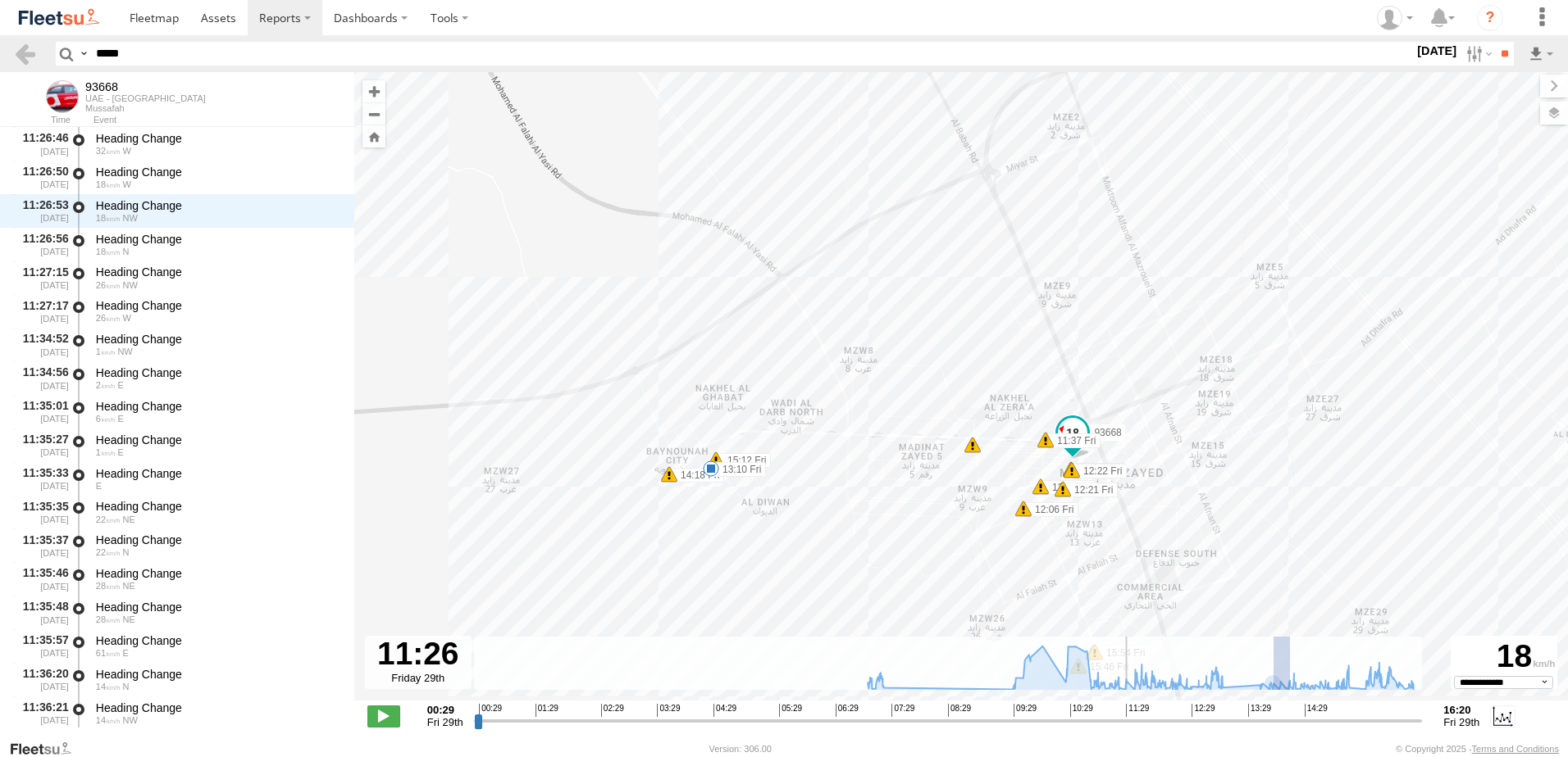
scroll to position [8540, 0]
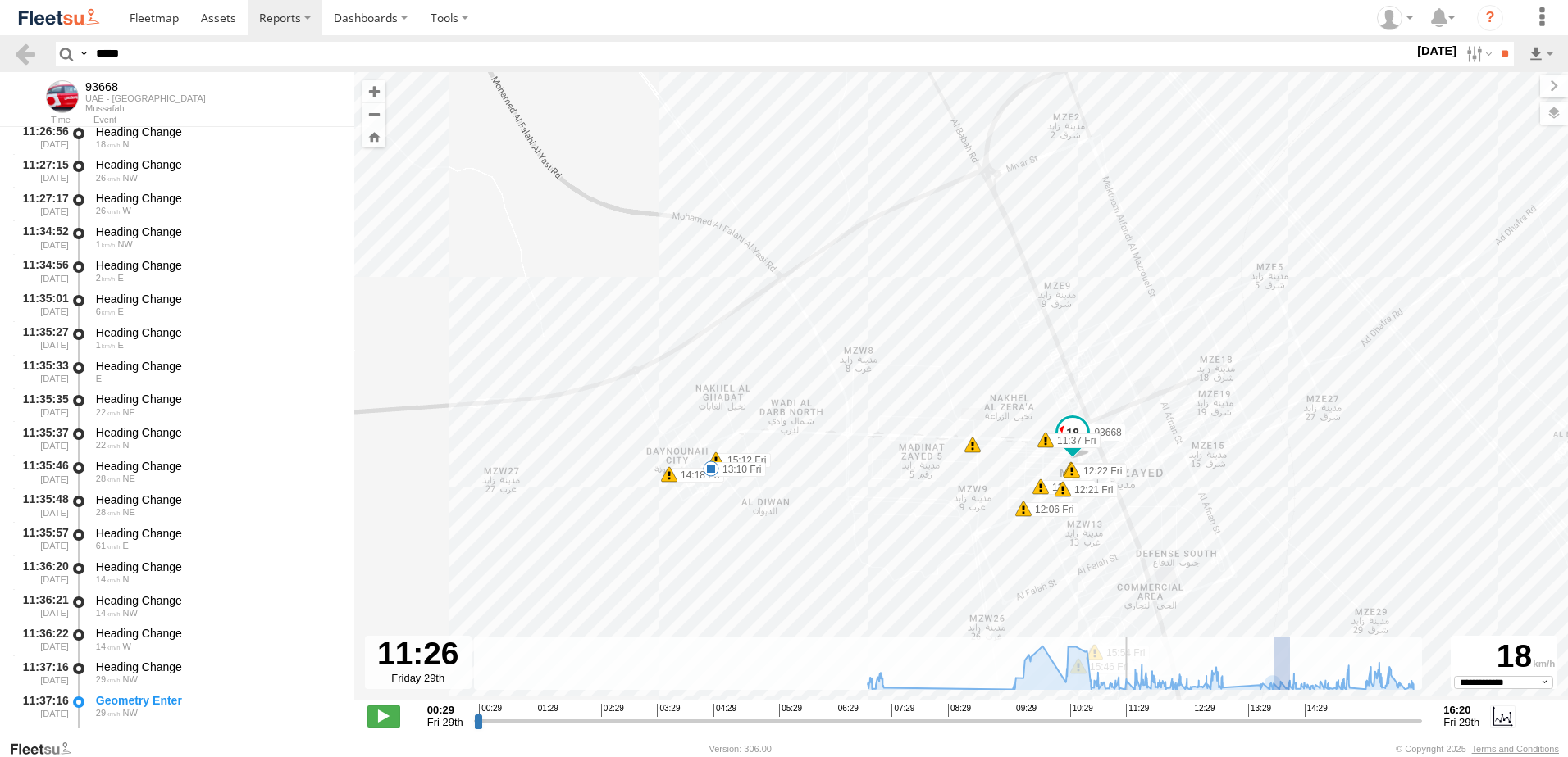
drag, startPoint x: 1290, startPoint y: 682, endPoint x: 1244, endPoint y: 583, distance: 109.2
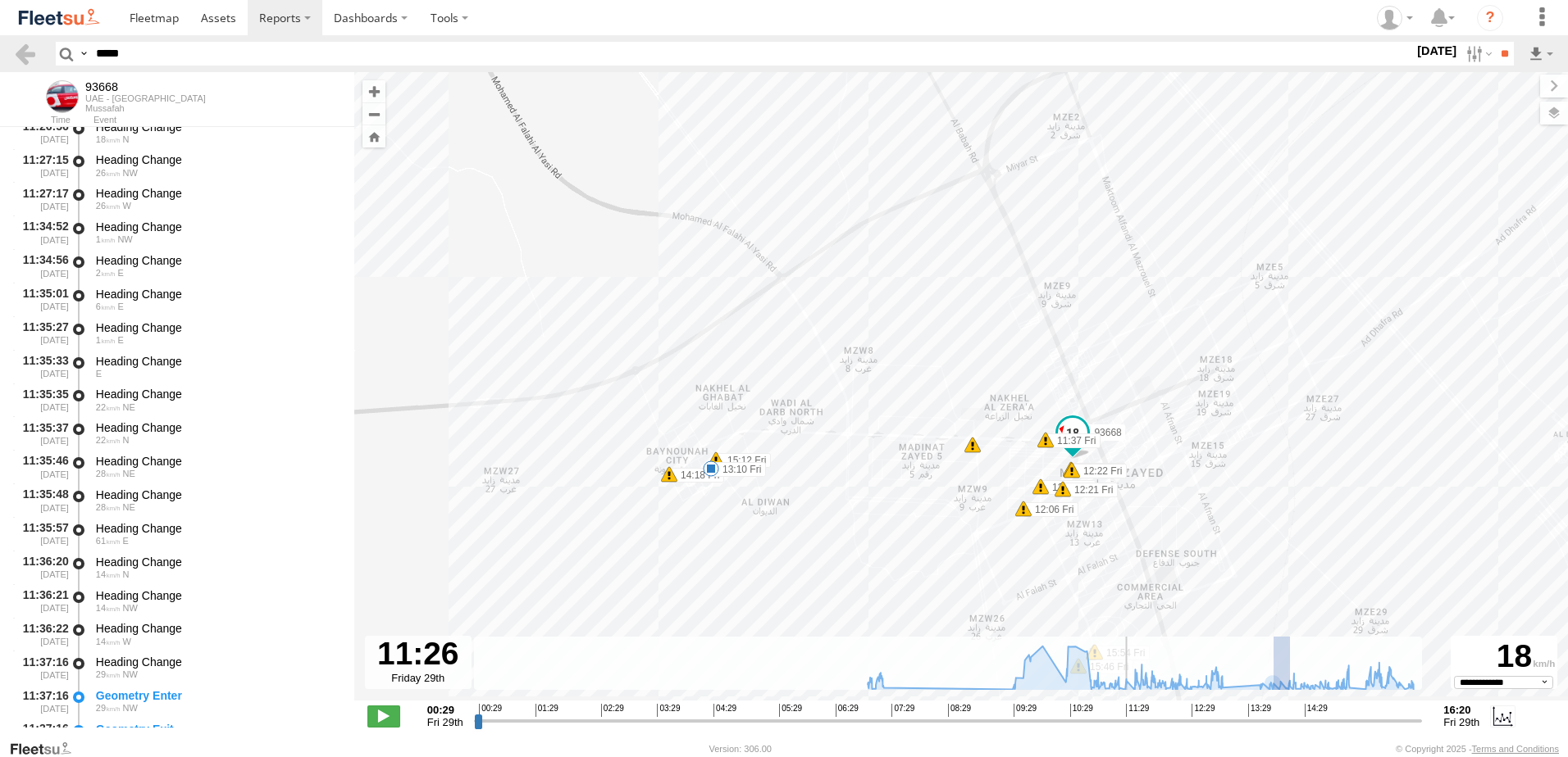
click at [1244, 583] on div "← Move left → Move right ↑ Move up ↓ Move down + Zoom in - Zoom out Home Jump l…" at bounding box center [961, 406] width 1213 height 667
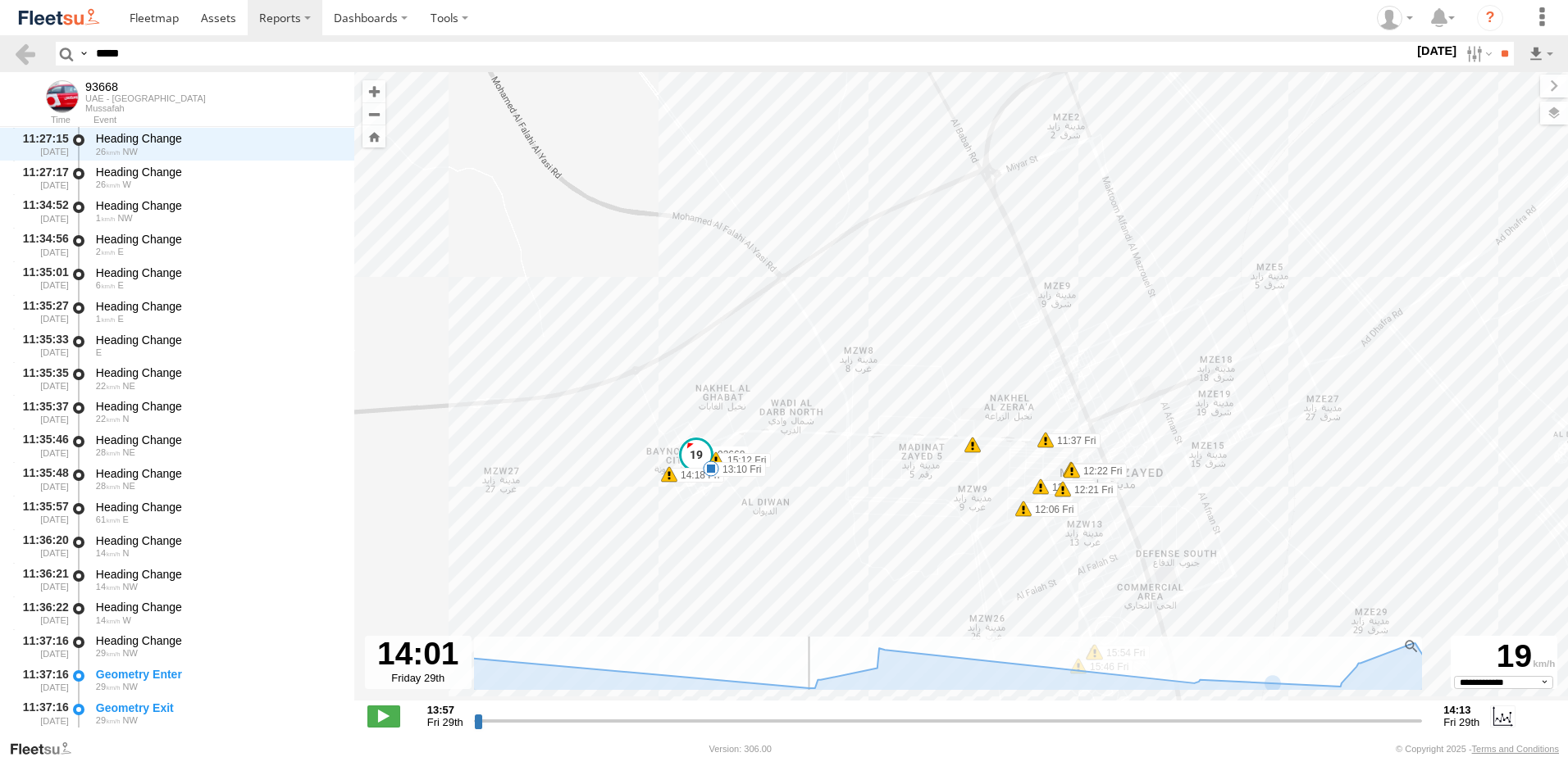
click at [591, 405] on div "93668 07:24 Fri 13:10 Fri 14:18 Fri 15:12 Fri 15:46 Fri 15:54 Fri 15:54 Fri 11:…" at bounding box center [961, 395] width 1213 height 646
click at [374, 725] on span at bounding box center [384, 716] width 33 height 21
click at [379, 718] on span at bounding box center [384, 716] width 33 height 21
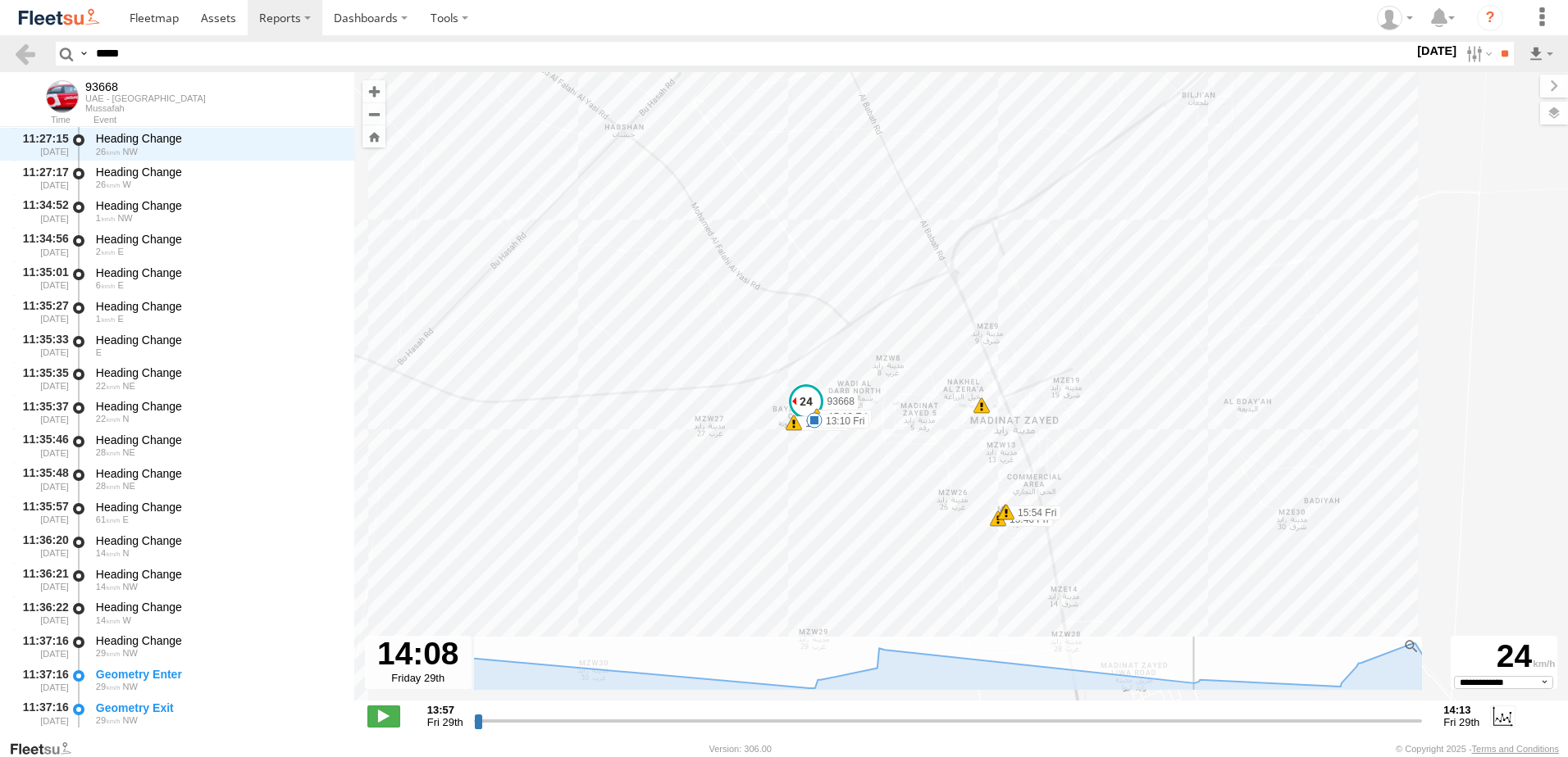
drag, startPoint x: 678, startPoint y: 567, endPoint x: 671, endPoint y: 446, distance: 121.2
click at [671, 446] on div "93668 07:24 Fri 13:10 Fri 14:18 Fri 15:12 Fri 15:46 Fri 15:54 Fri 15:54 Fri 13" at bounding box center [961, 395] width 1213 height 646
click at [374, 717] on span at bounding box center [384, 716] width 33 height 21
drag, startPoint x: 1413, startPoint y: 724, endPoint x: 1072, endPoint y: 731, distance: 341.1
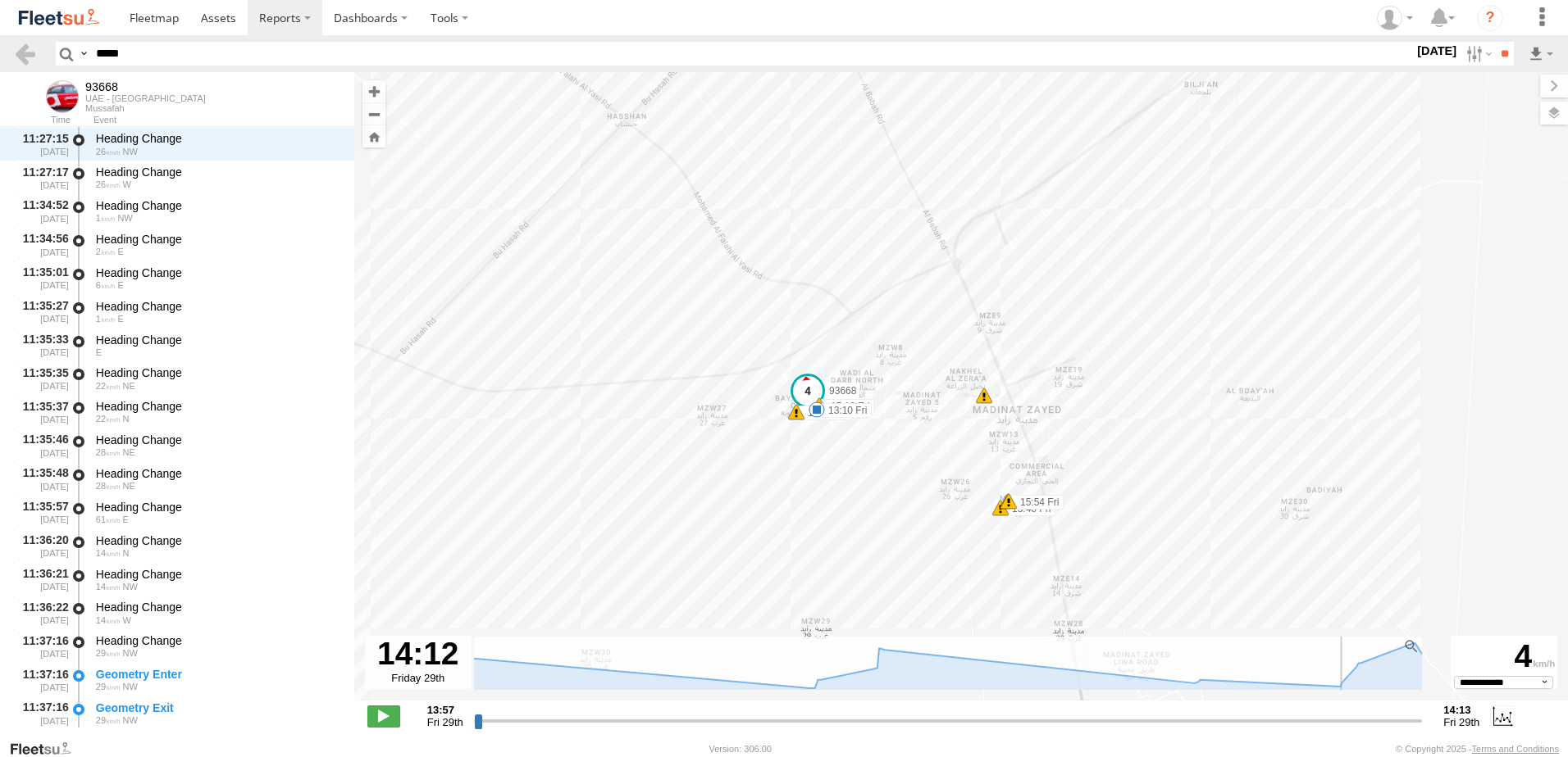
click at [1072, 729] on input "range" at bounding box center [949, 721] width 949 height 15
type input "**********"
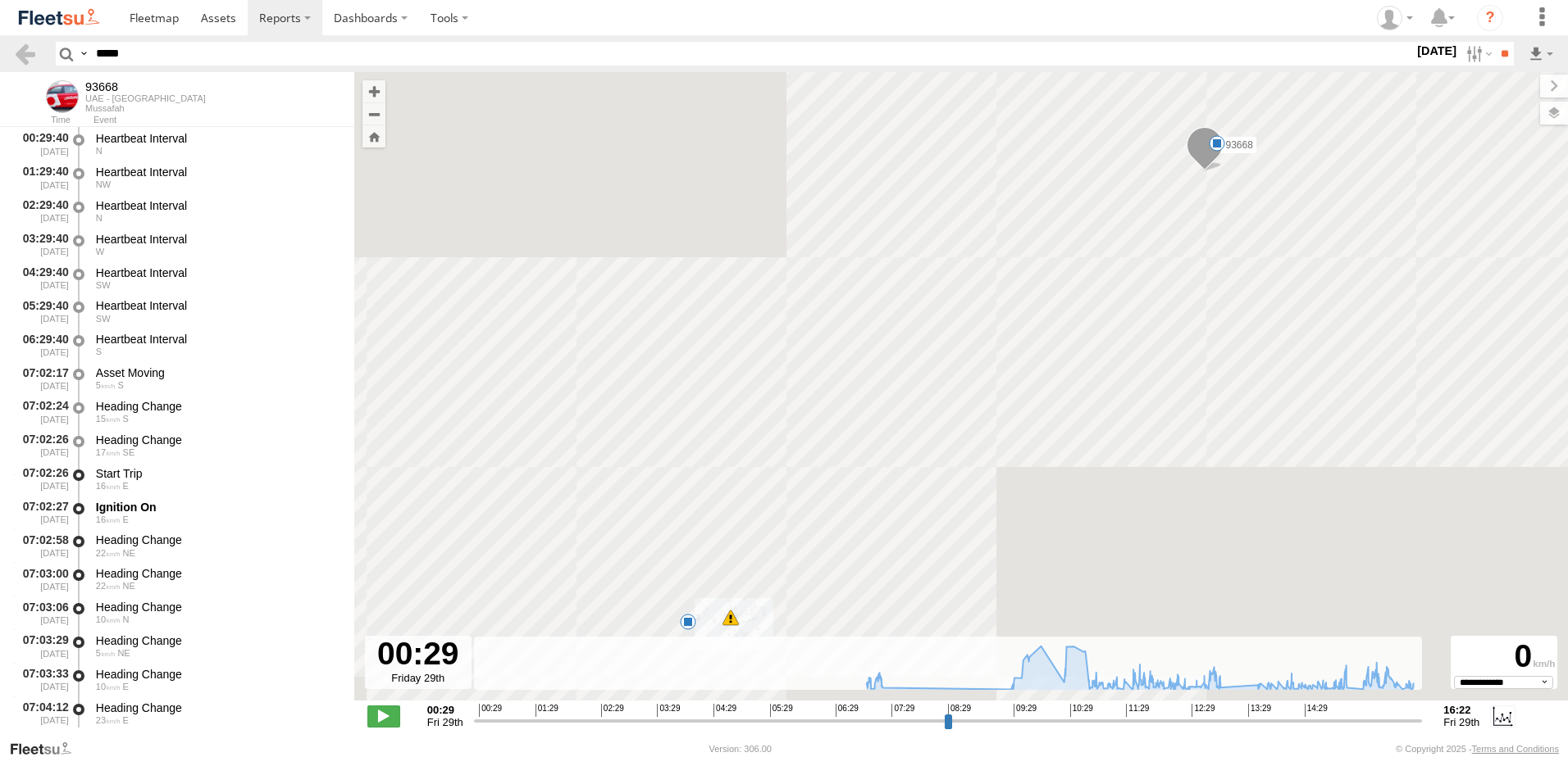
select select "**********"
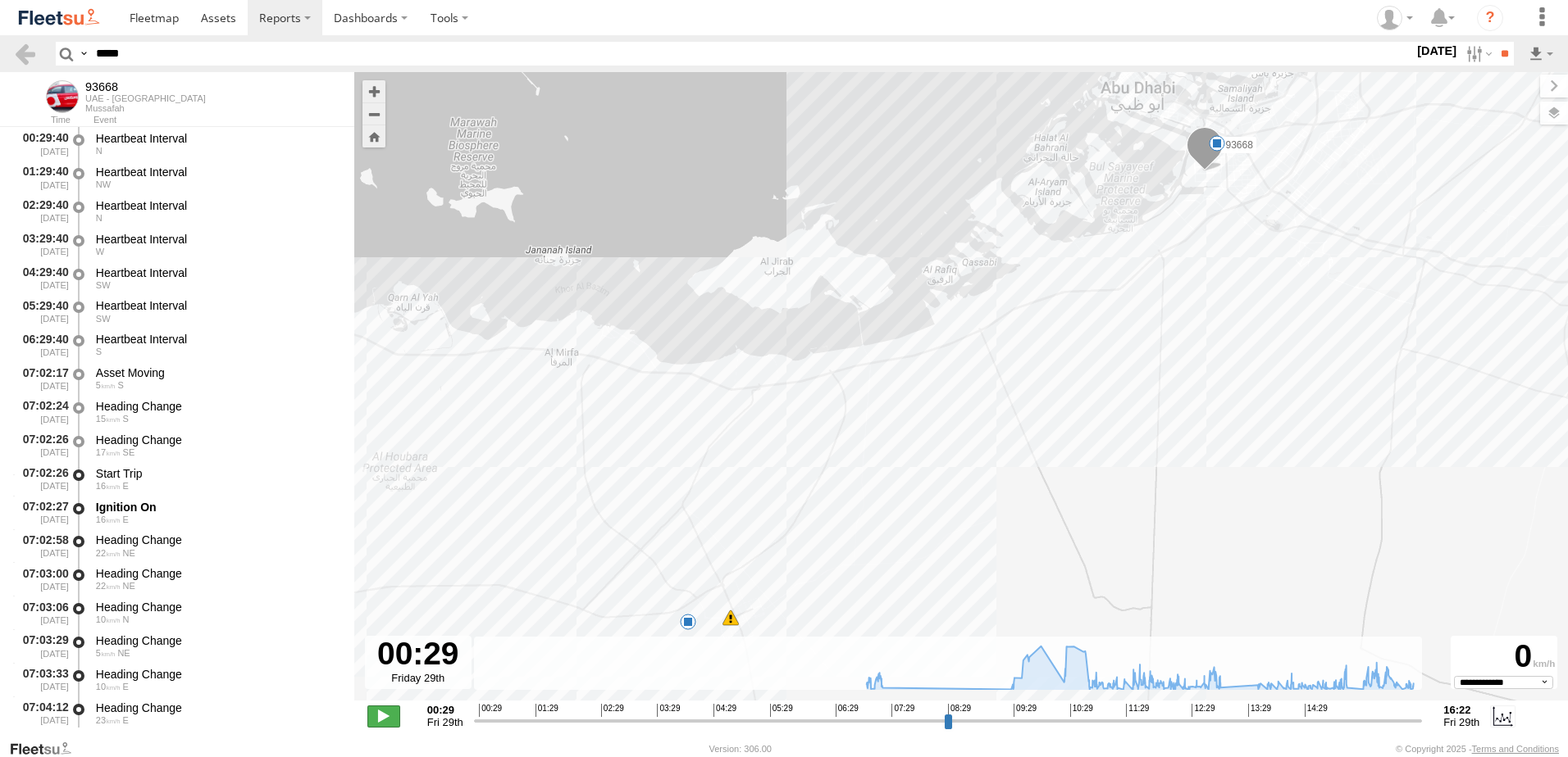
click at [388, 713] on span at bounding box center [384, 716] width 33 height 21
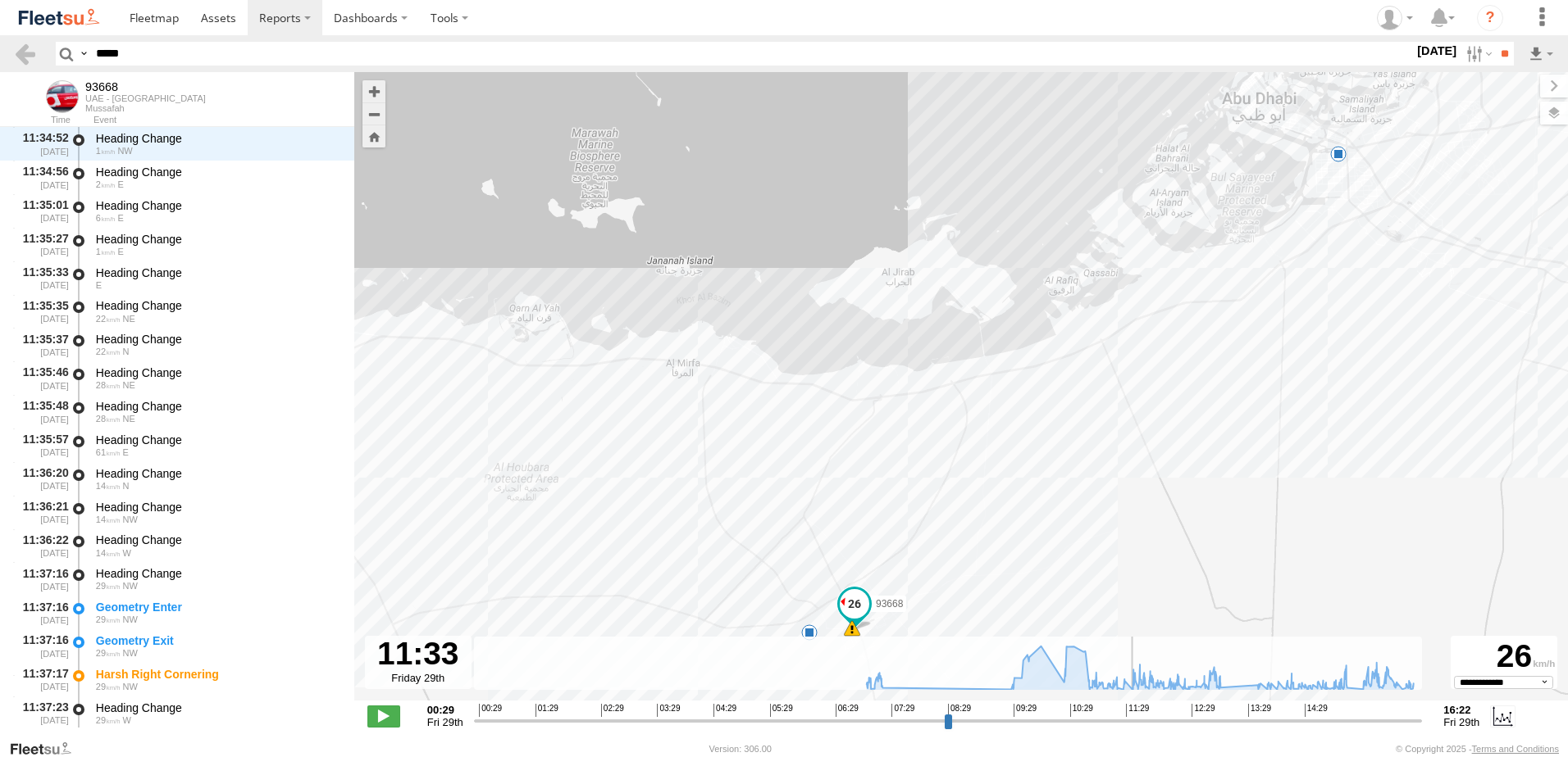
drag, startPoint x: 485, startPoint y: 724, endPoint x: 1069, endPoint y: 595, distance: 598.1
click at [1124, 726] on input "range" at bounding box center [949, 721] width 949 height 15
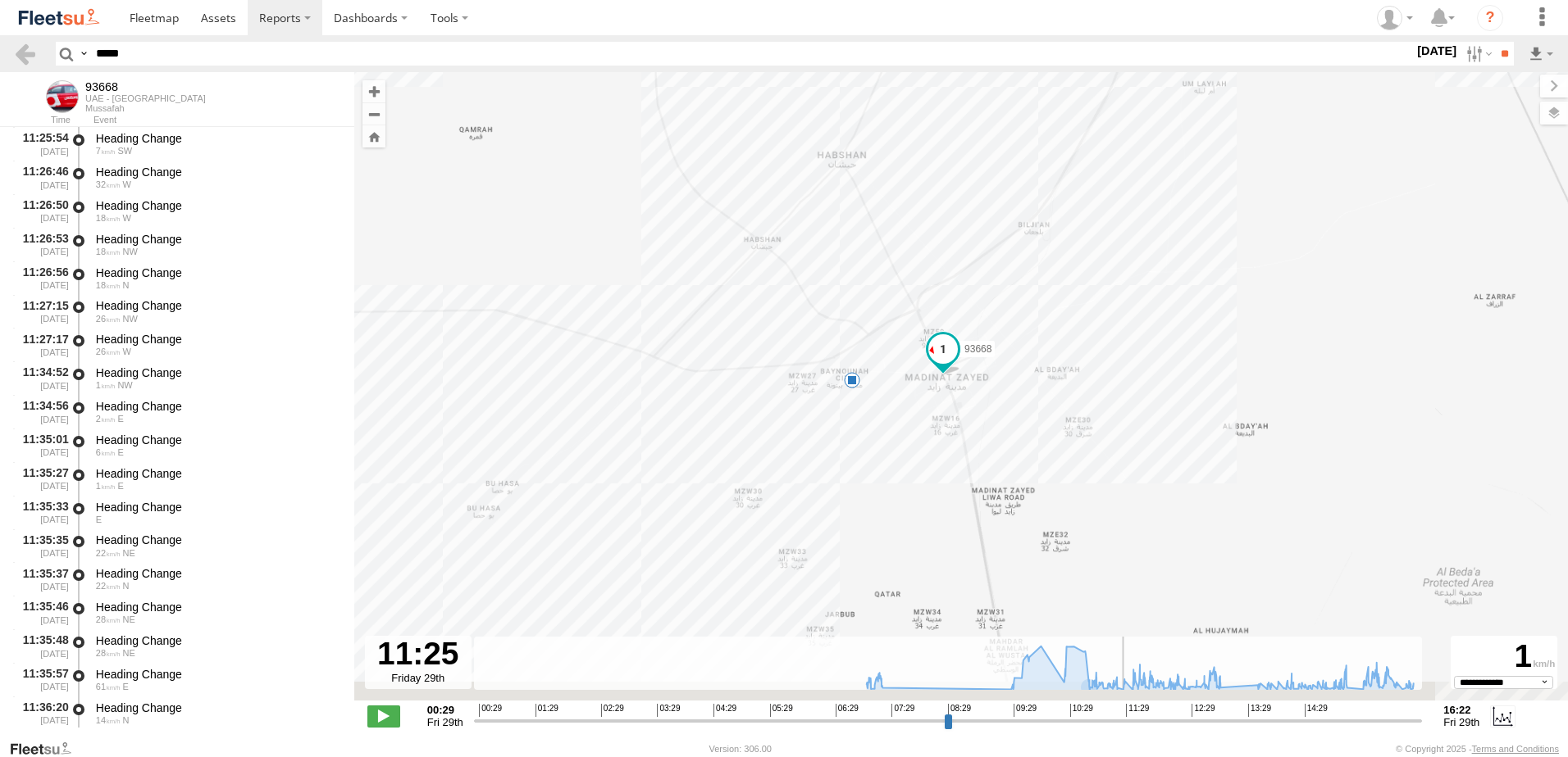
drag, startPoint x: 952, startPoint y: 611, endPoint x: 960, endPoint y: 510, distance: 101.3
click at [960, 510] on div "93668 07:24 Fri 13:10 Fri" at bounding box center [961, 395] width 1213 height 646
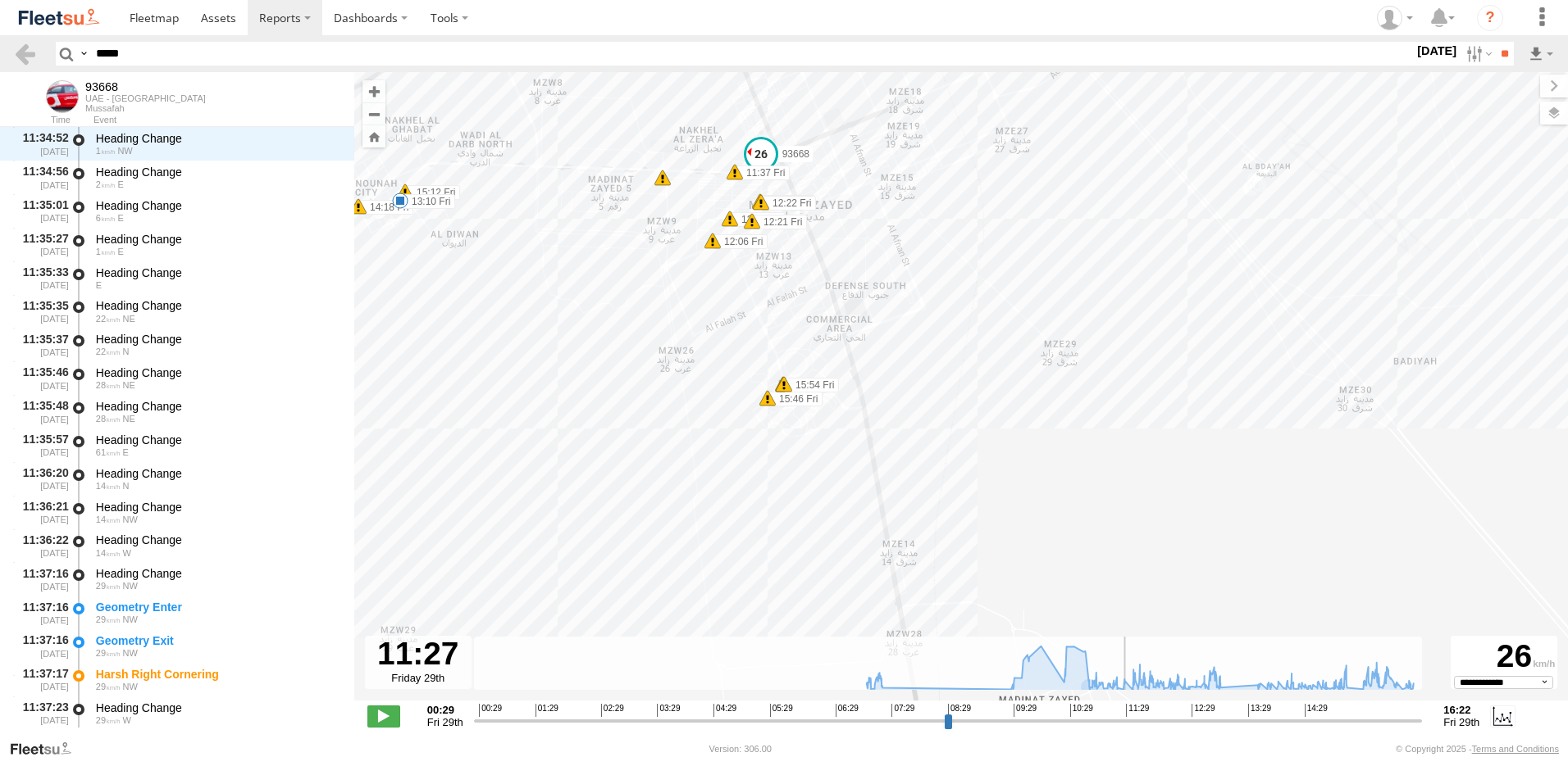
drag, startPoint x: 1169, startPoint y: 466, endPoint x: 1017, endPoint y: 430, distance: 156.2
click at [1017, 430] on div "93668 07:24 Fri 13:10 Fri 14:18 Fri 15:12 Fri 15:46 Fri 15:54 Fri 15:54 Fri 11:…" at bounding box center [961, 395] width 1213 height 646
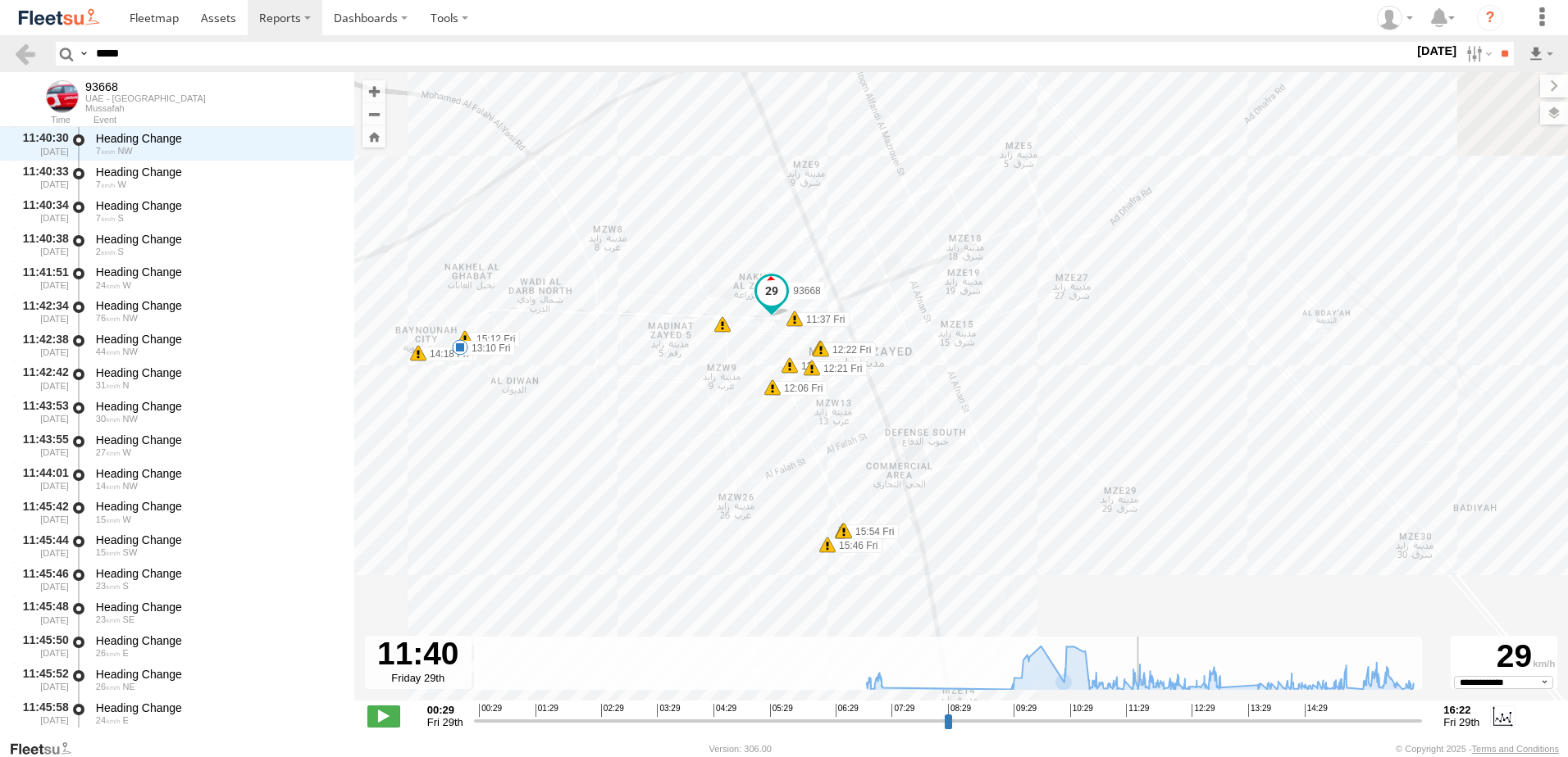
drag, startPoint x: 1034, startPoint y: 487, endPoint x: 1065, endPoint y: 622, distance: 138.5
click at [1065, 622] on div "93668 07:24 Fri 13:10 Fri 14:18 Fri 15:12 Fri 15:46 Fri 15:54 Fri 15:54 Fri 11:…" at bounding box center [961, 395] width 1213 height 646
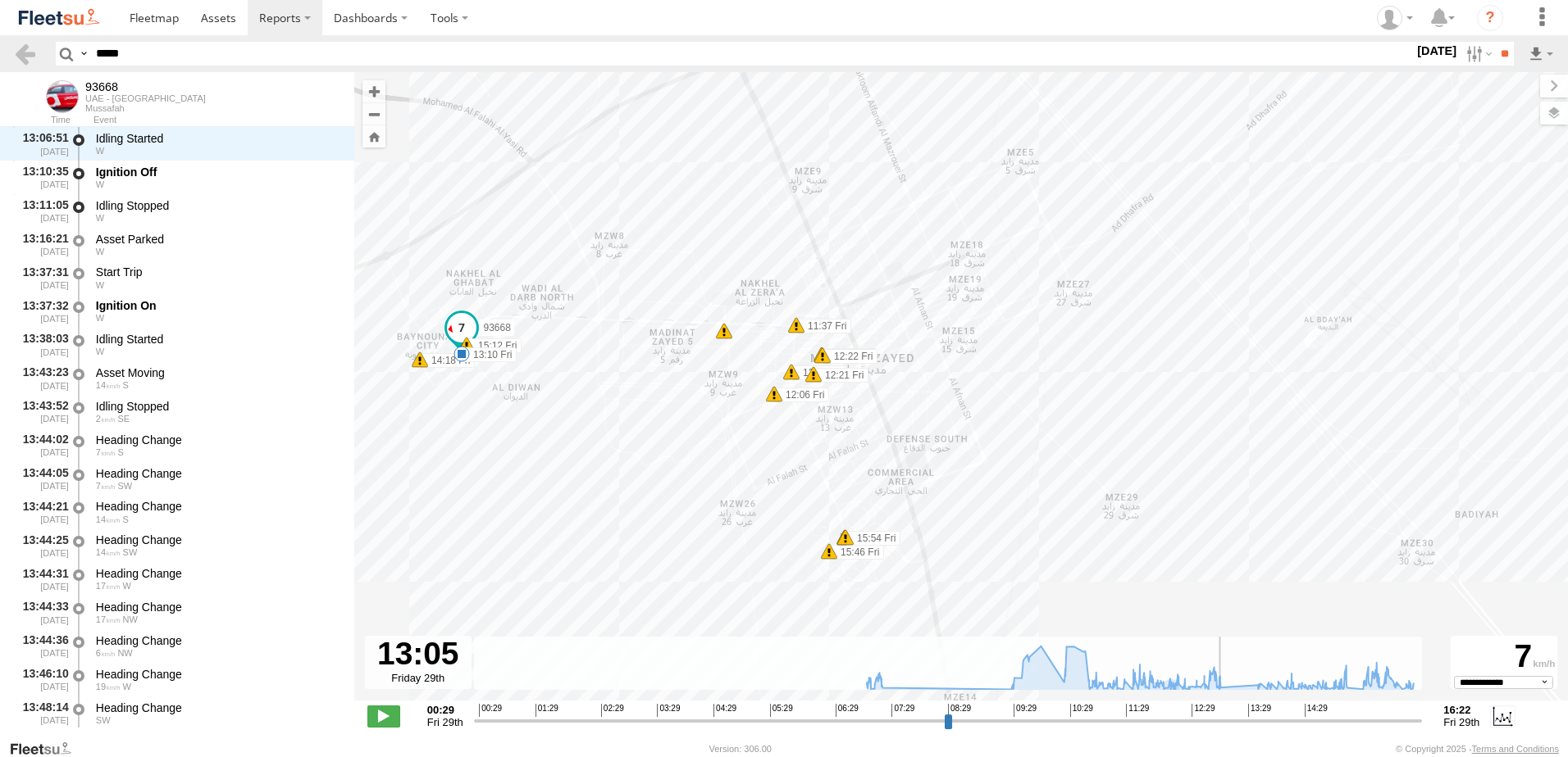
drag, startPoint x: 1142, startPoint y: 721, endPoint x: 1222, endPoint y: 781, distance: 100.0
click at [1222, 729] on input "range" at bounding box center [949, 721] width 949 height 15
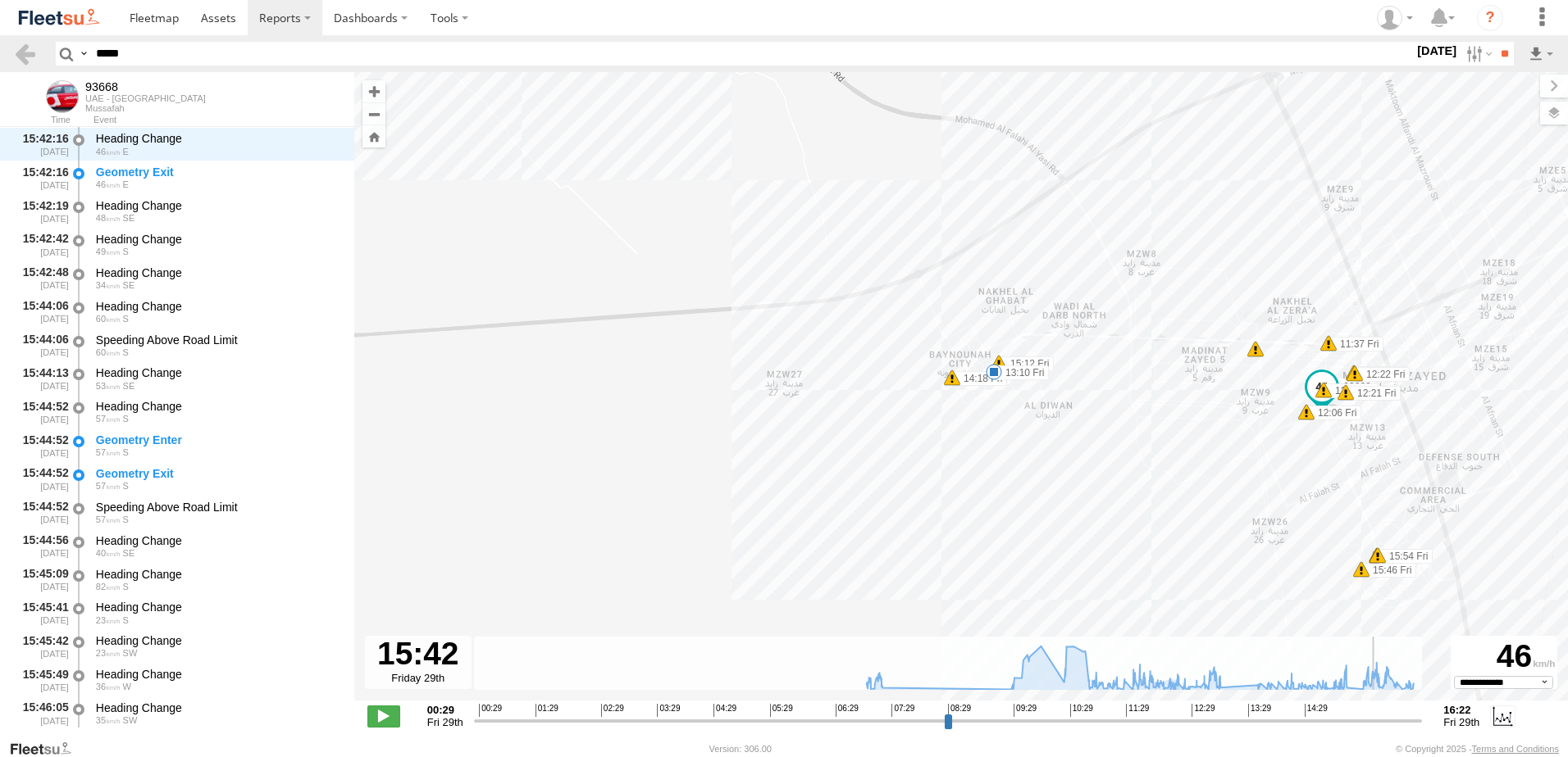
drag, startPoint x: 1232, startPoint y: 726, endPoint x: 1377, endPoint y: 773, distance: 152.4
click at [1377, 729] on input "range" at bounding box center [949, 721] width 949 height 15
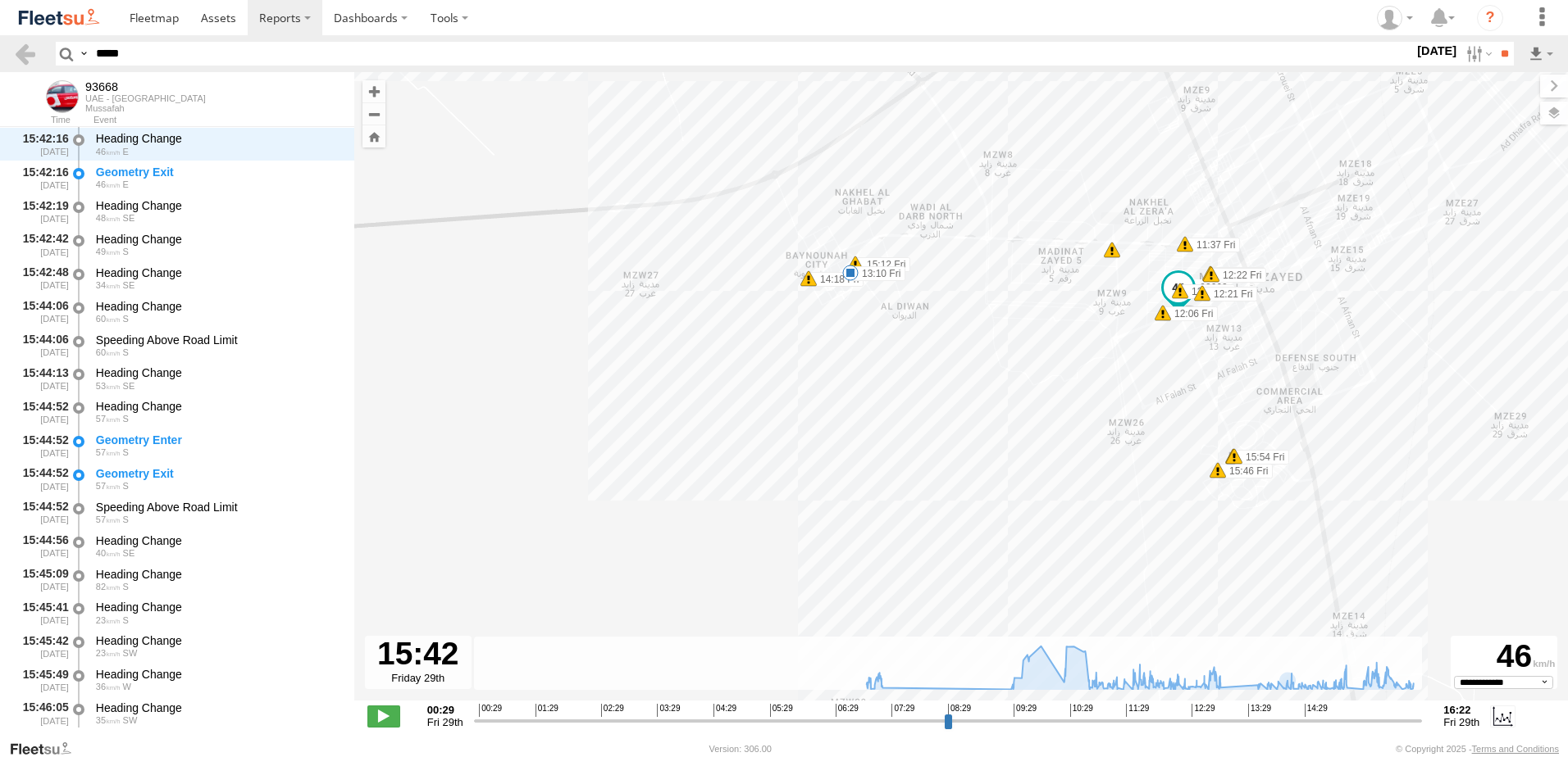
drag, startPoint x: 1305, startPoint y: 604, endPoint x: 1151, endPoint y: 495, distance: 188.7
click at [1151, 495] on div "93668 07:24 Fri 13:10 Fri 14:18 Fri 15:12 Fri 15:46 Fri 15:54 Fri 15:54 Fri 11:…" at bounding box center [961, 395] width 1213 height 646
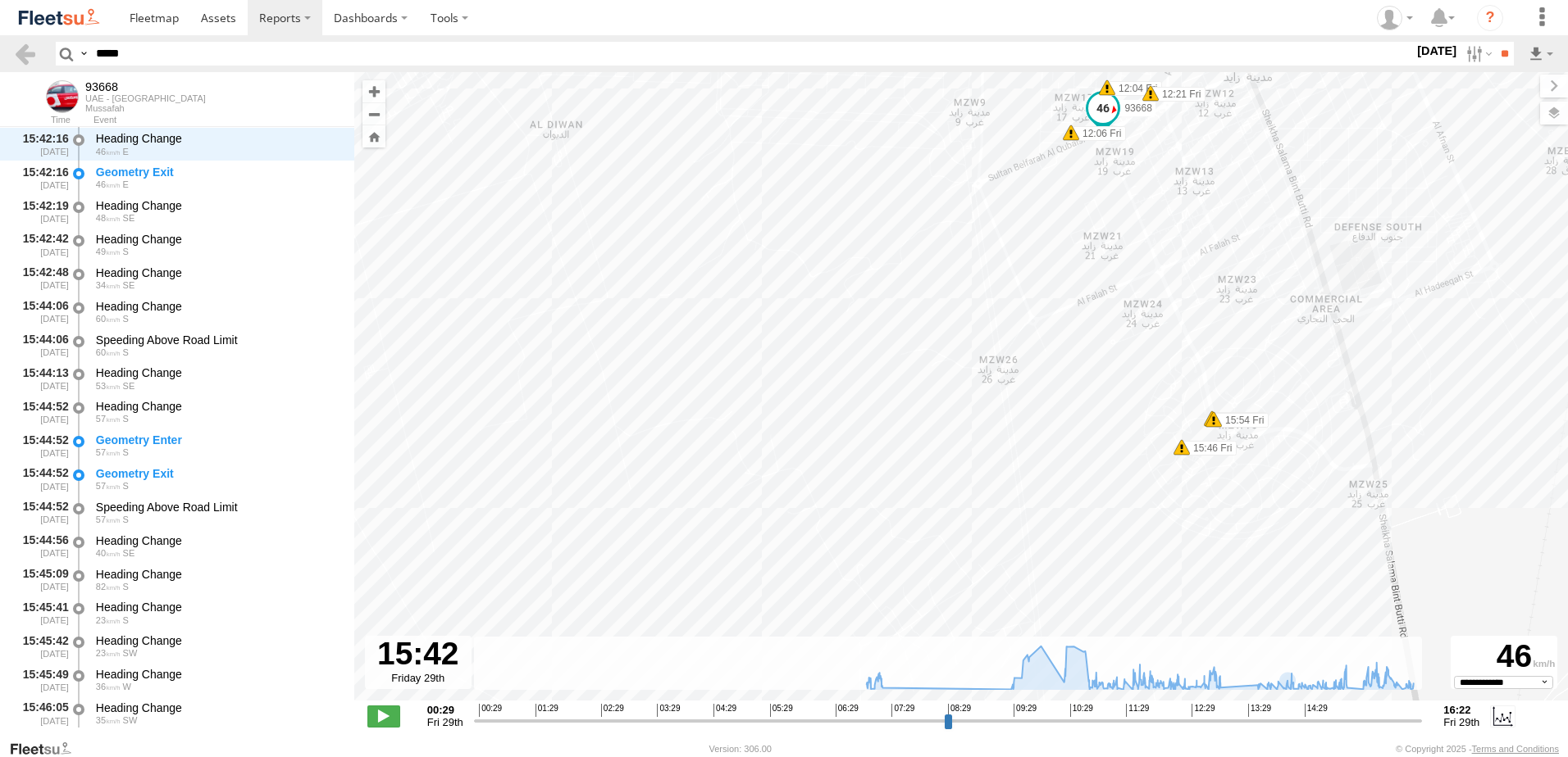
drag, startPoint x: 1256, startPoint y: 533, endPoint x: 1143, endPoint y: 498, distance: 118.3
click at [1143, 498] on div "93668 07:24 Fri 13:10 Fri 14:18 Fri 15:12 Fri 15:46 Fri 15:54 Fri 15:54 Fri 11:…" at bounding box center [961, 395] width 1213 height 646
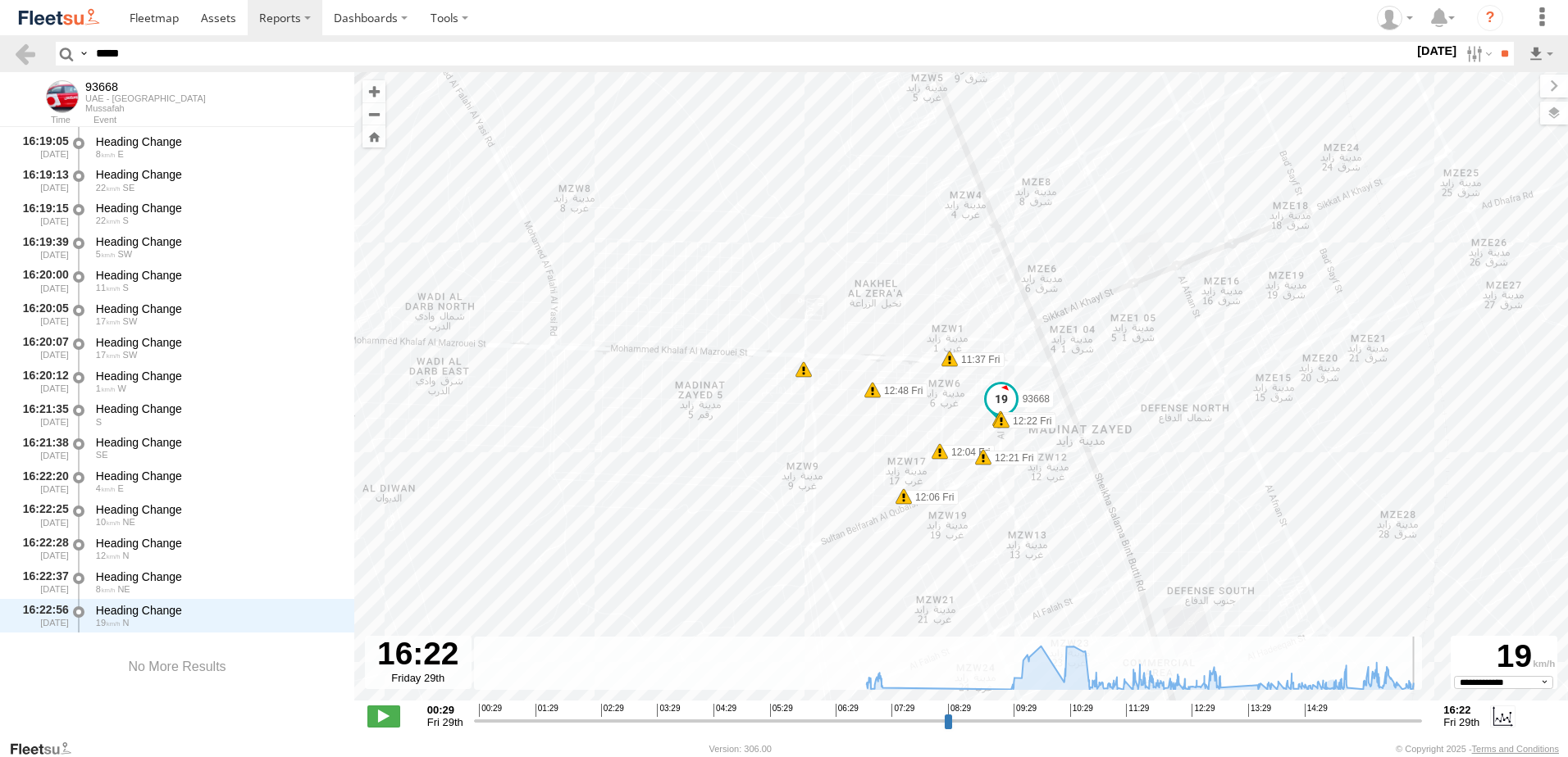
scroll to position [30976, 0]
drag, startPoint x: 1381, startPoint y: 728, endPoint x: 1438, endPoint y: 794, distance: 87.2
type input "**********"
click at [1423, 729] on input "range" at bounding box center [949, 721] width 949 height 15
click at [997, 396] on span at bounding box center [1001, 399] width 30 height 30
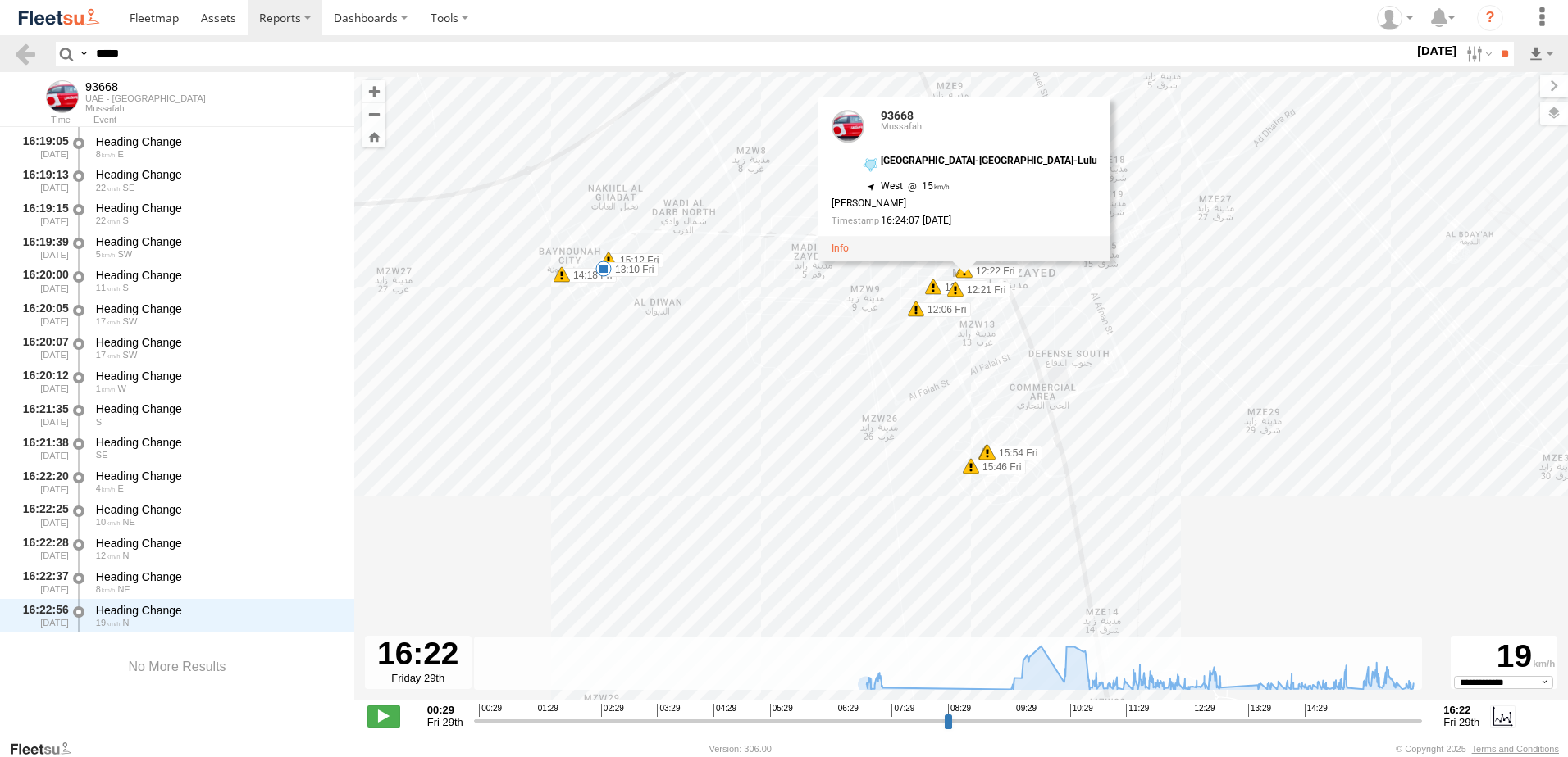
drag, startPoint x: 209, startPoint y: 57, endPoint x: -3, endPoint y: 46, distance: 212.3
click at [0, 46] on html at bounding box center [784, 378] width 1568 height 757
paste input "text"
type input "*****"
click at [1496, 42] on input "**" at bounding box center [1505, 53] width 19 height 24
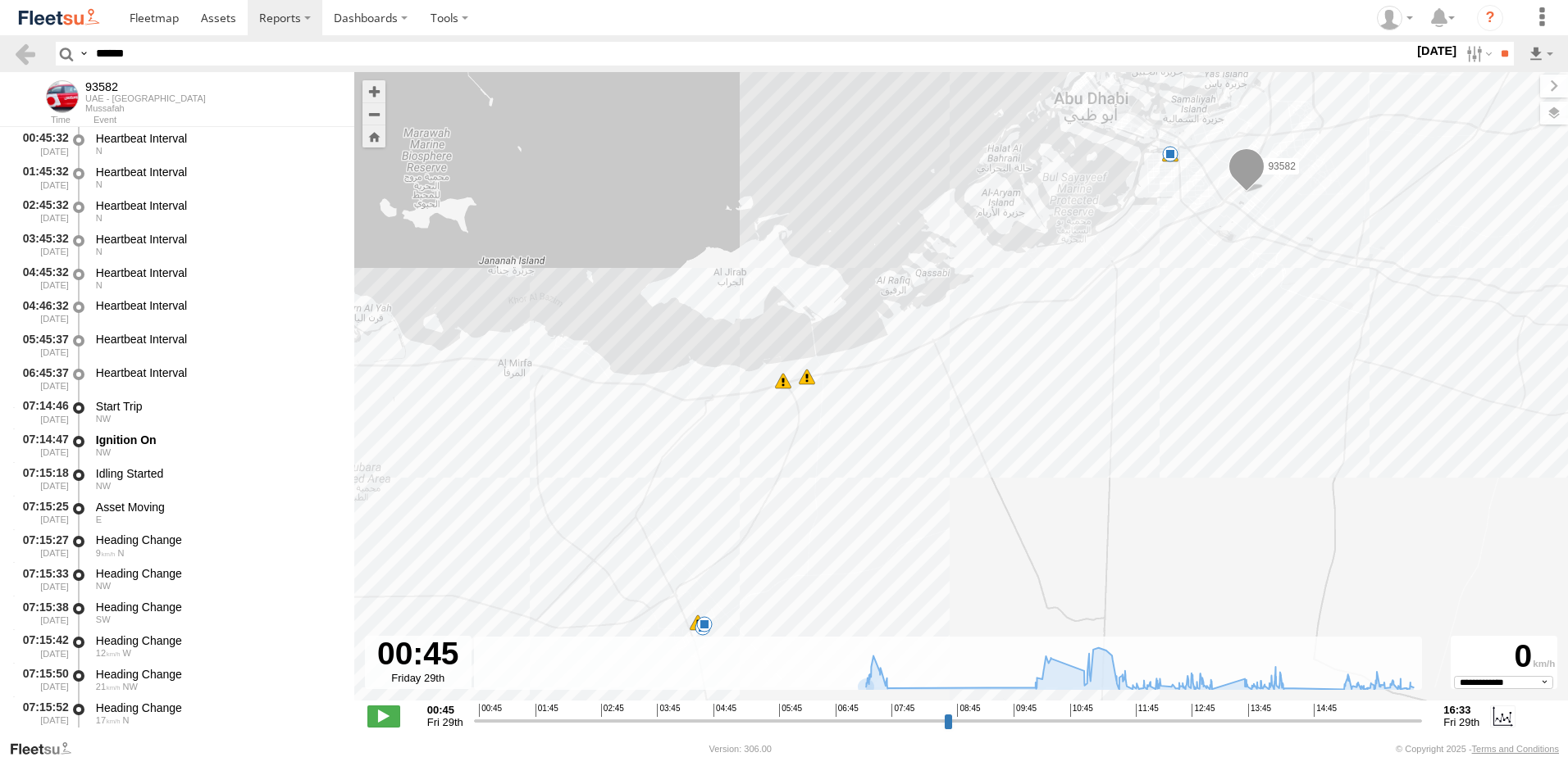
select select "**********"
click at [393, 718] on span at bounding box center [384, 716] width 33 height 21
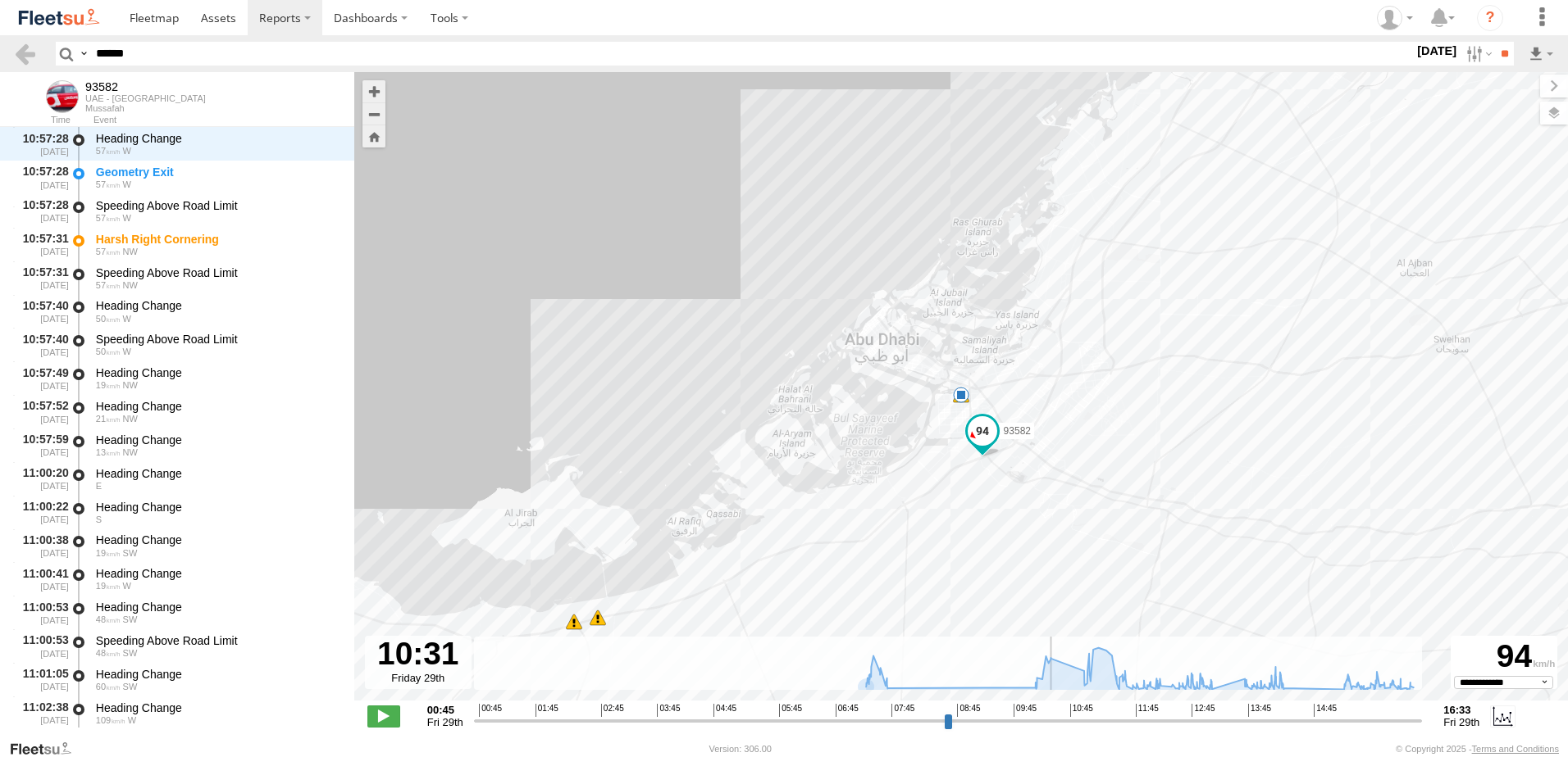
drag, startPoint x: 486, startPoint y: 723, endPoint x: 1060, endPoint y: 751, distance: 574.7
click at [1060, 729] on input "range" at bounding box center [949, 721] width 949 height 15
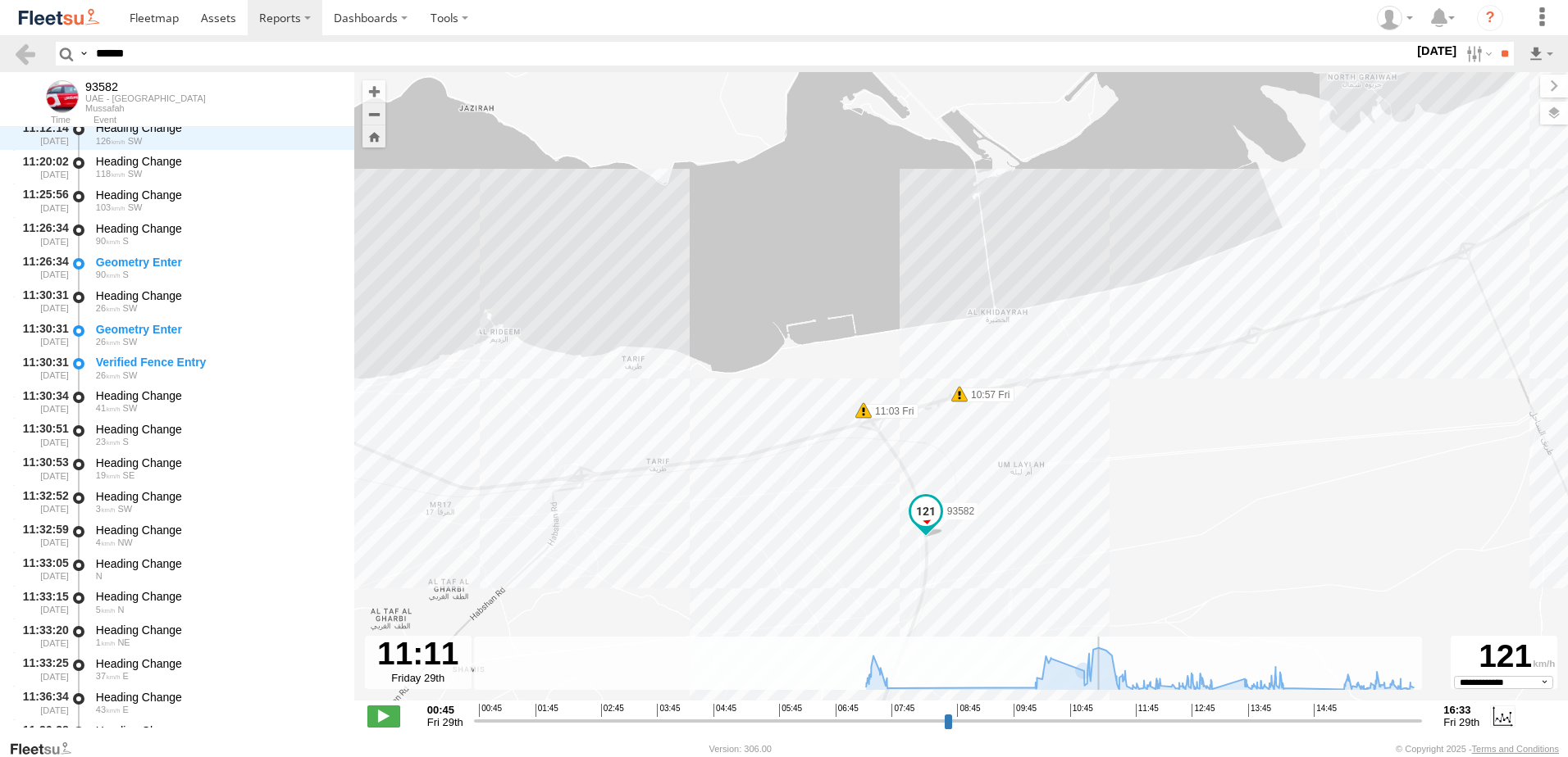
drag, startPoint x: 1073, startPoint y: 723, endPoint x: 1100, endPoint y: 763, distance: 48.3
click at [1100, 729] on input "range" at bounding box center [949, 721] width 949 height 15
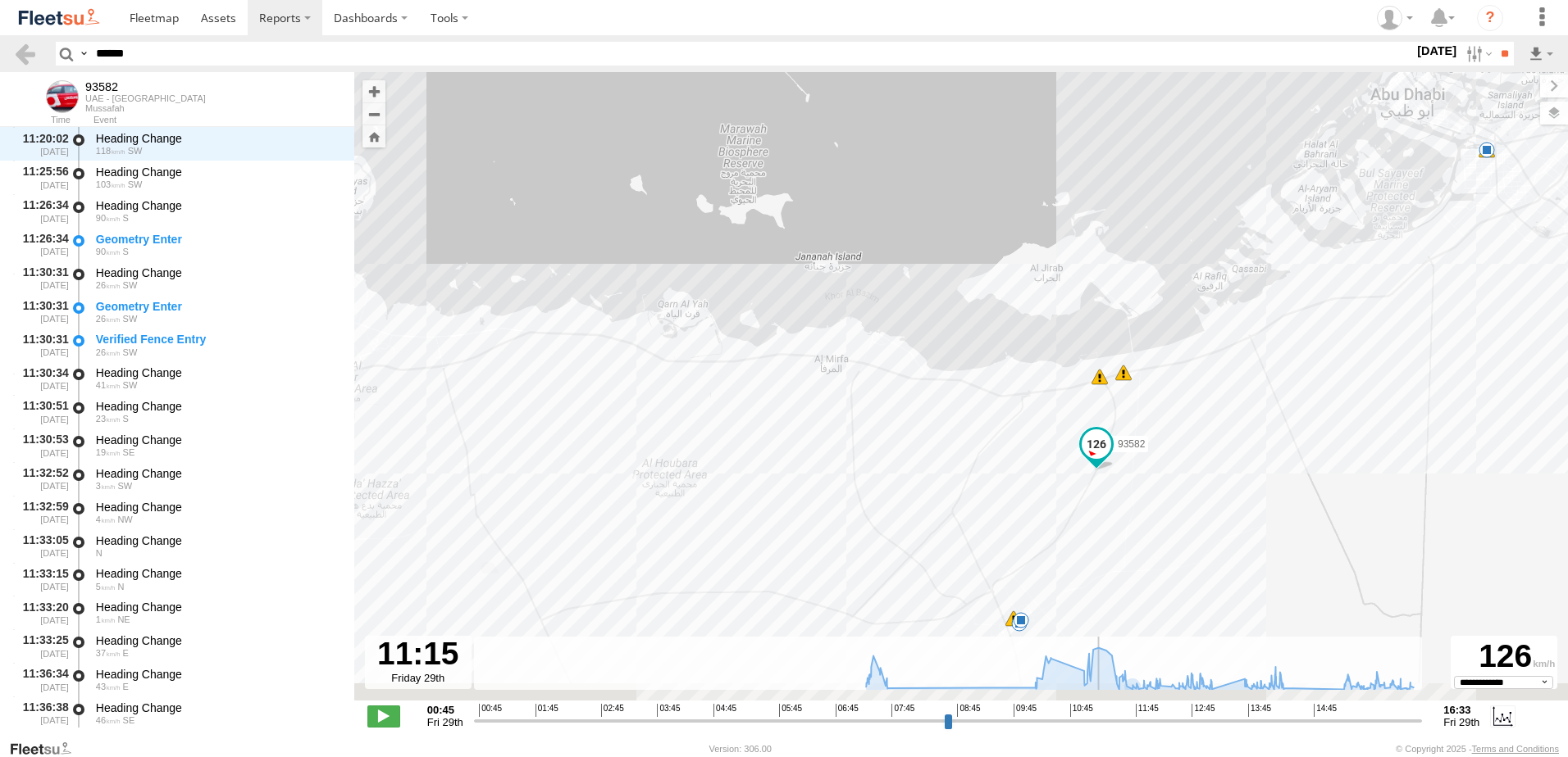
drag, startPoint x: 1179, startPoint y: 562, endPoint x: 1137, endPoint y: 426, distance: 142.3
click at [1137, 426] on div "93582 07:36 Fri 07:44 Fri 10:57 Fri 11:03 Fri 13:12 Fri 14:29 Fri 13" at bounding box center [961, 395] width 1213 height 646
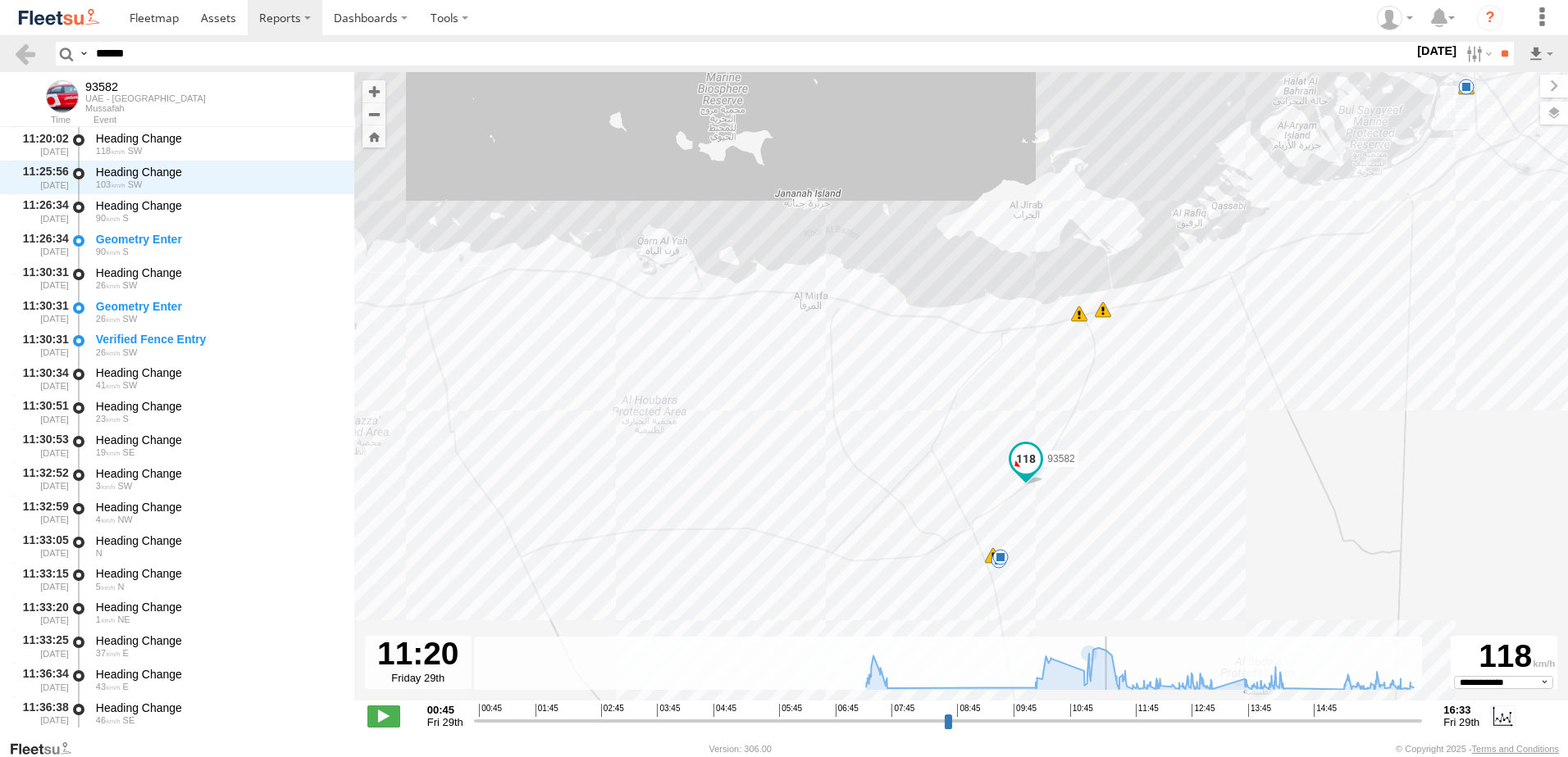
scroll to position [5024, 0]
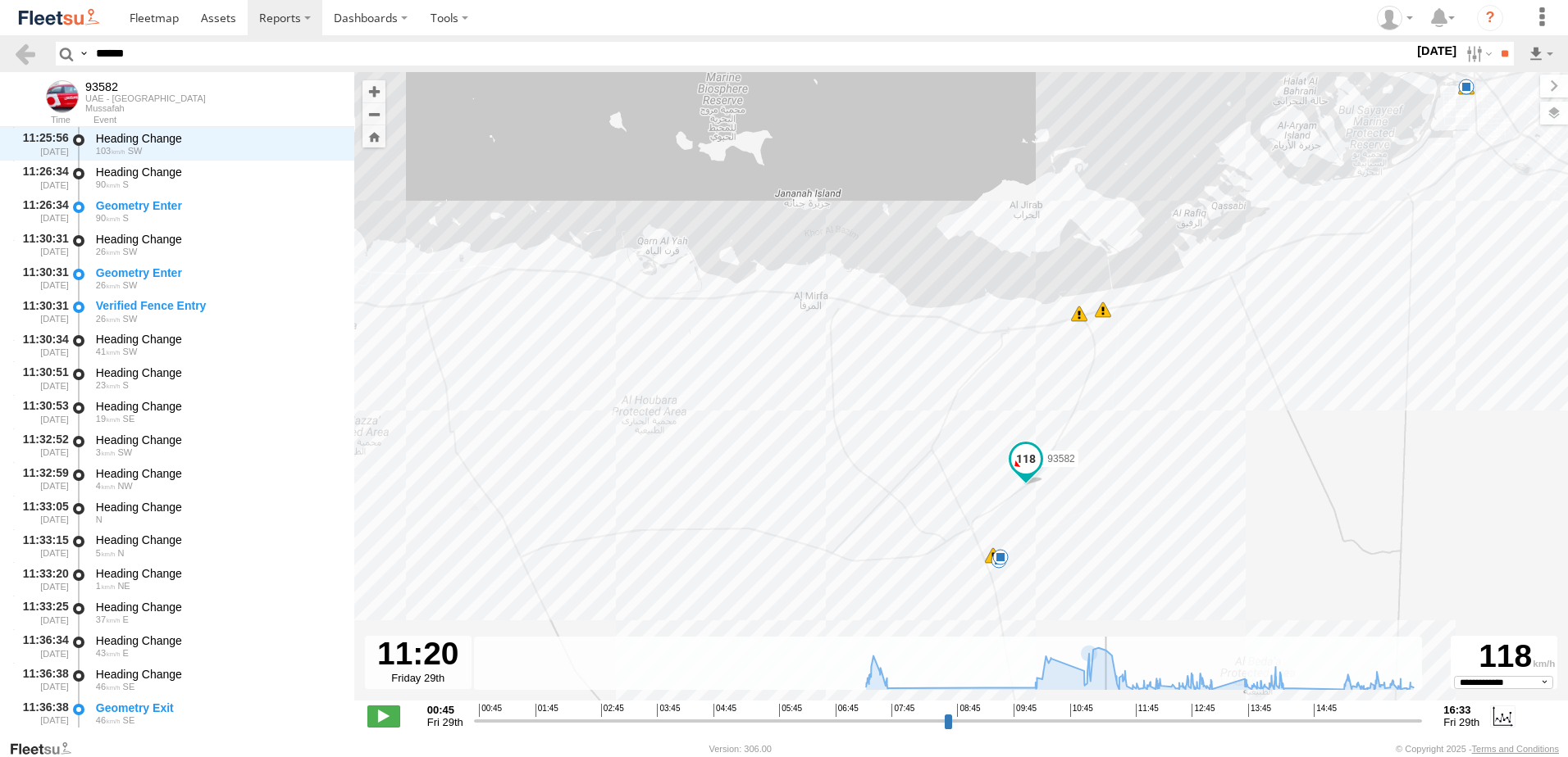
click at [1107, 722] on input "range" at bounding box center [949, 721] width 949 height 15
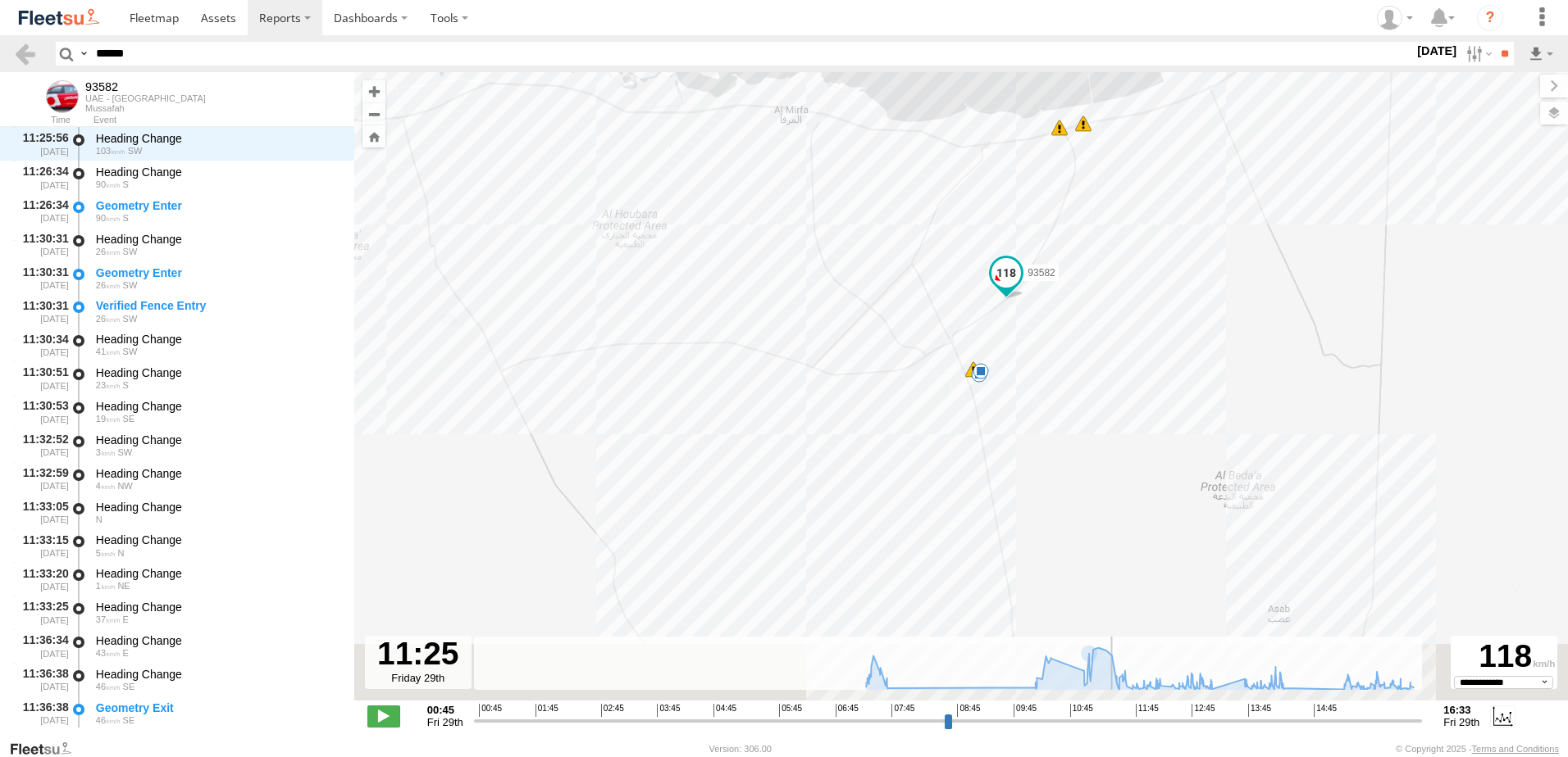
drag, startPoint x: 1159, startPoint y: 471, endPoint x: 1144, endPoint y: 279, distance: 192.6
click at [1144, 279] on div "93582 07:36 Fri 07:44 Fri 10:57 Fri 11:03 Fri 13:12 Fri 14:29 Fri 13" at bounding box center [961, 395] width 1213 height 646
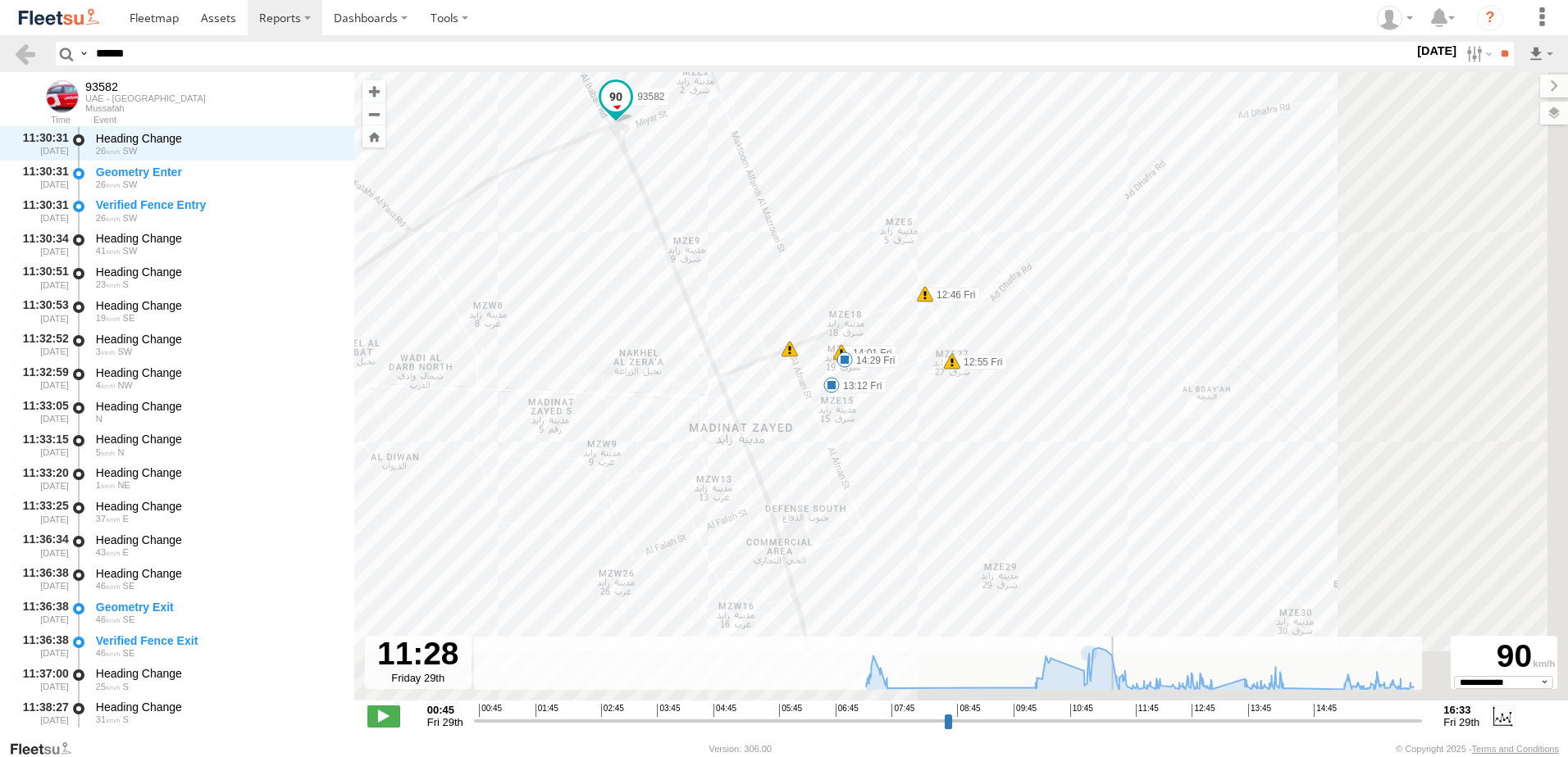
drag, startPoint x: 1200, startPoint y: 377, endPoint x: 930, endPoint y: 189, distance: 329.0
click at [929, 190] on div "93582 07:36 Fri 07:44 Fri 10:57 Fri 11:03 Fri 13:12 Fri 14:29 Fri 10 12:46 Fri …" at bounding box center [961, 395] width 1213 height 646
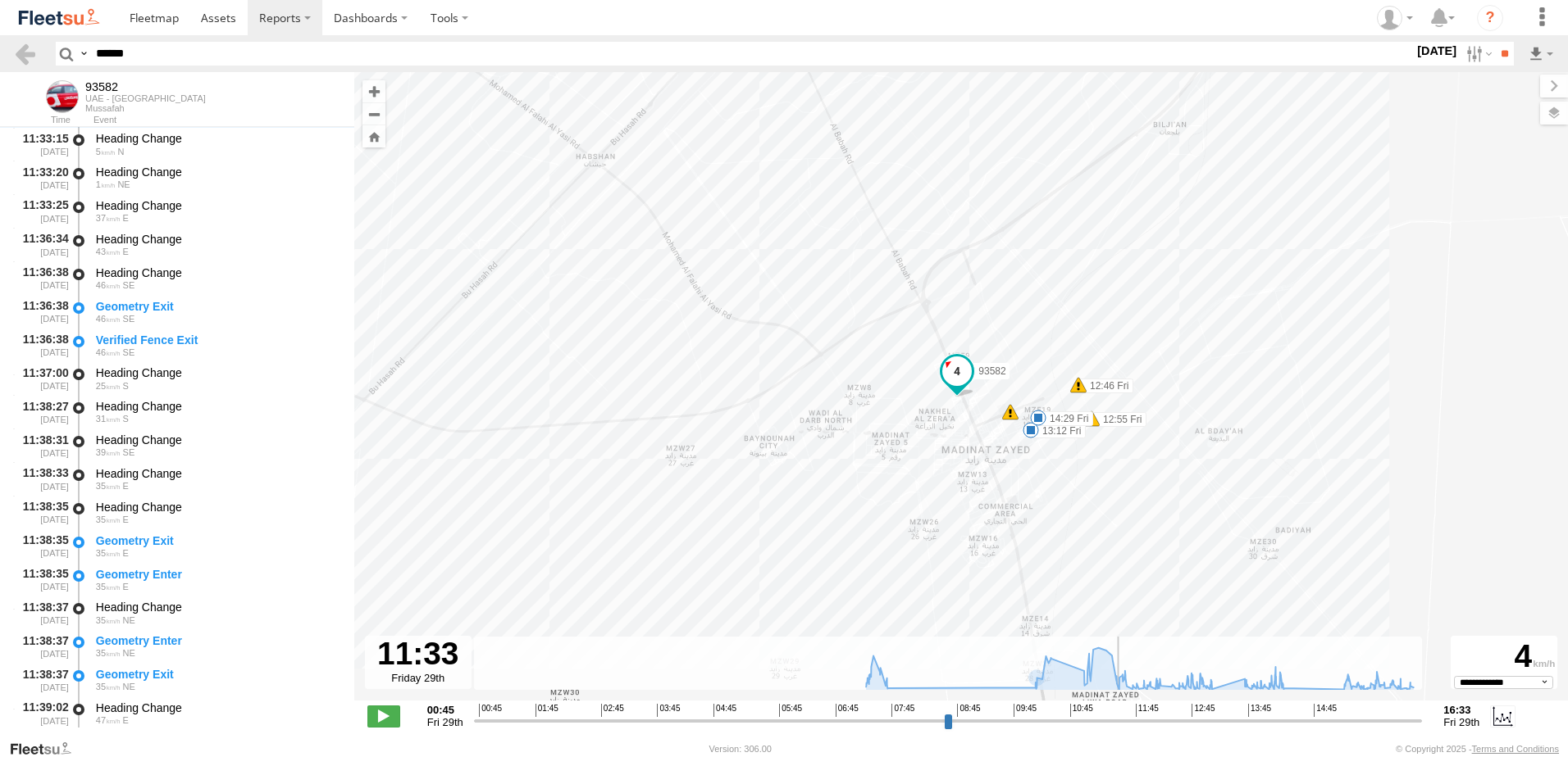
drag, startPoint x: 1149, startPoint y: 726, endPoint x: 1120, endPoint y: 732, distance: 29.6
click at [1120, 729] on input "range" at bounding box center [949, 721] width 949 height 15
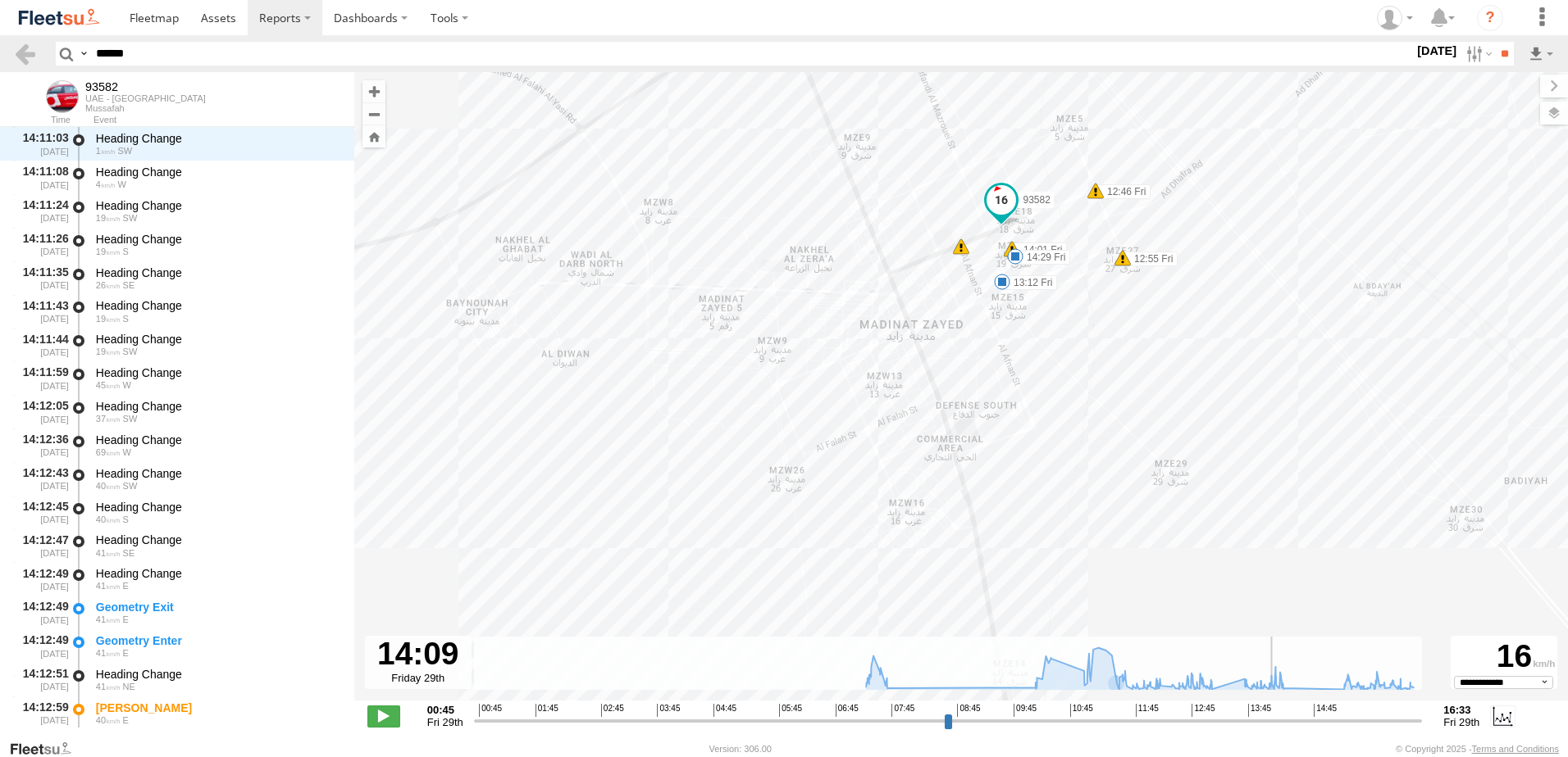
drag, startPoint x: 1130, startPoint y: 720, endPoint x: 1263, endPoint y: 744, distance: 135.1
click at [1273, 729] on input "range" at bounding box center [949, 721] width 949 height 15
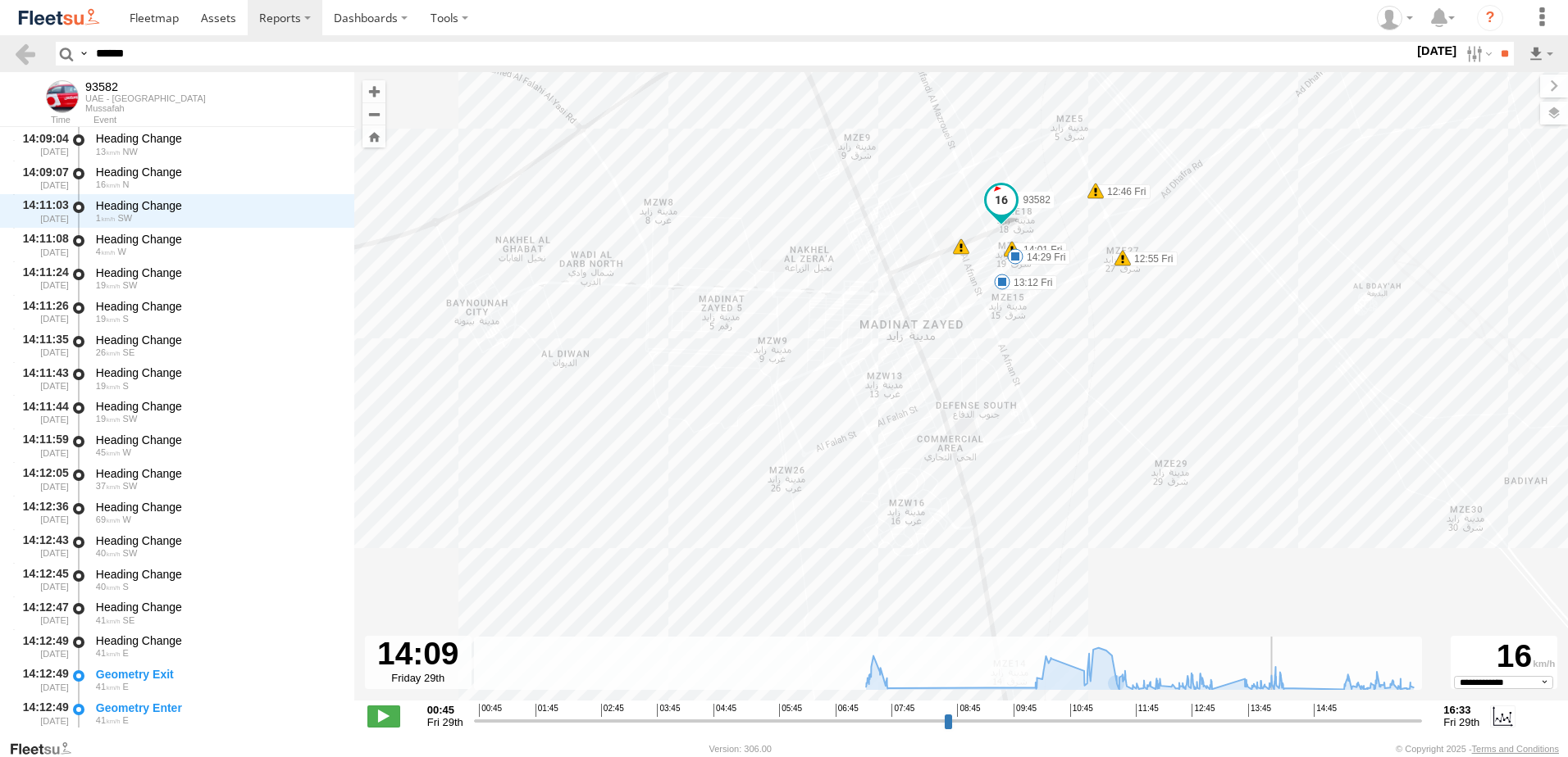
scroll to position [15071, 0]
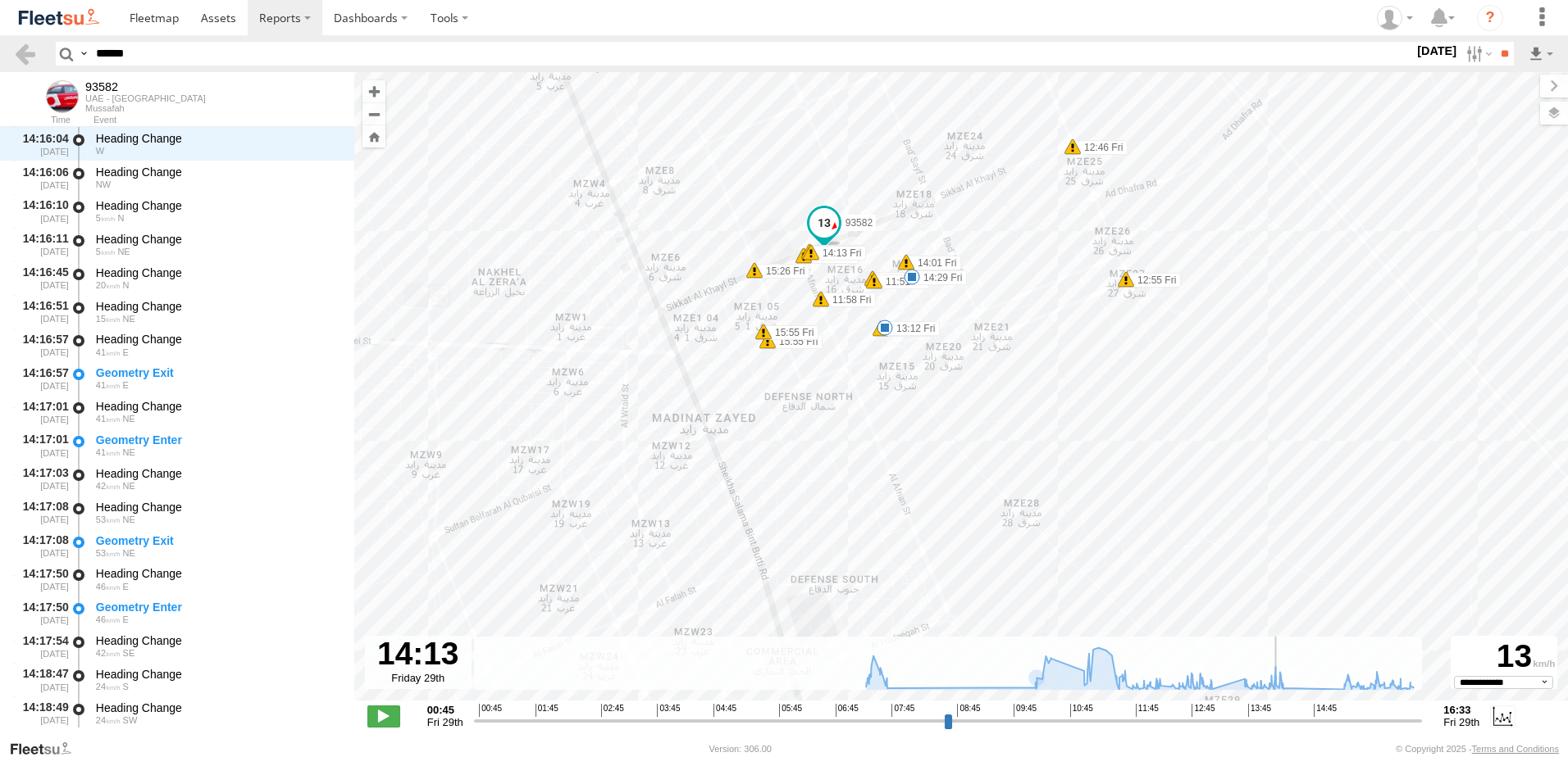
drag, startPoint x: 1075, startPoint y: 270, endPoint x: 1051, endPoint y: 396, distance: 128.3
click at [1051, 396] on div "93582 07:36 Fri 07:44 Fri 10:57 Fri 11:03 Fri 13:12 Fri 14:29 Fri 12:46 Fri 12:…" at bounding box center [961, 395] width 1213 height 646
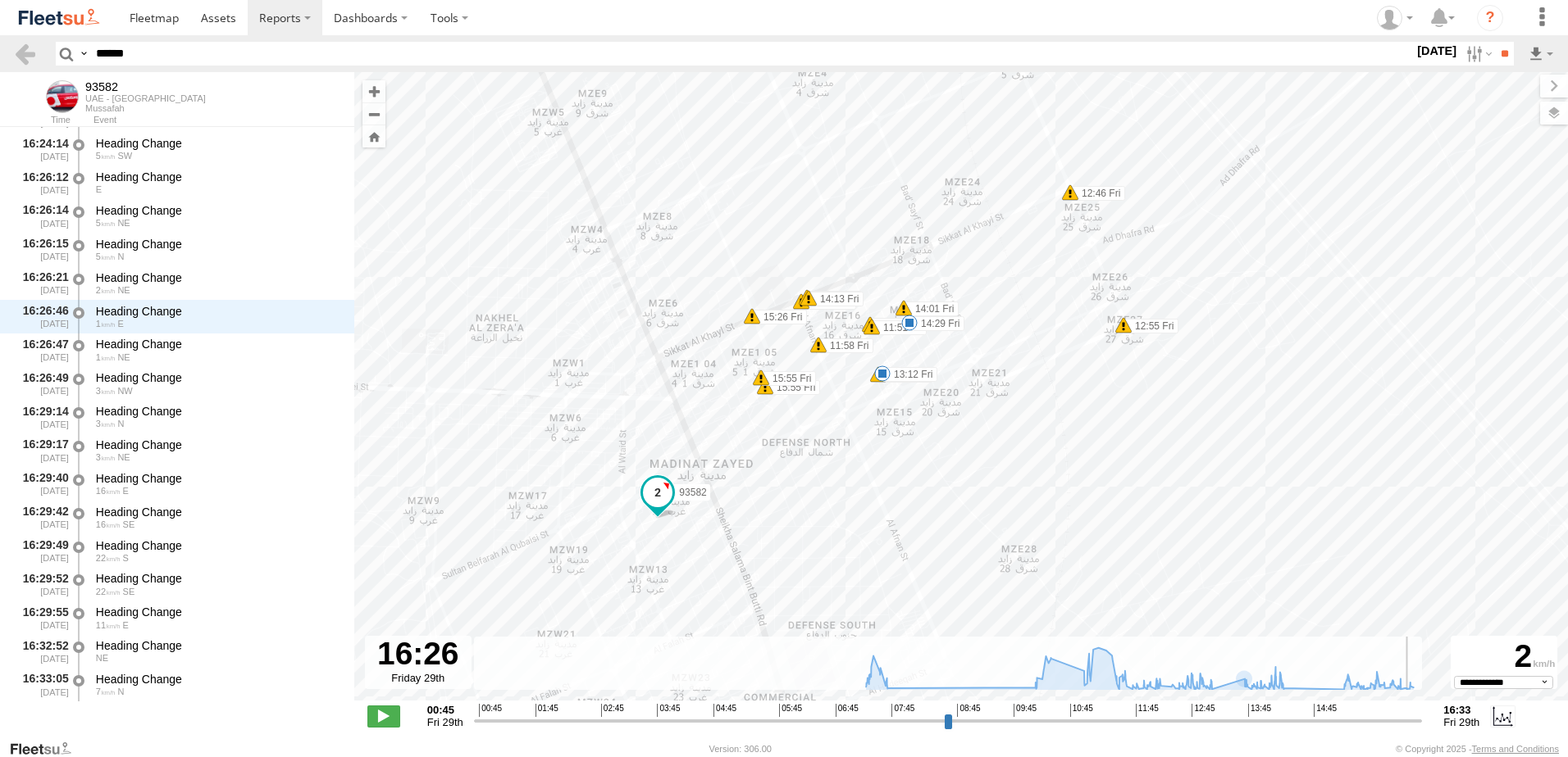
scroll to position [21462, 0]
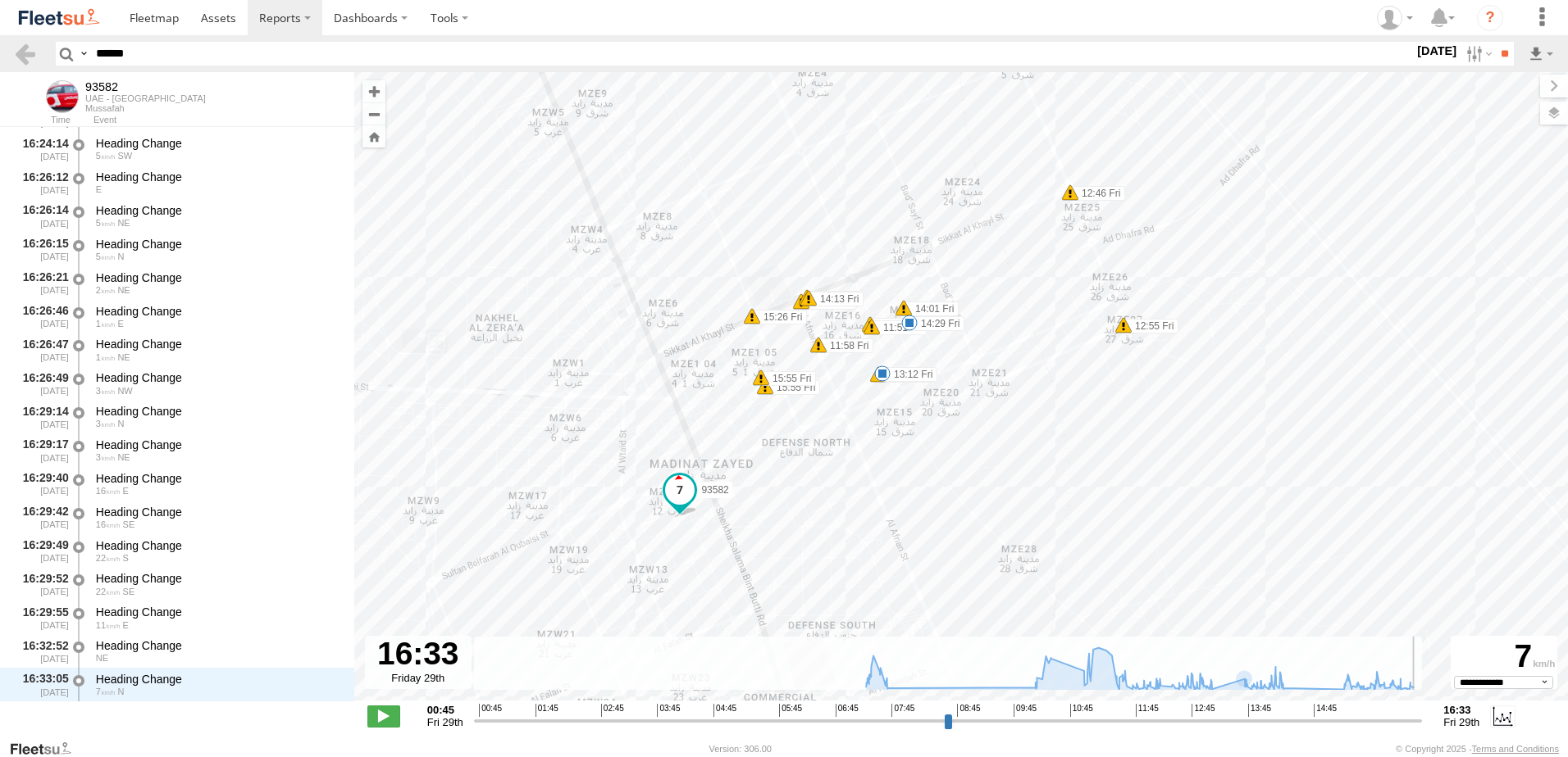
drag, startPoint x: 1288, startPoint y: 721, endPoint x: 1439, endPoint y: 794, distance: 167.7
type input "**********"
click at [1423, 729] on input "range" at bounding box center [949, 721] width 949 height 15
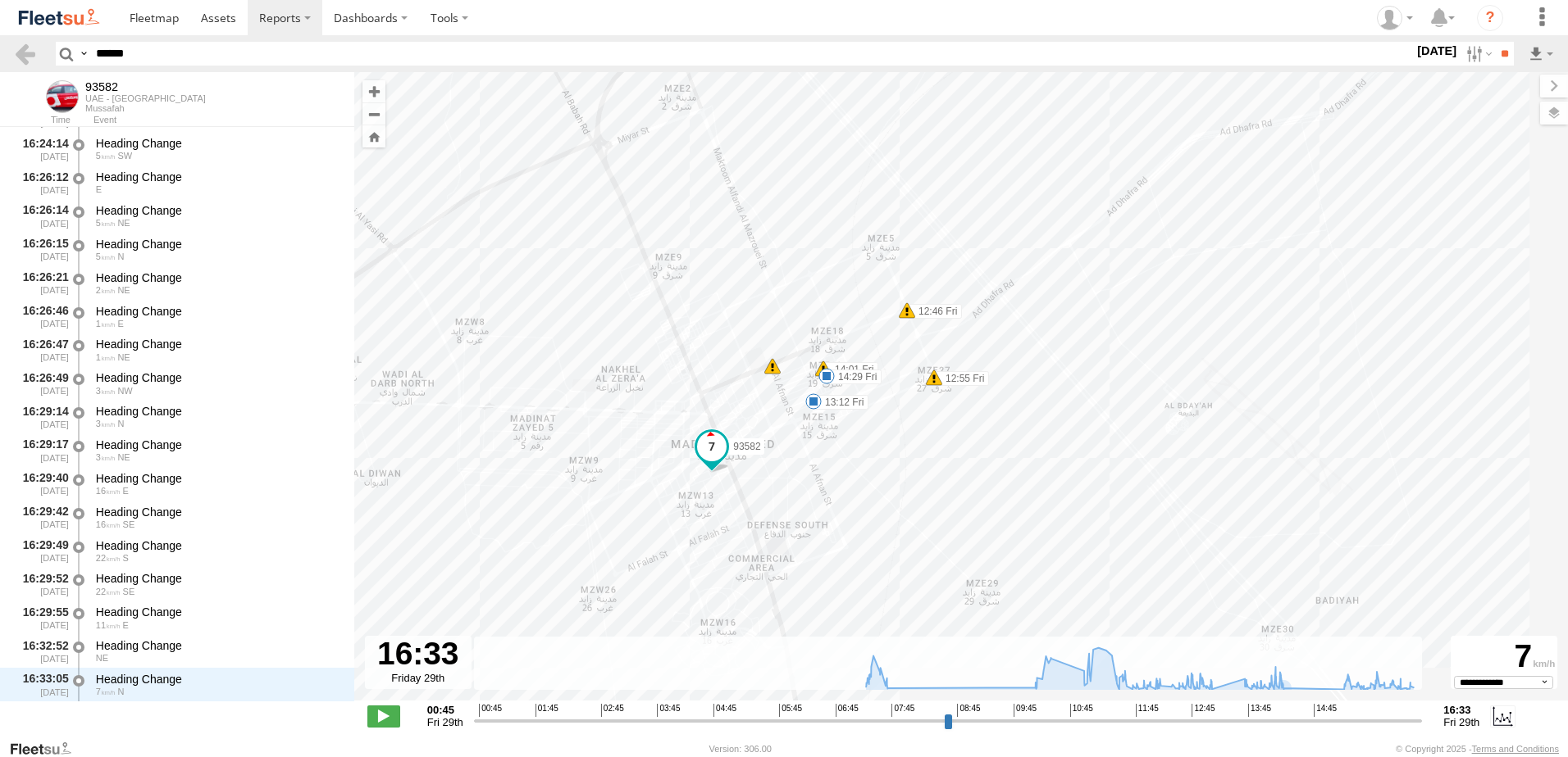
click at [220, 52] on input "*****" at bounding box center [752, 53] width 1325 height 24
type input "*"
paste input "*****"
type input "*****"
click at [1496, 42] on input "**" at bounding box center [1505, 53] width 19 height 24
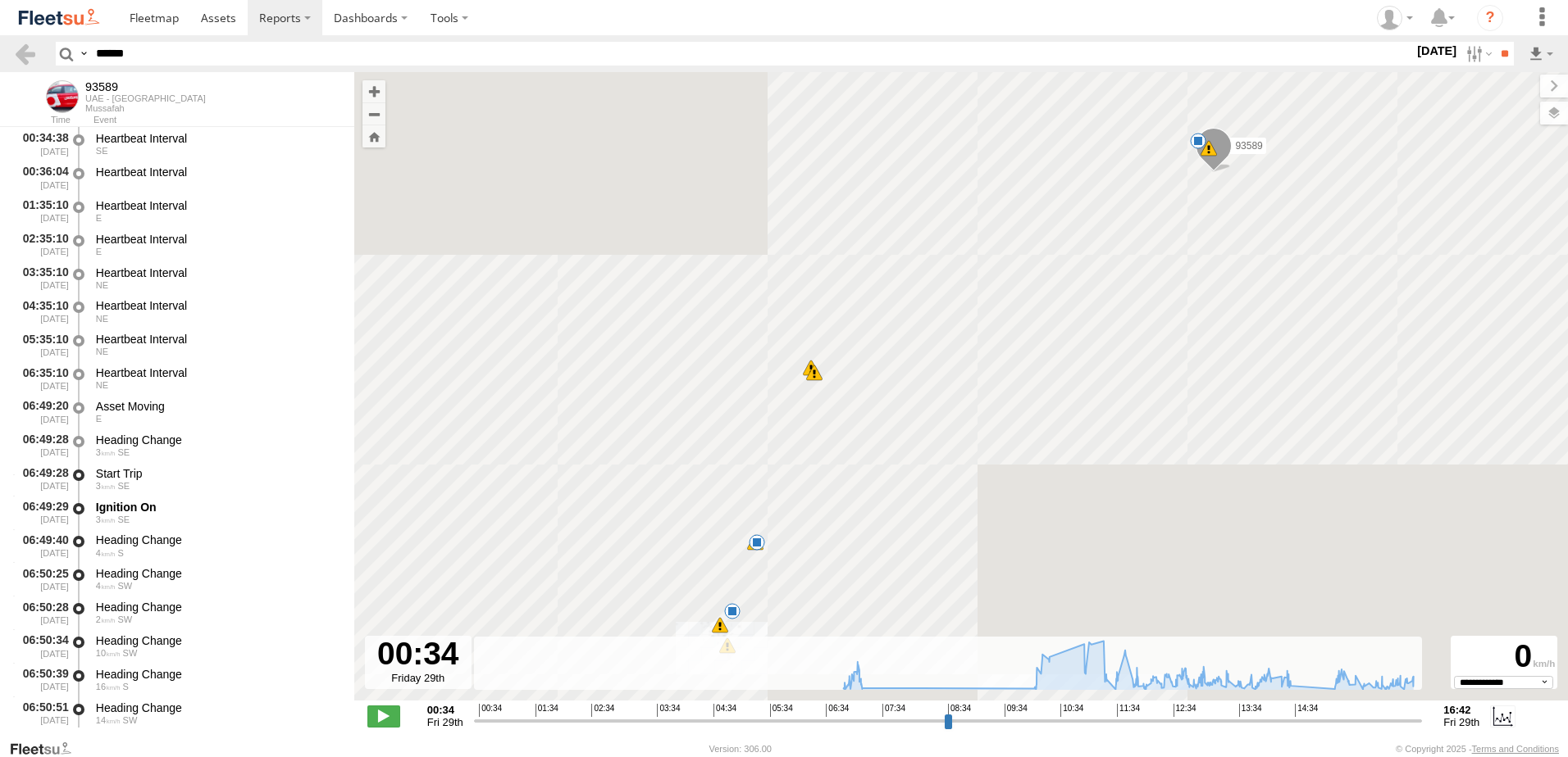
select select "**********"
click at [394, 714] on span at bounding box center [384, 716] width 33 height 21
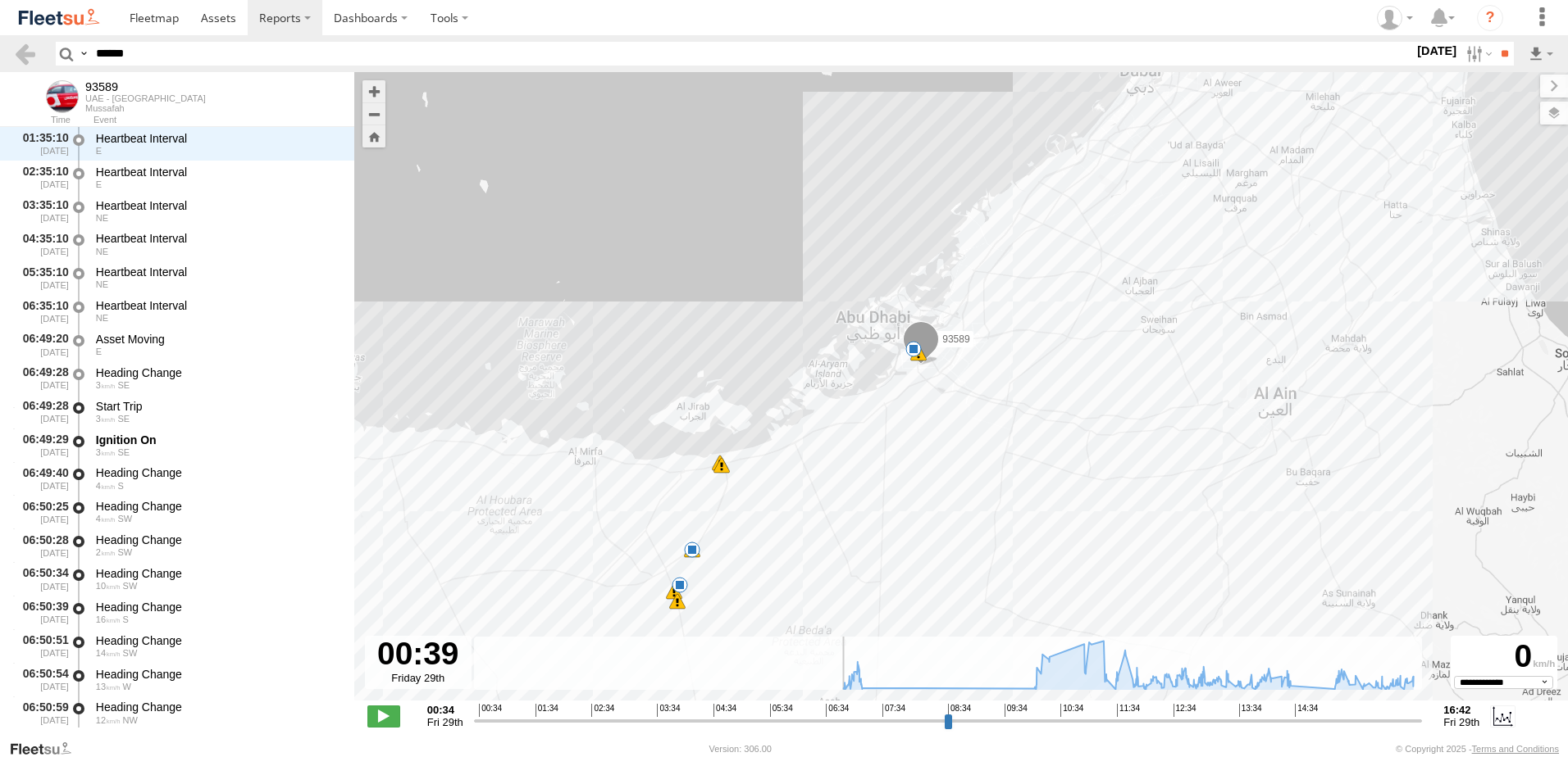
drag, startPoint x: 822, startPoint y: 580, endPoint x: 702, endPoint y: 491, distance: 149.4
click at [702, 491] on div "93589 07:03 Fri 07:14 Fri 11:00 Fri 11:01 Fri 11:23 Fri 11:28 Fri 13:30 Fri 14:…" at bounding box center [961, 395] width 1213 height 646
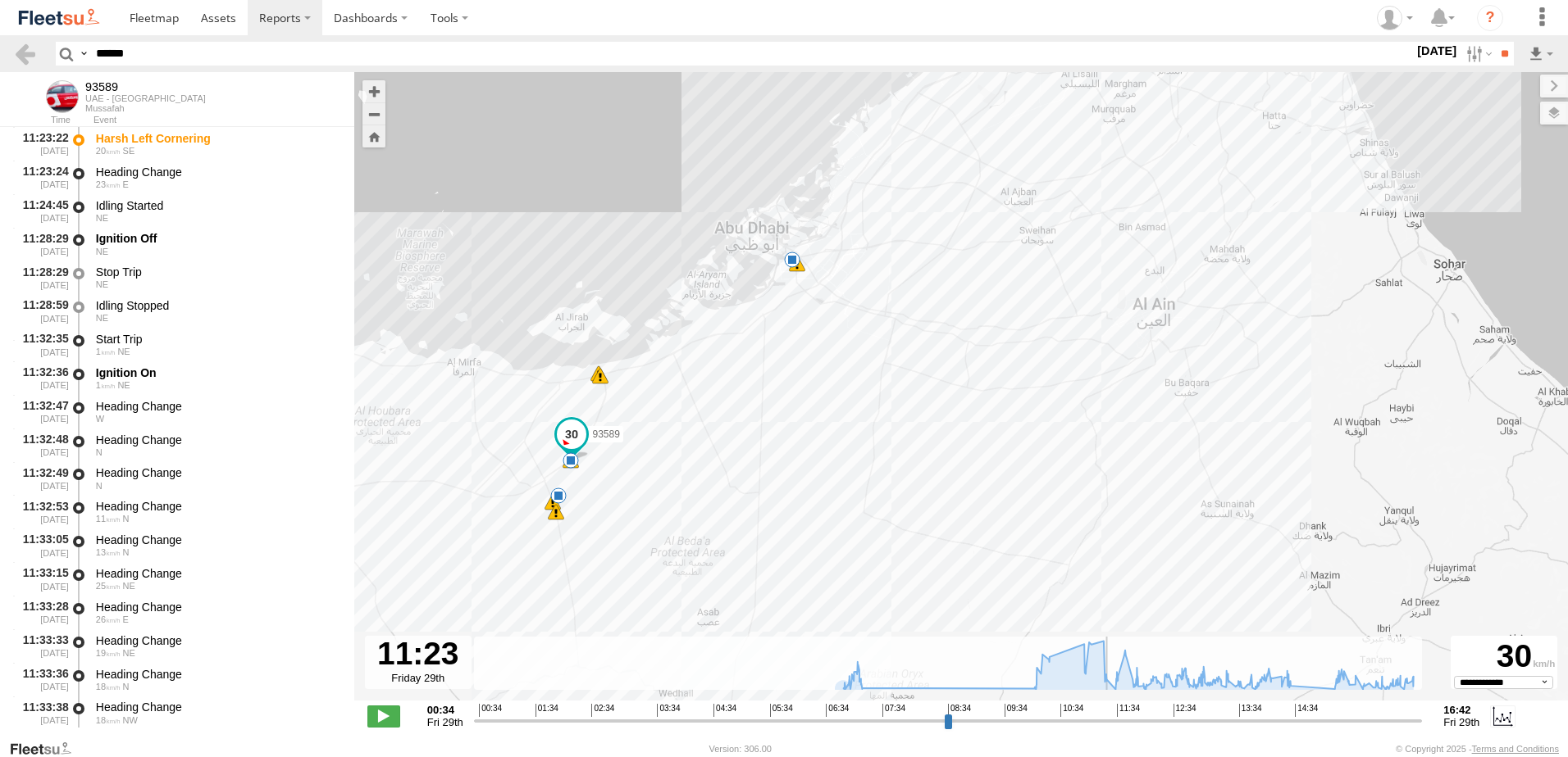
drag, startPoint x: 485, startPoint y: 724, endPoint x: 1106, endPoint y: 763, distance: 622.2
click at [1106, 729] on input "range" at bounding box center [949, 721] width 949 height 15
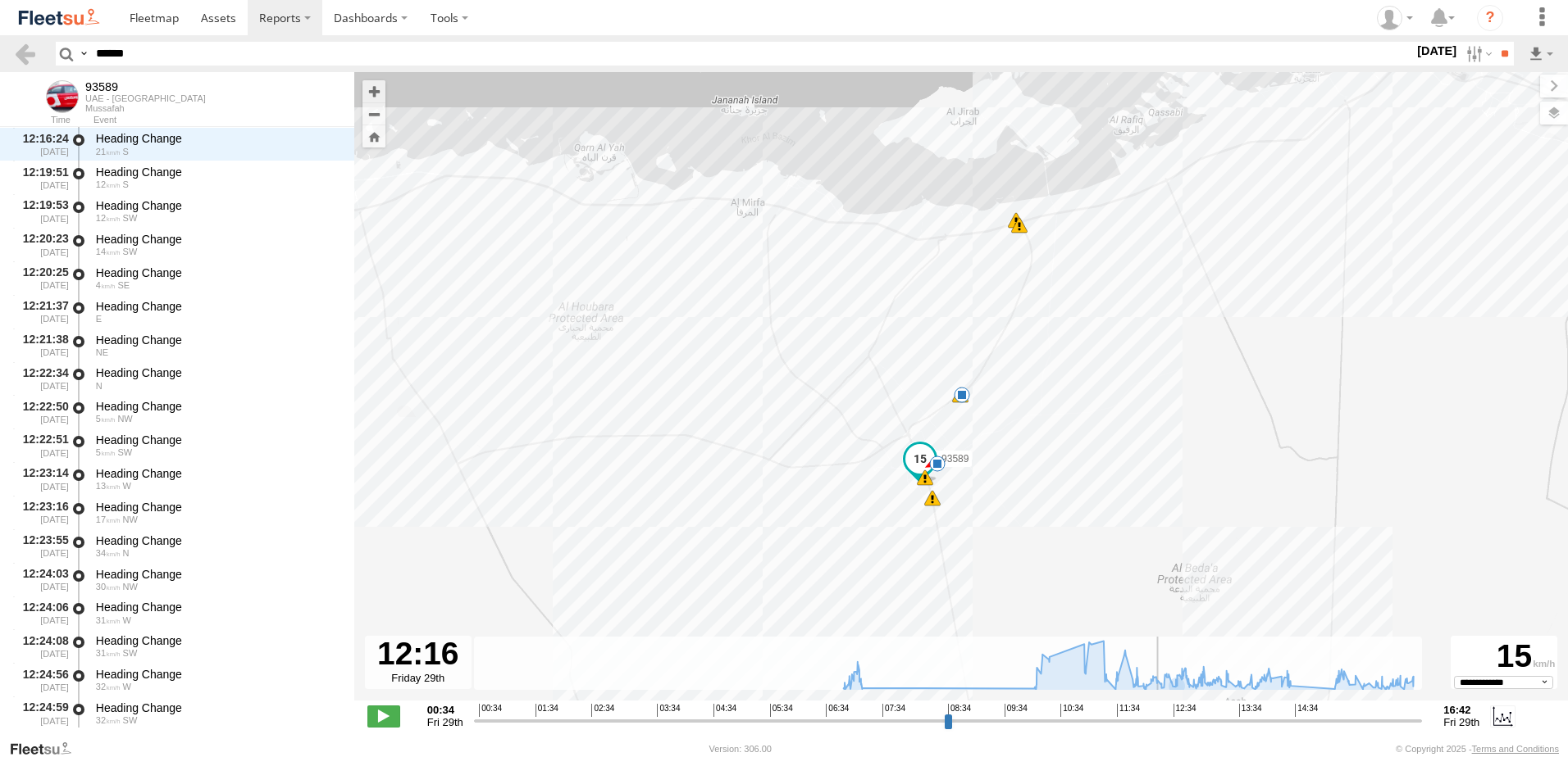
drag, startPoint x: 1115, startPoint y: 723, endPoint x: 1158, endPoint y: 738, distance: 45.5
click at [1158, 729] on input "range" at bounding box center [949, 721] width 949 height 15
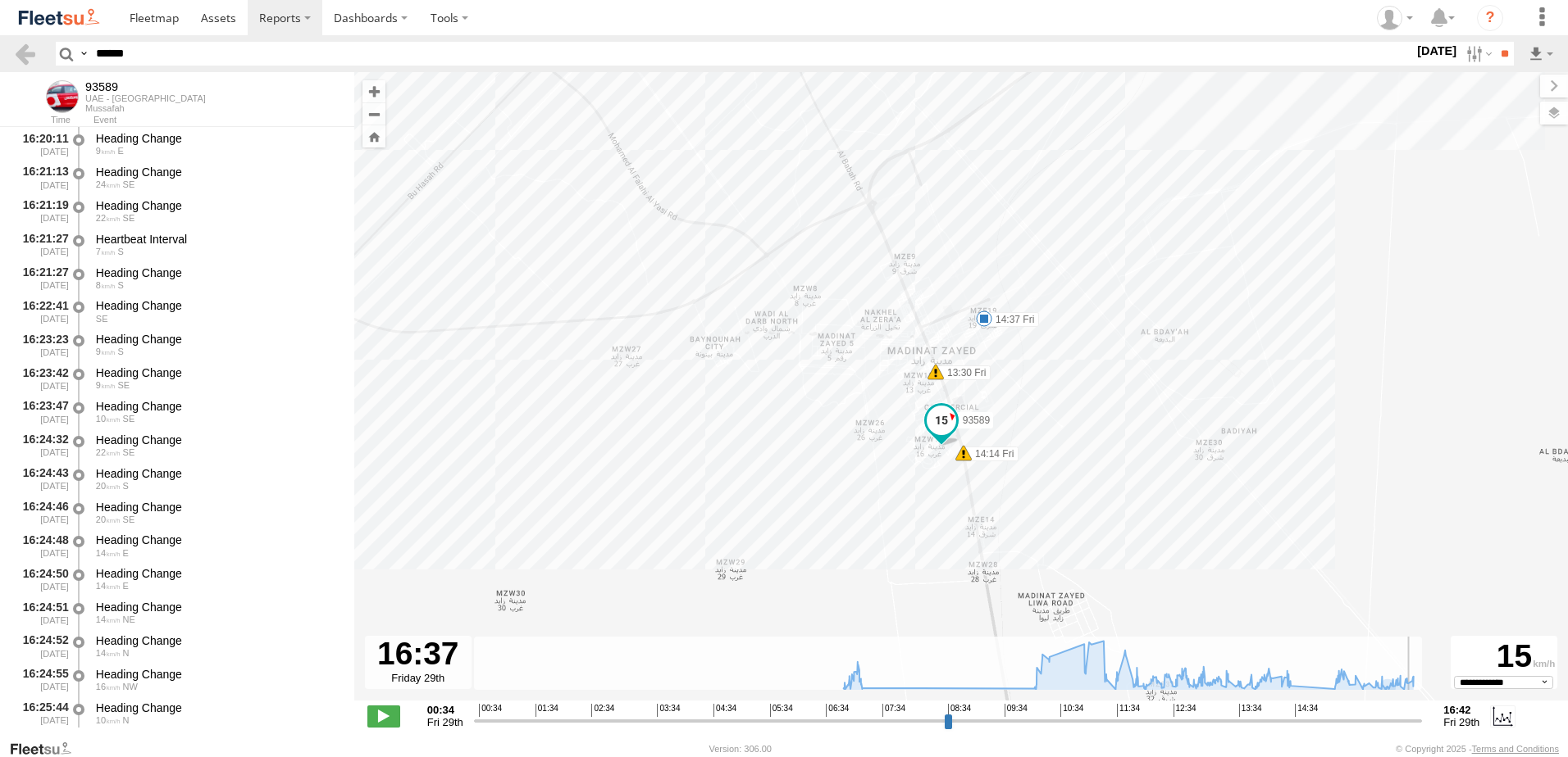
scroll to position [23341, 0]
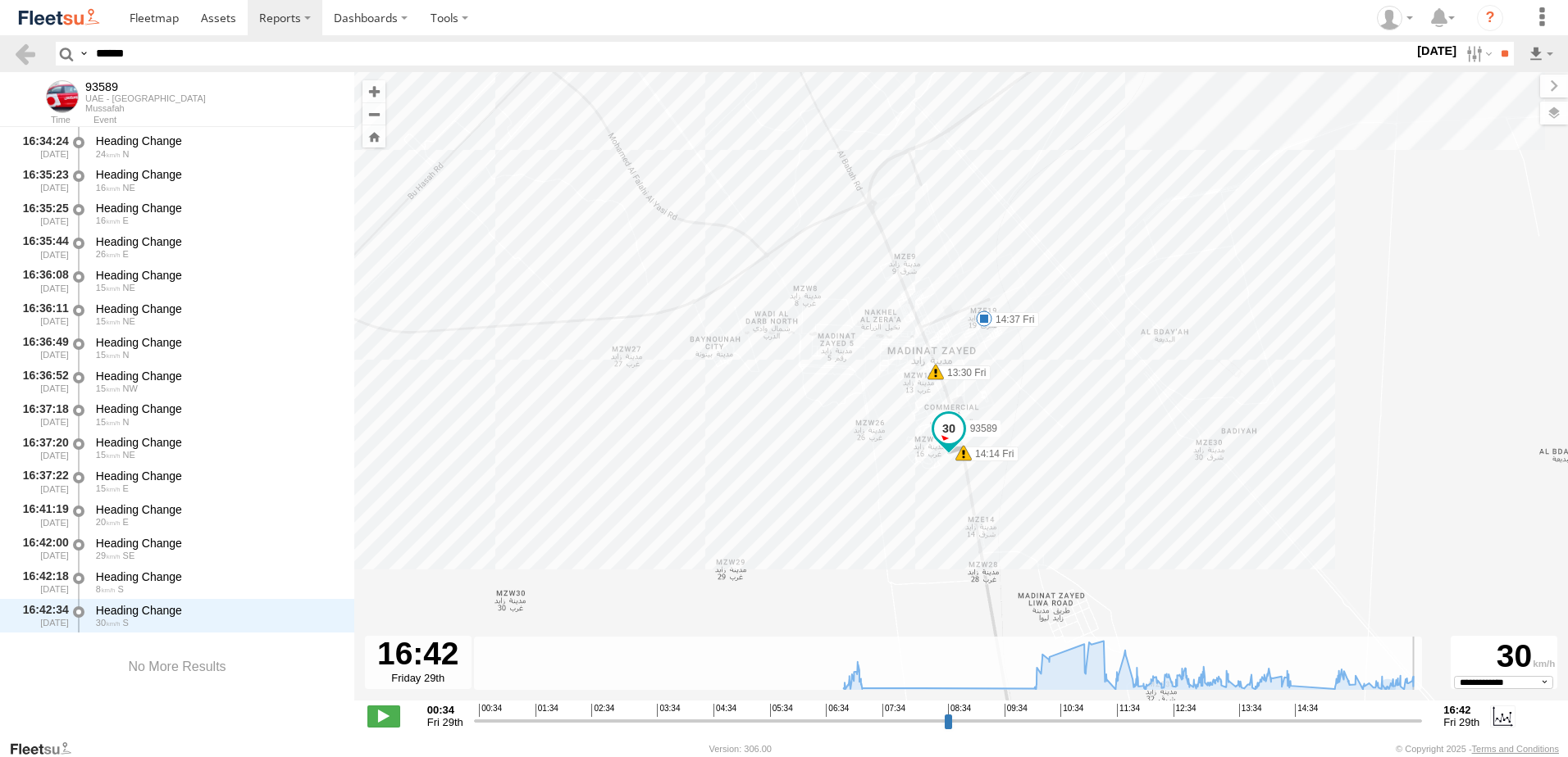
drag, startPoint x: 1164, startPoint y: 724, endPoint x: 1443, endPoint y: 790, distance: 286.7
type input "**********"
click at [1423, 729] on input "range" at bounding box center [949, 721] width 949 height 15
click at [947, 416] on span at bounding box center [949, 429] width 30 height 30
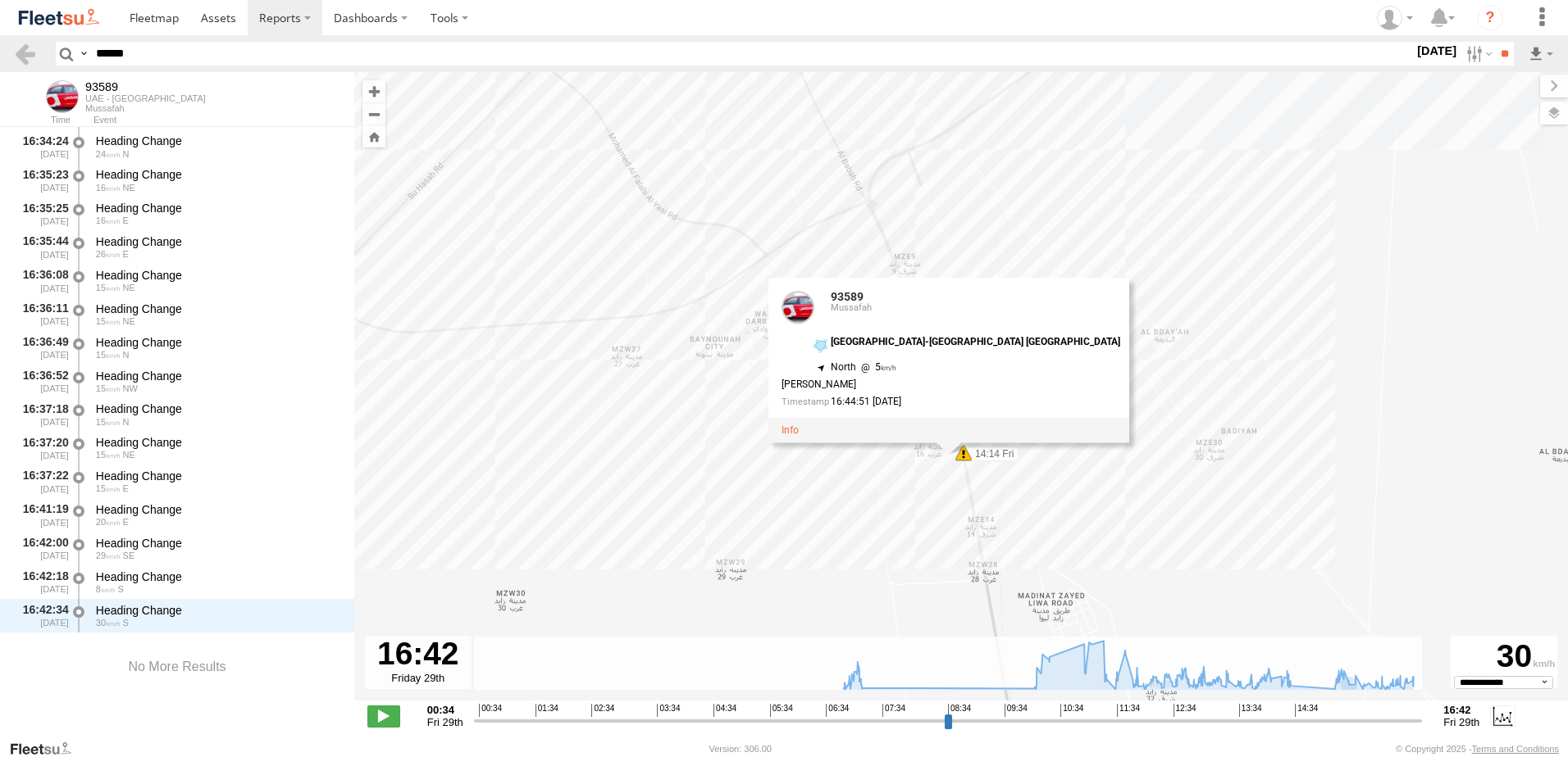
click at [915, 383] on div "Hijazi Razzaq" at bounding box center [951, 385] width 339 height 11
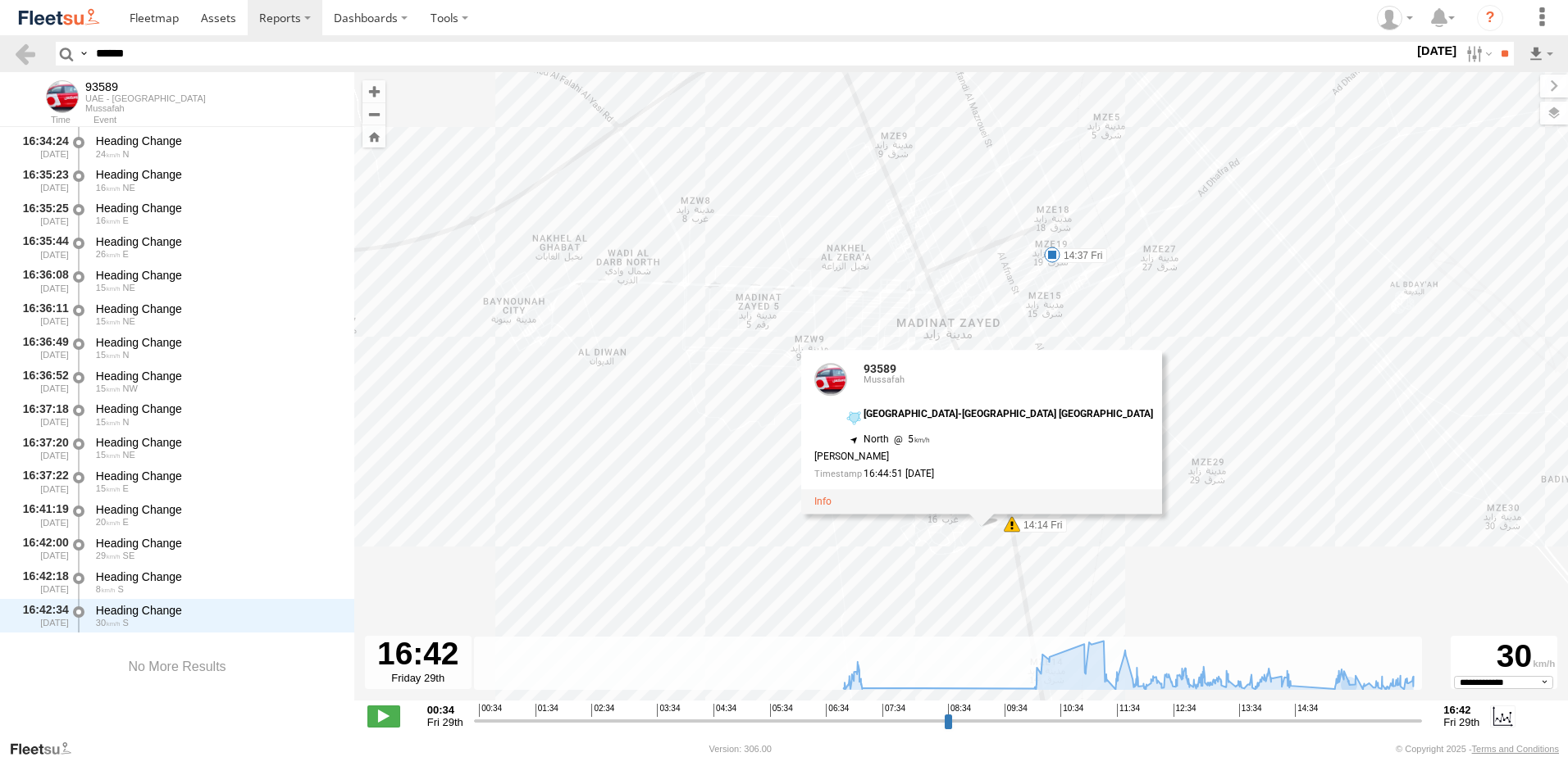
drag, startPoint x: 915, startPoint y: 383, endPoint x: 923, endPoint y: 458, distance: 75.4
click at [923, 458] on div "Hijazi Razzaq" at bounding box center [984, 457] width 339 height 11
click at [923, 458] on div "93589 Mussafah Zayed City-Maraba Al Dhafra 23.60811 , 53.71512 North 5 Hijazi R…" at bounding box center [984, 425] width 339 height 124
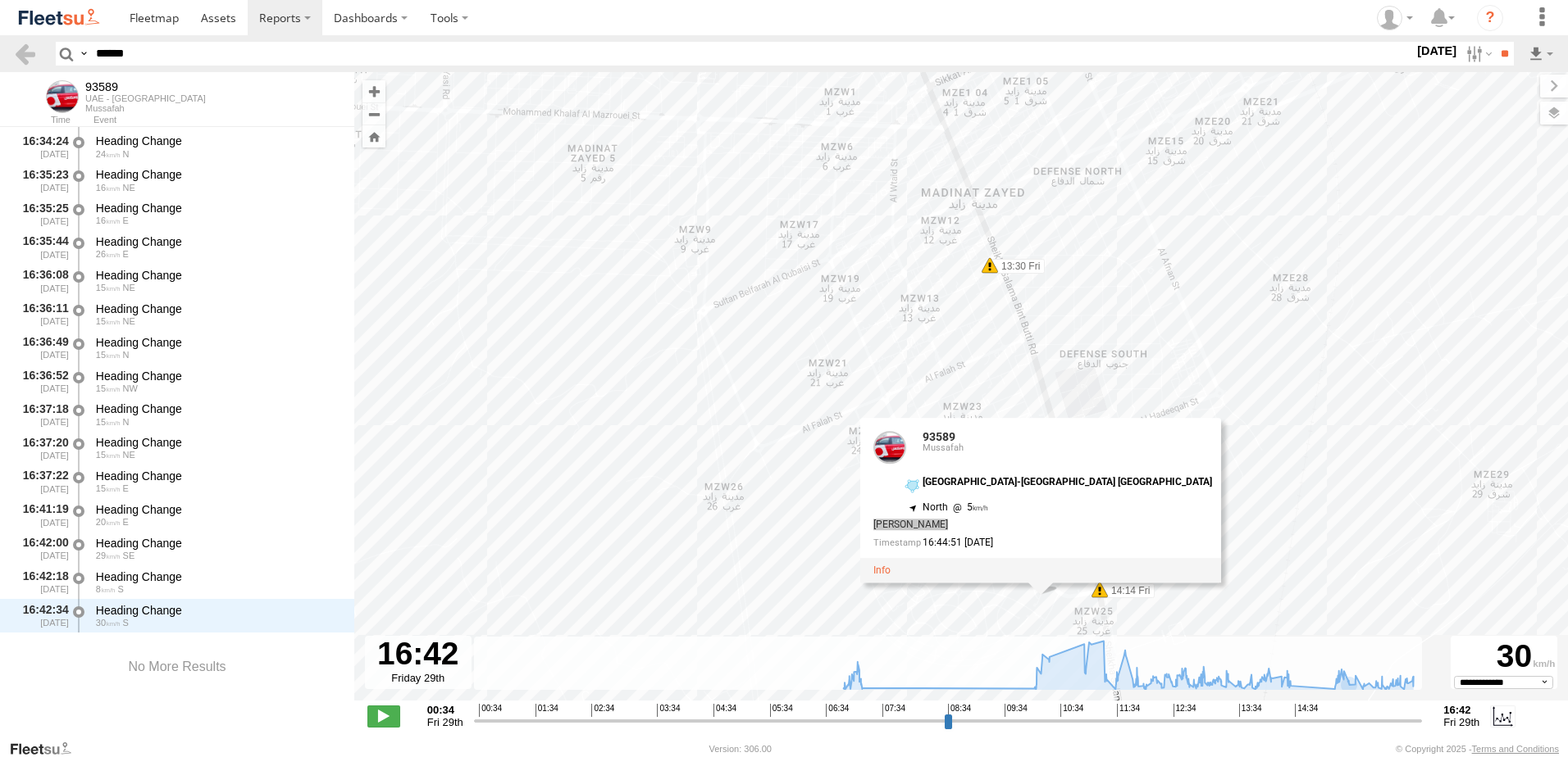
drag, startPoint x: 923, startPoint y: 458, endPoint x: 954, endPoint y: 521, distance: 70.2
click at [954, 521] on div "Hijazi Razzaq" at bounding box center [1042, 525] width 339 height 11
copy div "Hijazi Razzaq"
click at [997, 527] on div "Hijazi Razzaq" at bounding box center [1042, 525] width 339 height 11
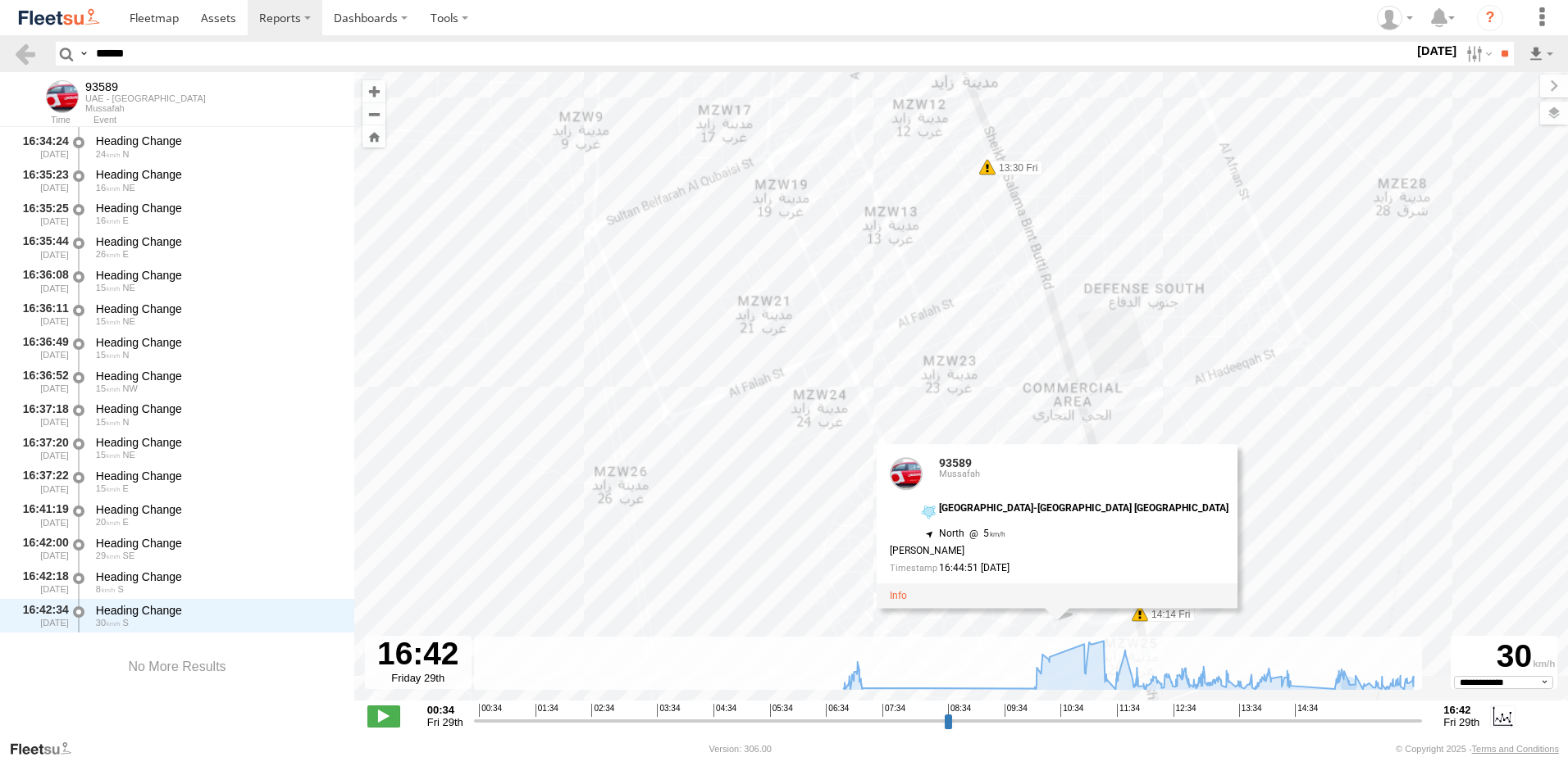
click at [997, 527] on div "93589 Mussafah Zayed City-Maraba Al Dhafra 23.60811 , 53.71512 North 5 Hijazi R…" at bounding box center [1059, 519] width 339 height 124
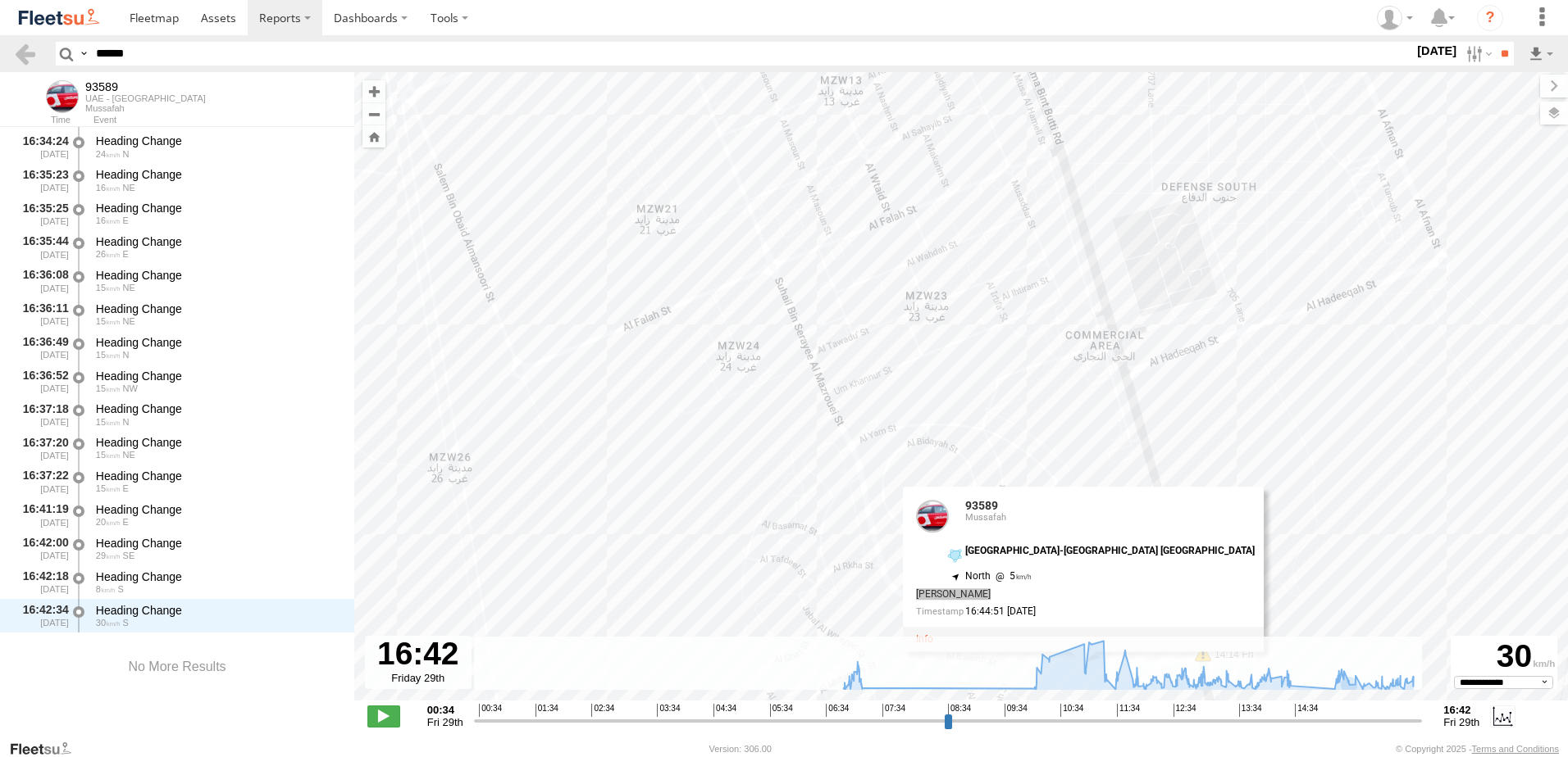
drag, startPoint x: 997, startPoint y: 527, endPoint x: 996, endPoint y: 594, distance: 67.0
click at [996, 594] on div "Hijazi Razzaq" at bounding box center [1085, 594] width 339 height 11
copy div "Hijazi Razzaq"
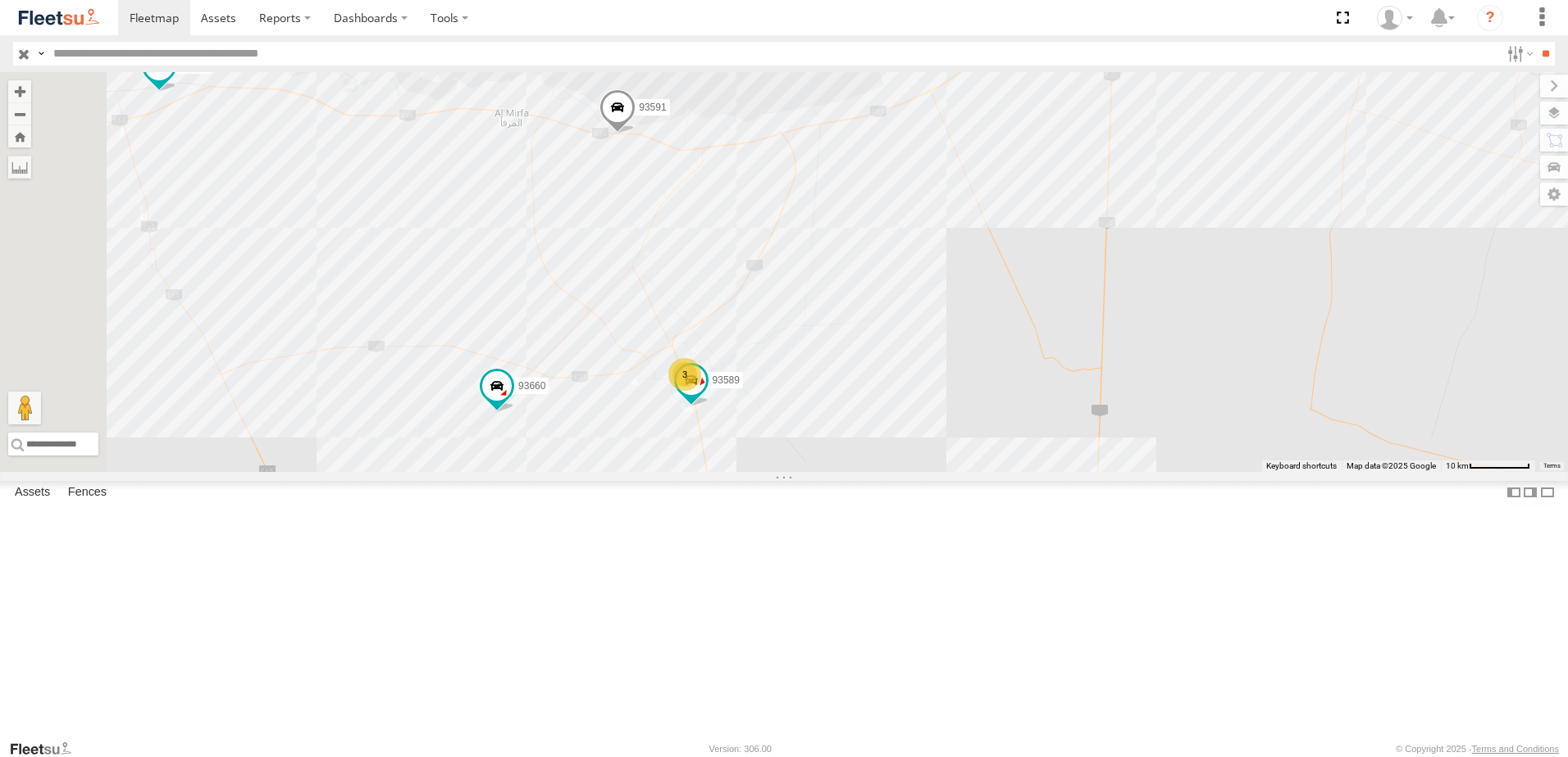
drag, startPoint x: 944, startPoint y: 633, endPoint x: 983, endPoint y: 461, distance: 176.4
click at [983, 461] on div "93660 93659 60324 93664 93671 93580 61192 93591 7 24 8 23 3 4 4 4 88296 6 2 819…" at bounding box center [784, 272] width 1568 height 400
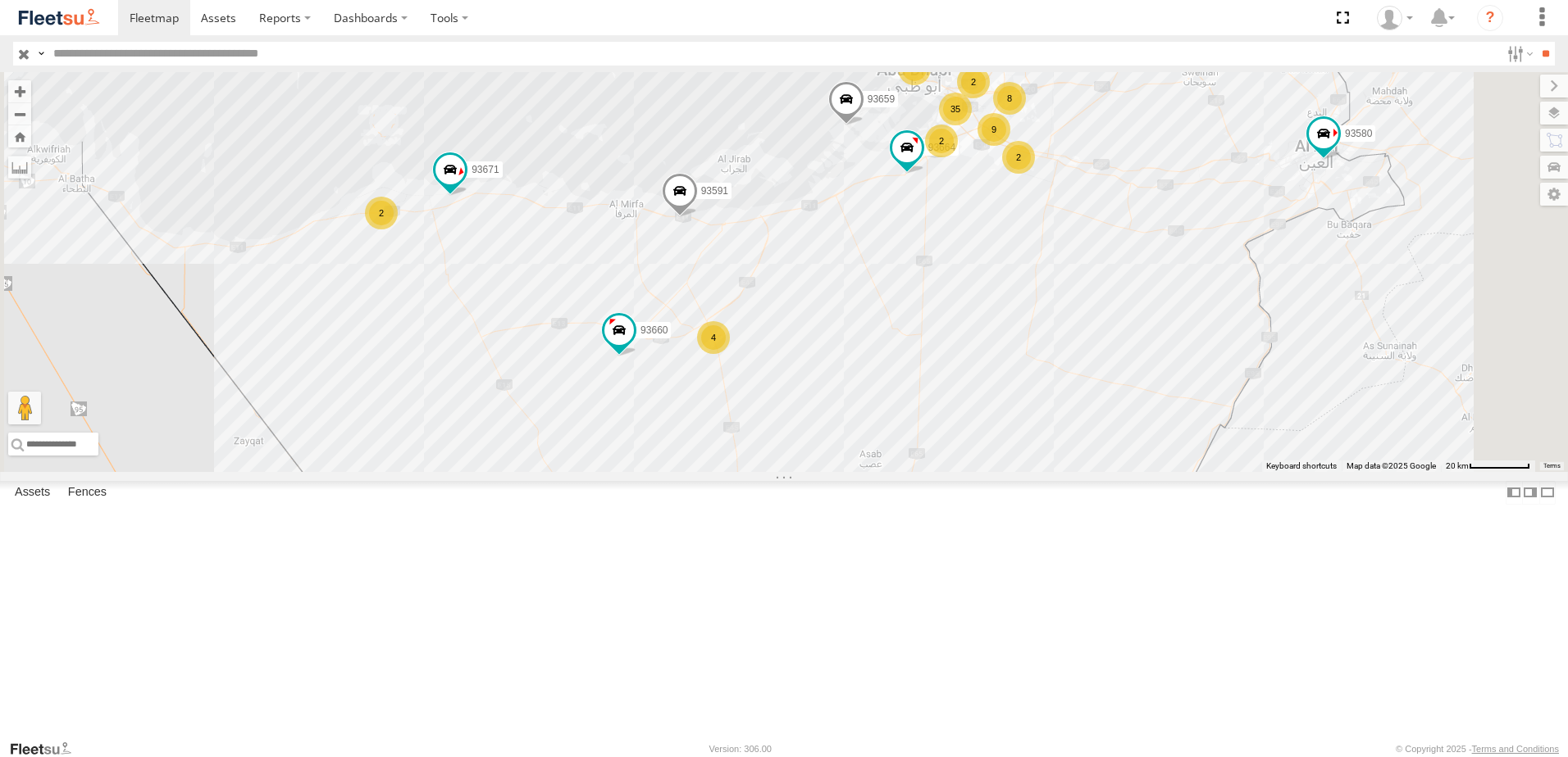
drag, startPoint x: 1017, startPoint y: 295, endPoint x: 1032, endPoint y: 345, distance: 52.2
click at [1032, 345] on div "93660 93659 93664 93671 93580 61192 93591 9 36 35 2 4 8 2 5 2 2 2 2 2" at bounding box center [784, 272] width 1568 height 400
